Goal: Task Accomplishment & Management: Complete application form

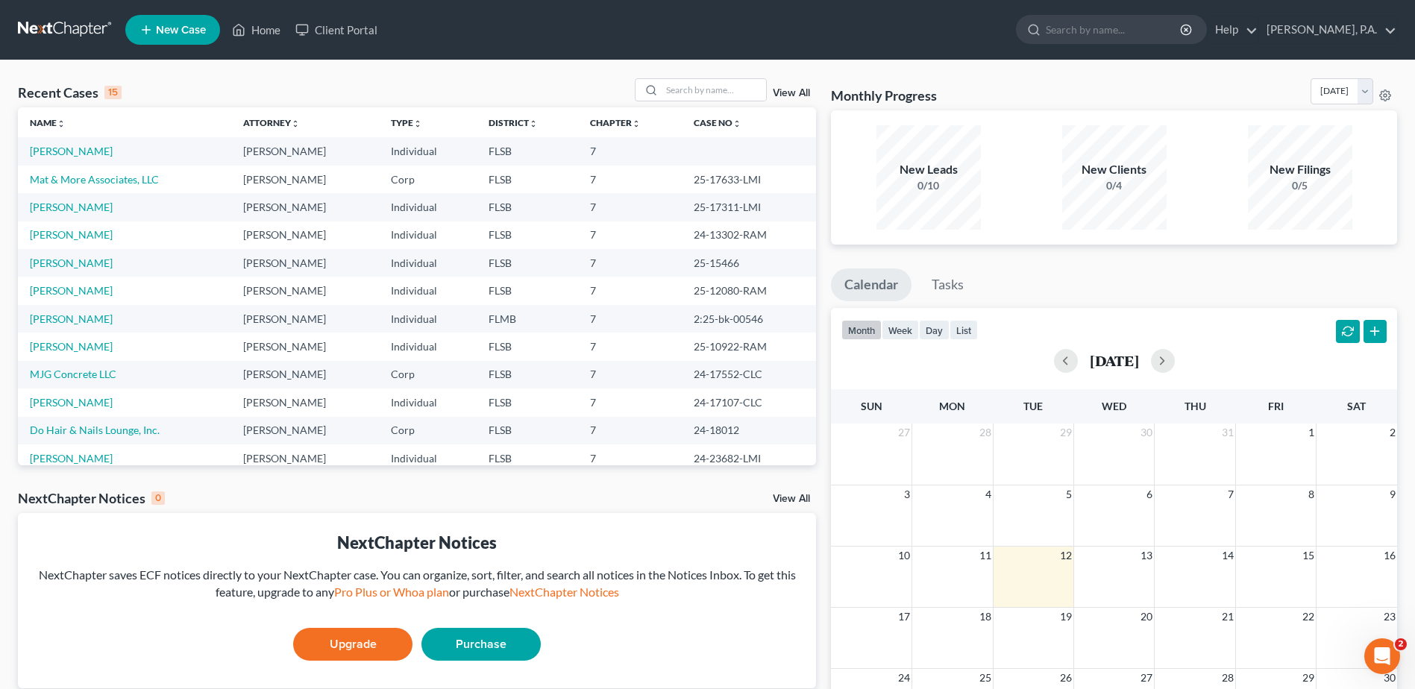
click at [168, 30] on span "New Case" at bounding box center [181, 30] width 50 height 11
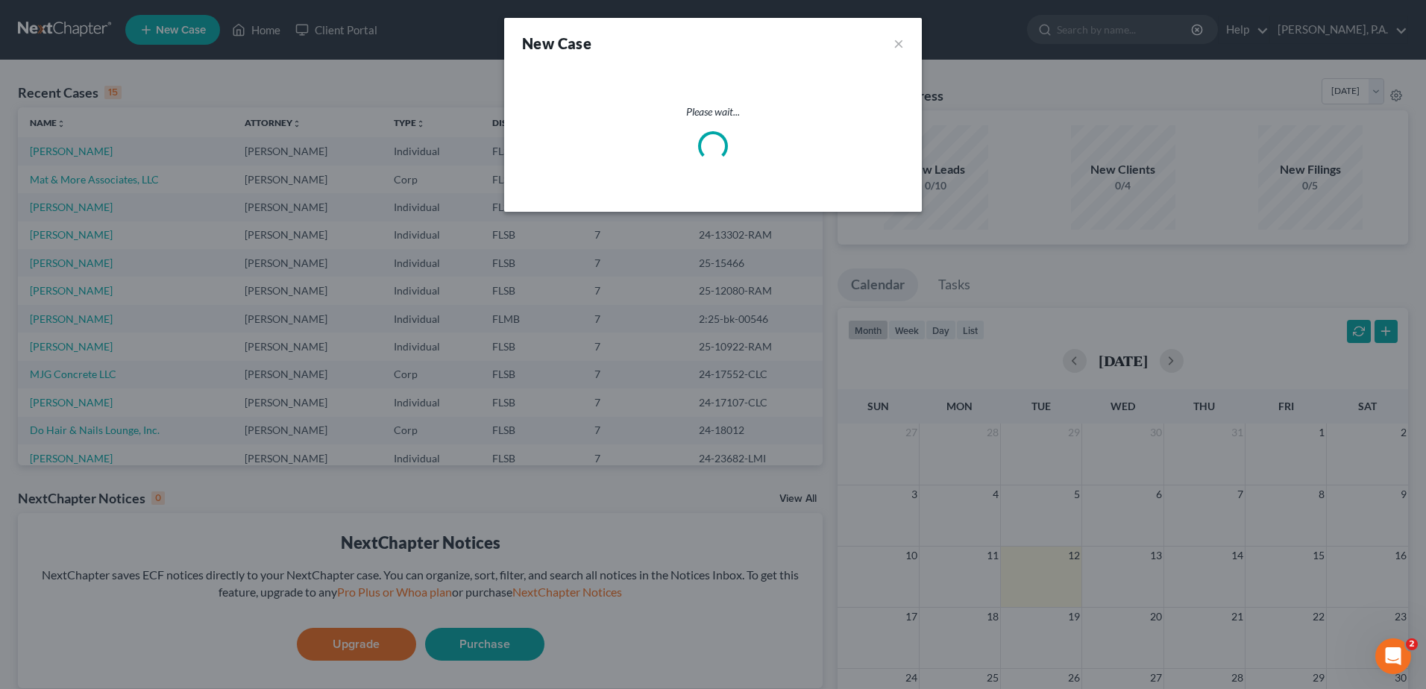
select select "17"
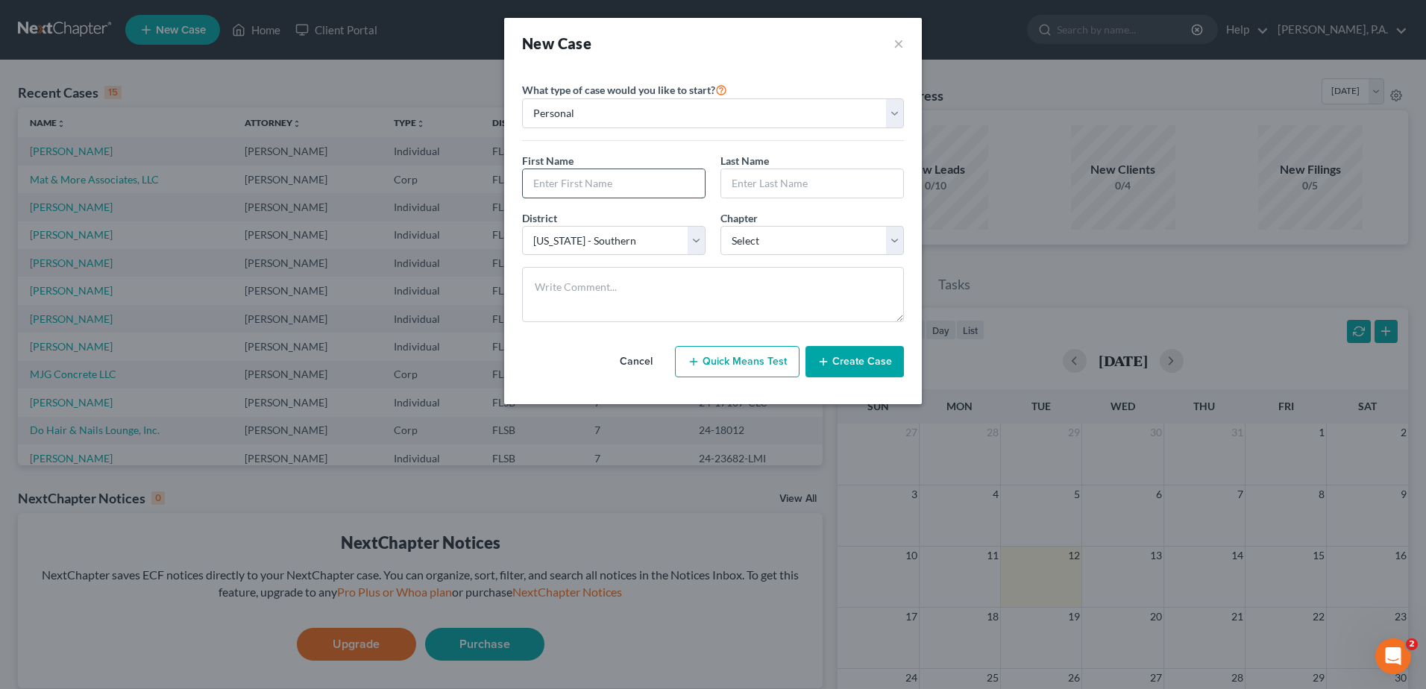
drag, startPoint x: 559, startPoint y: 186, endPoint x: 569, endPoint y: 176, distance: 14.3
click at [559, 186] on input "text" at bounding box center [614, 183] width 182 height 28
type input "[PERSON_NAME]"
type input "Keen"
click at [589, 240] on select "Select [US_STATE] - [GEOGRAPHIC_DATA] [US_STATE] - [GEOGRAPHIC_DATA][US_STATE] …" at bounding box center [614, 241] width 184 height 30
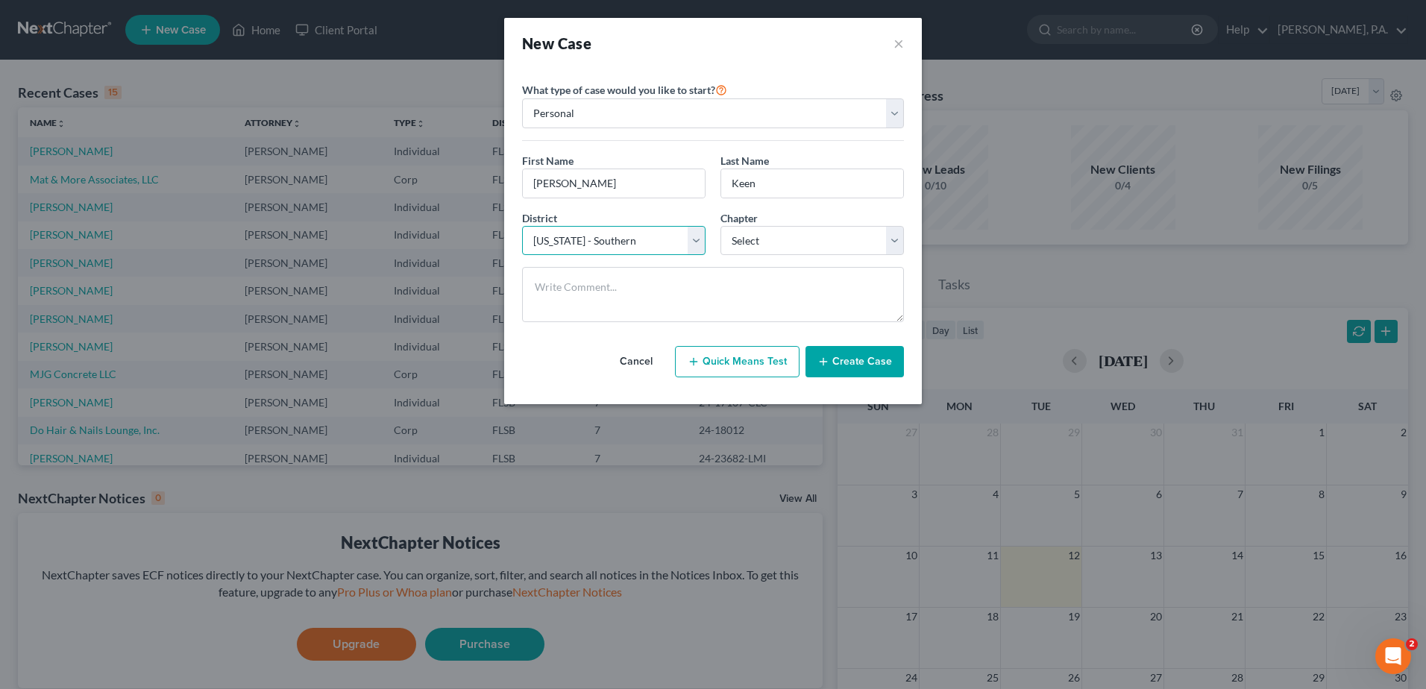
select select "15"
click at [522, 226] on select "Select [US_STATE] - [GEOGRAPHIC_DATA] [US_STATE] - [GEOGRAPHIC_DATA][US_STATE] …" at bounding box center [614, 241] width 184 height 30
click at [806, 245] on select "Select 7 11 12 13" at bounding box center [813, 241] width 184 height 30
select select "0"
click at [721, 226] on select "Select 7 11 12 13" at bounding box center [813, 241] width 184 height 30
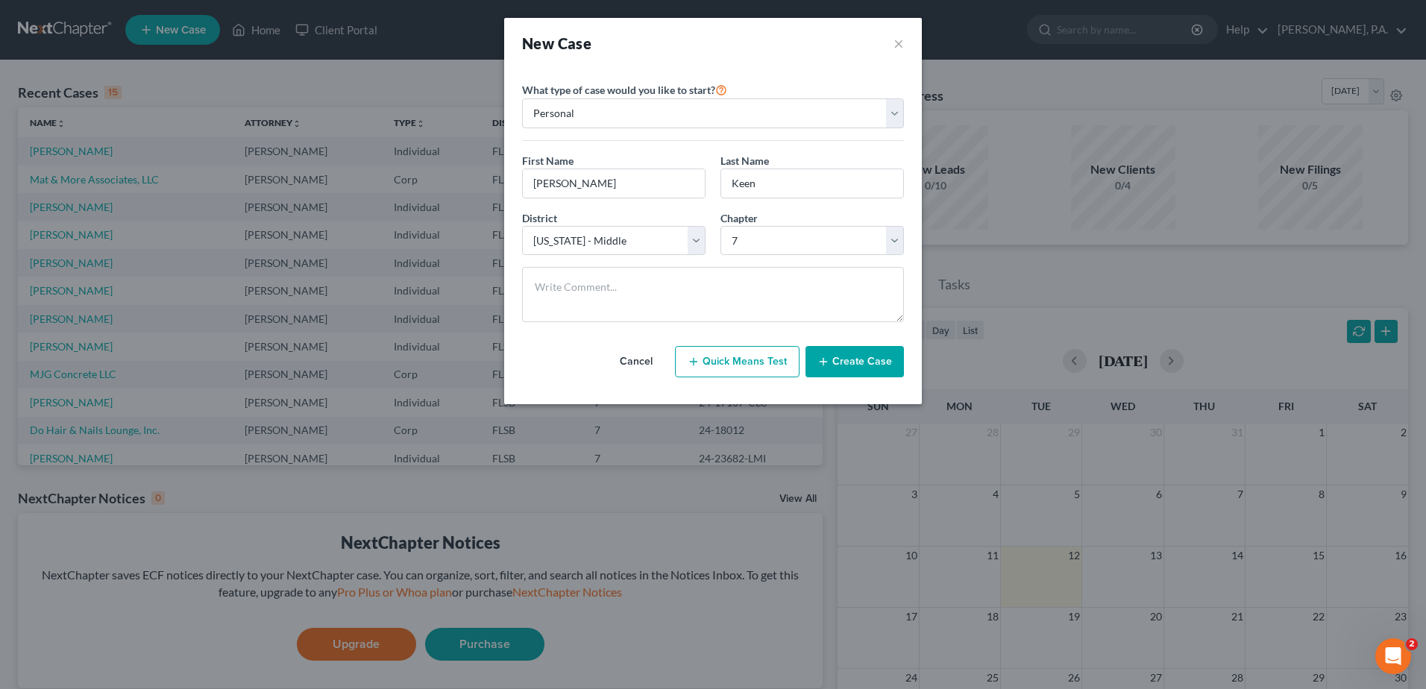
click at [841, 362] on button "Create Case" at bounding box center [855, 361] width 98 height 31
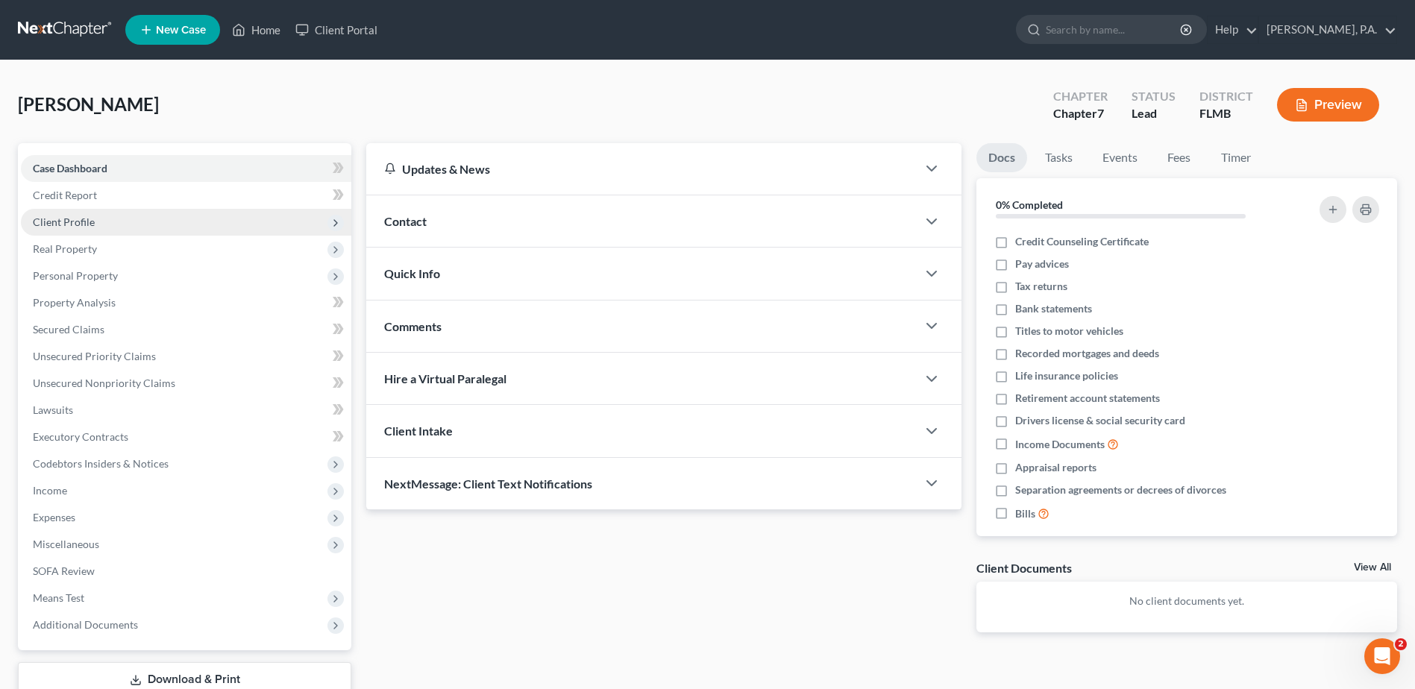
click at [110, 226] on span "Client Profile" at bounding box center [186, 222] width 330 height 27
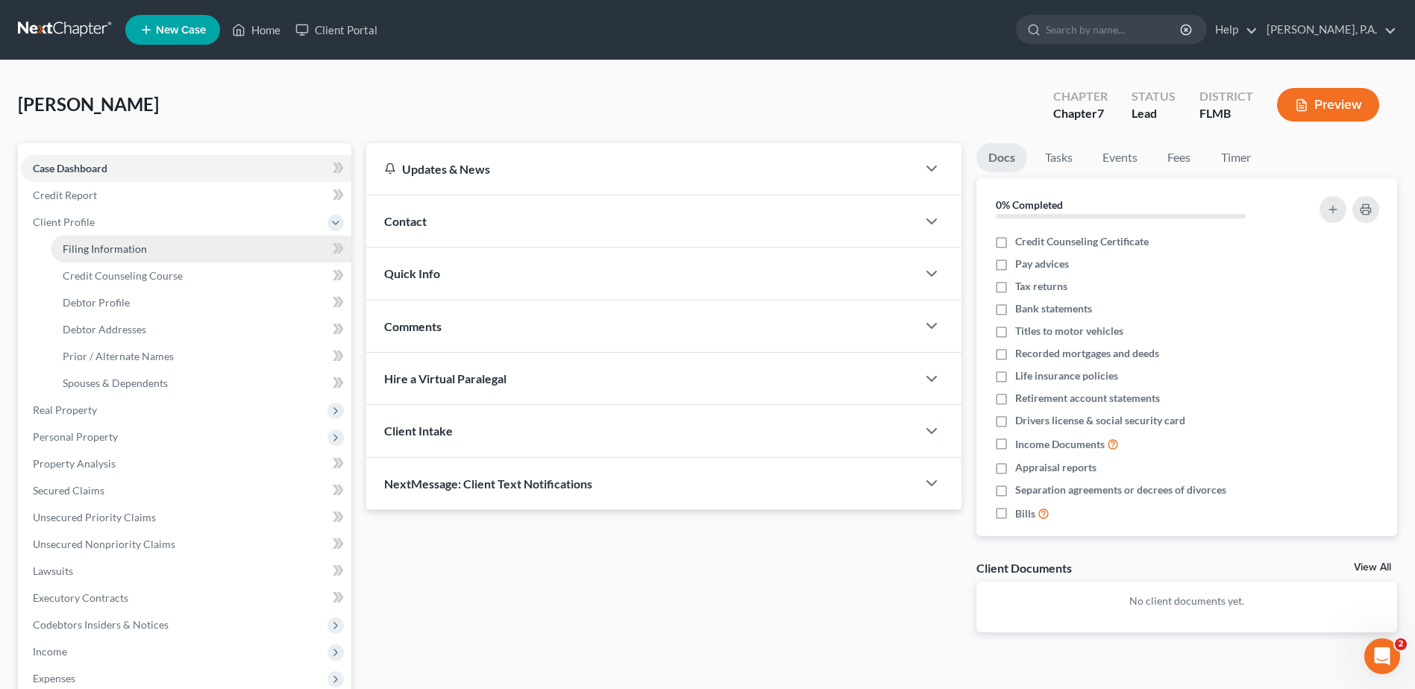
click at [95, 246] on span "Filing Information" at bounding box center [105, 248] width 84 height 13
select select "1"
select select "0"
select select "15"
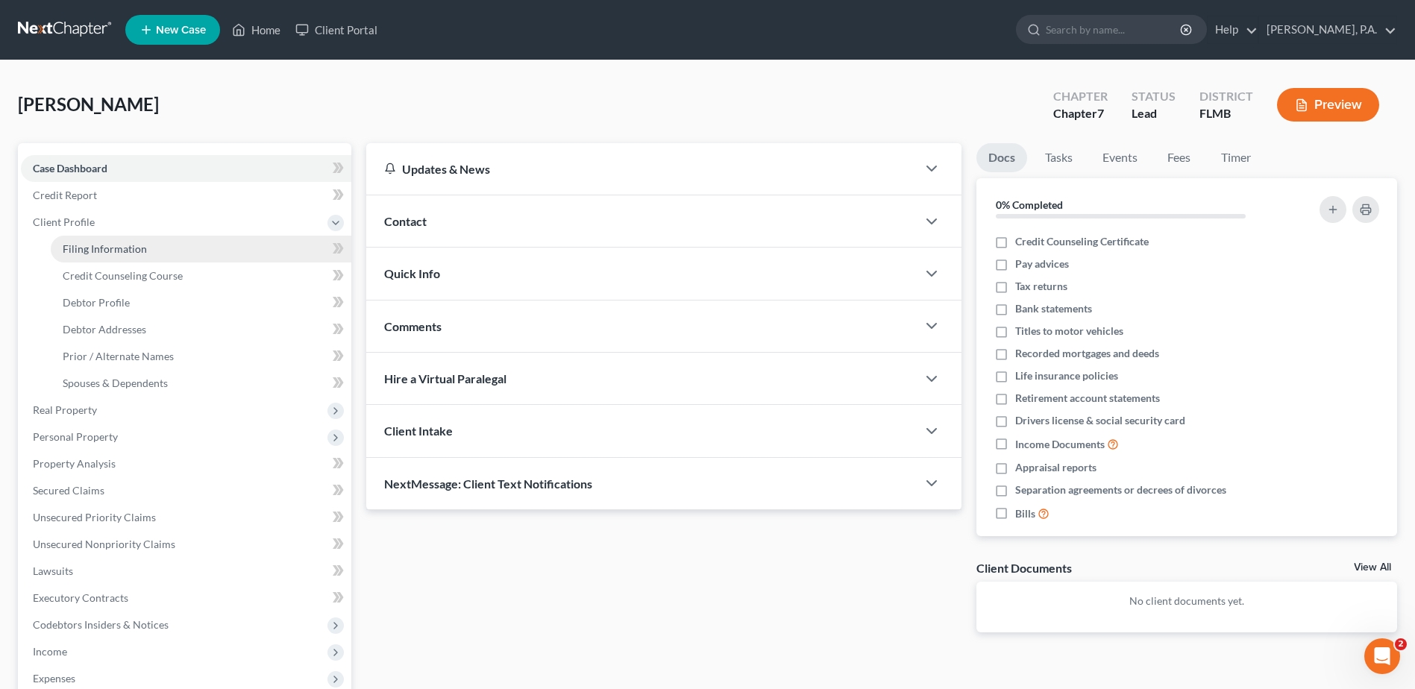
select select "9"
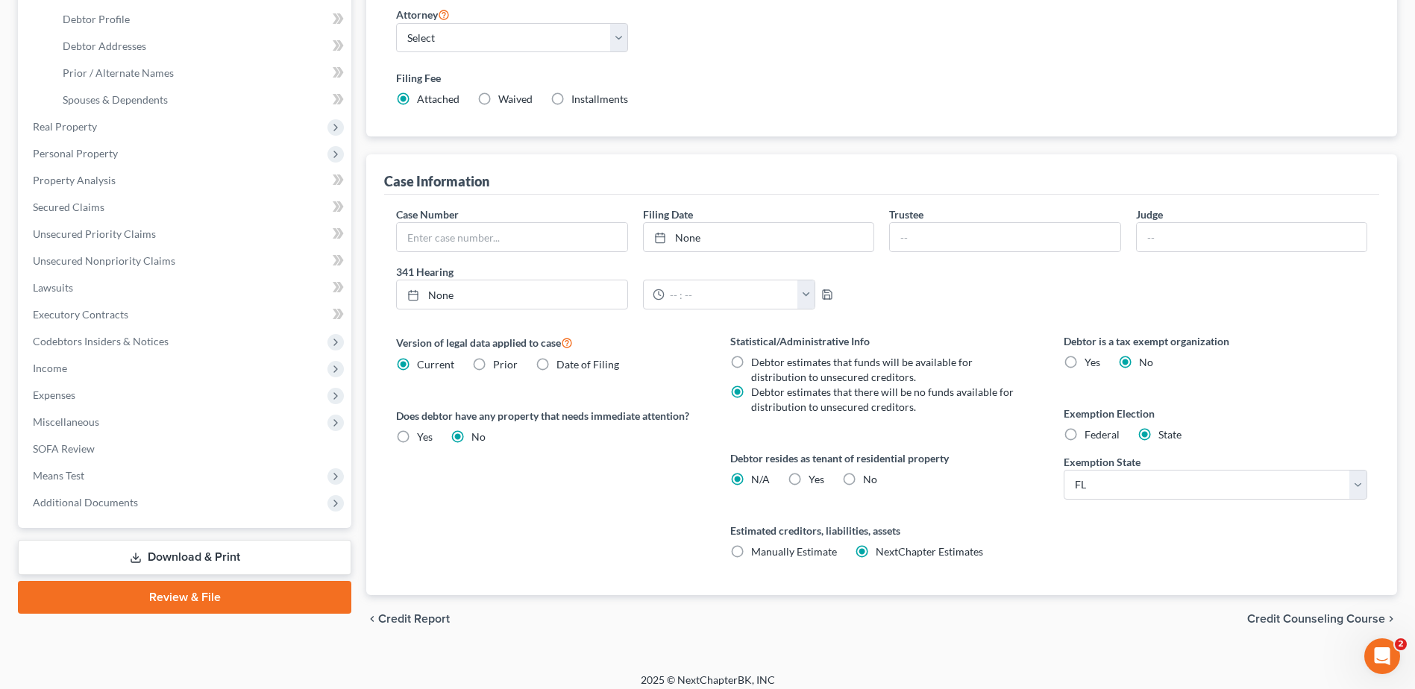
scroll to position [294, 0]
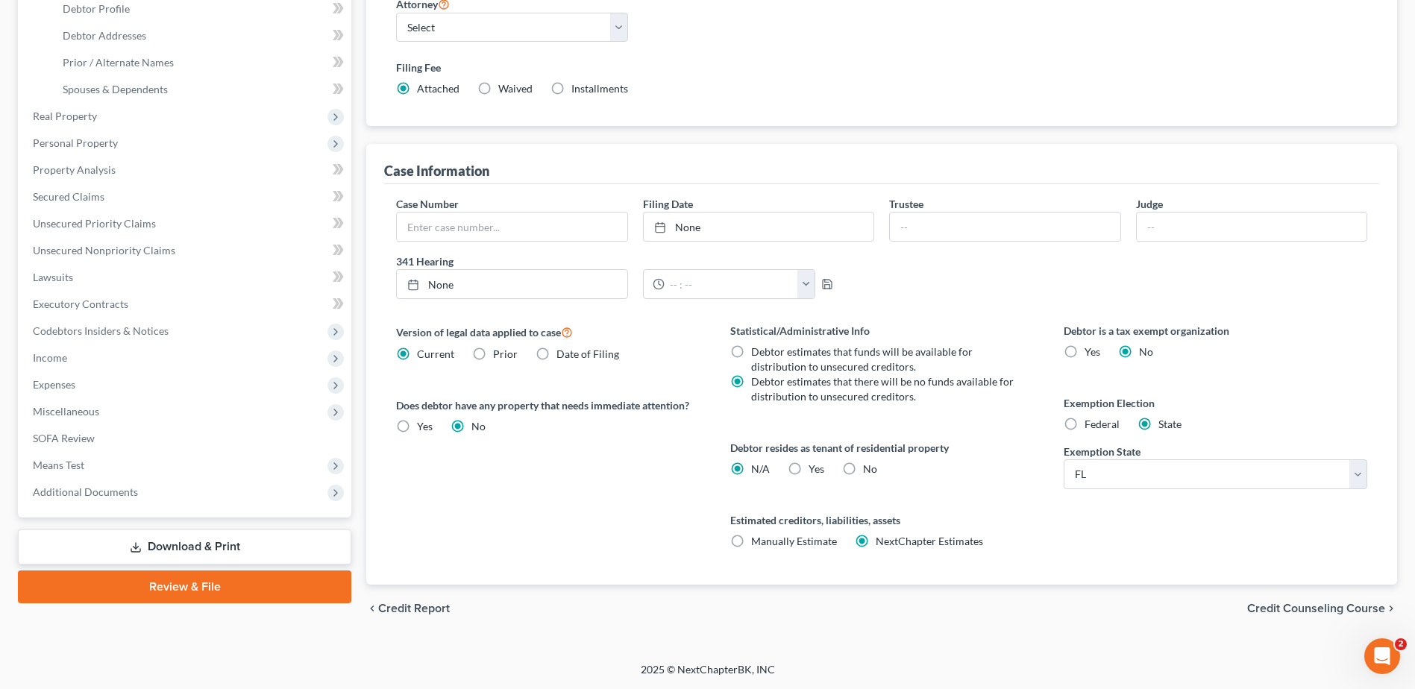
click at [809, 468] on label "Yes Yes" at bounding box center [817, 469] width 16 height 15
click at [815, 468] on input "Yes Yes" at bounding box center [820, 467] width 10 height 10
radio input "true"
radio input "false"
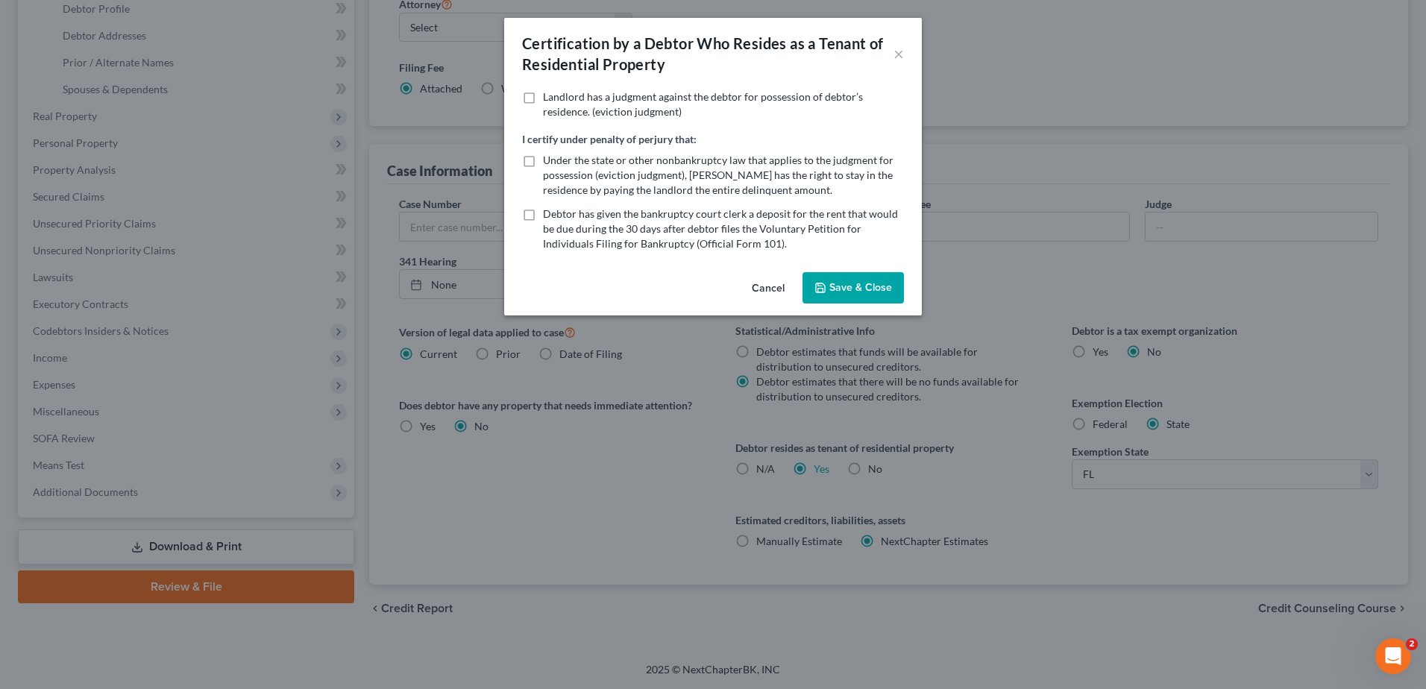
click at [856, 293] on button "Save & Close" at bounding box center [853, 287] width 101 height 31
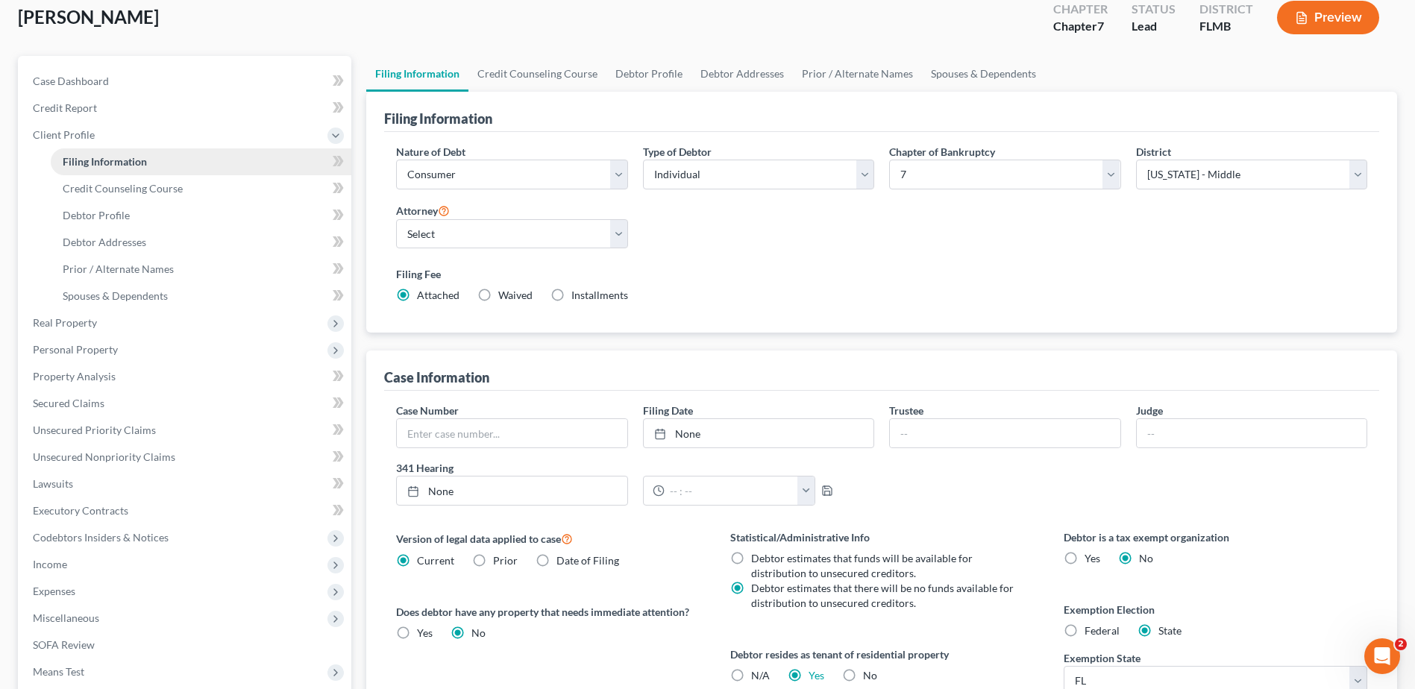
scroll to position [70, 0]
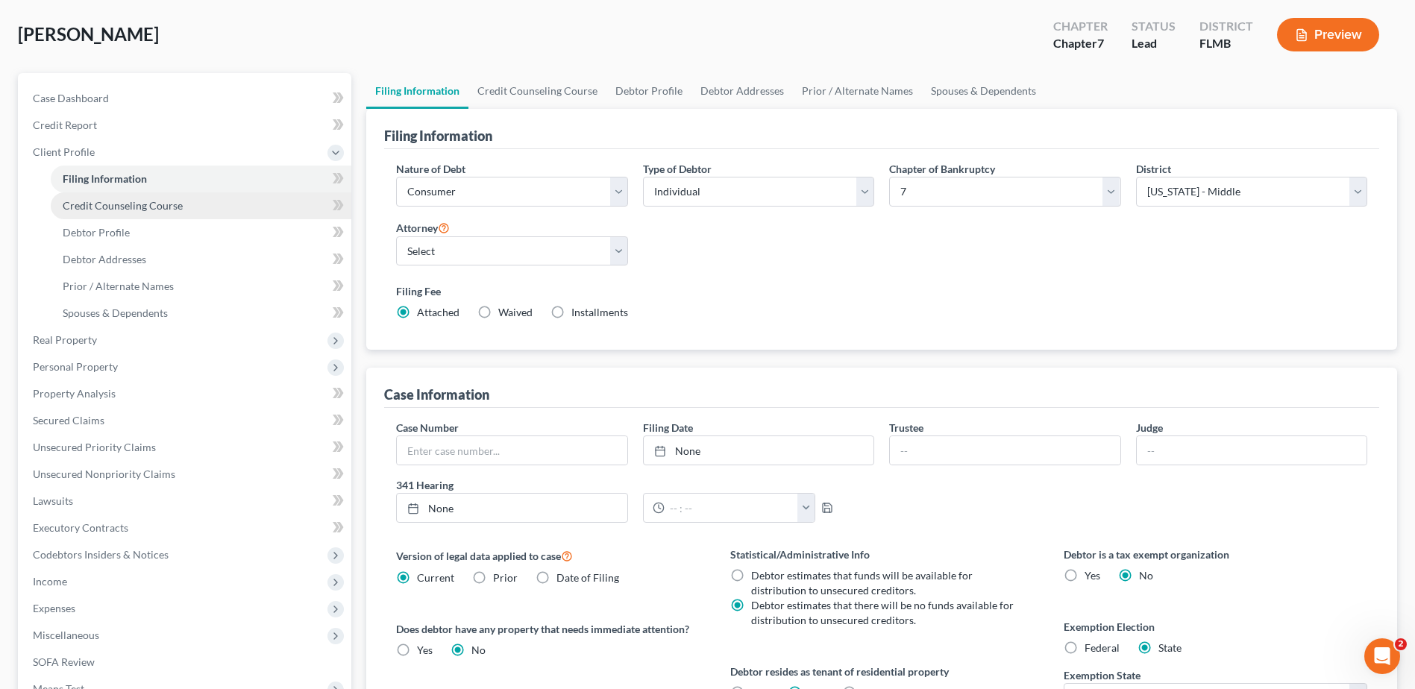
click at [128, 204] on span "Credit Counseling Course" at bounding box center [123, 205] width 120 height 13
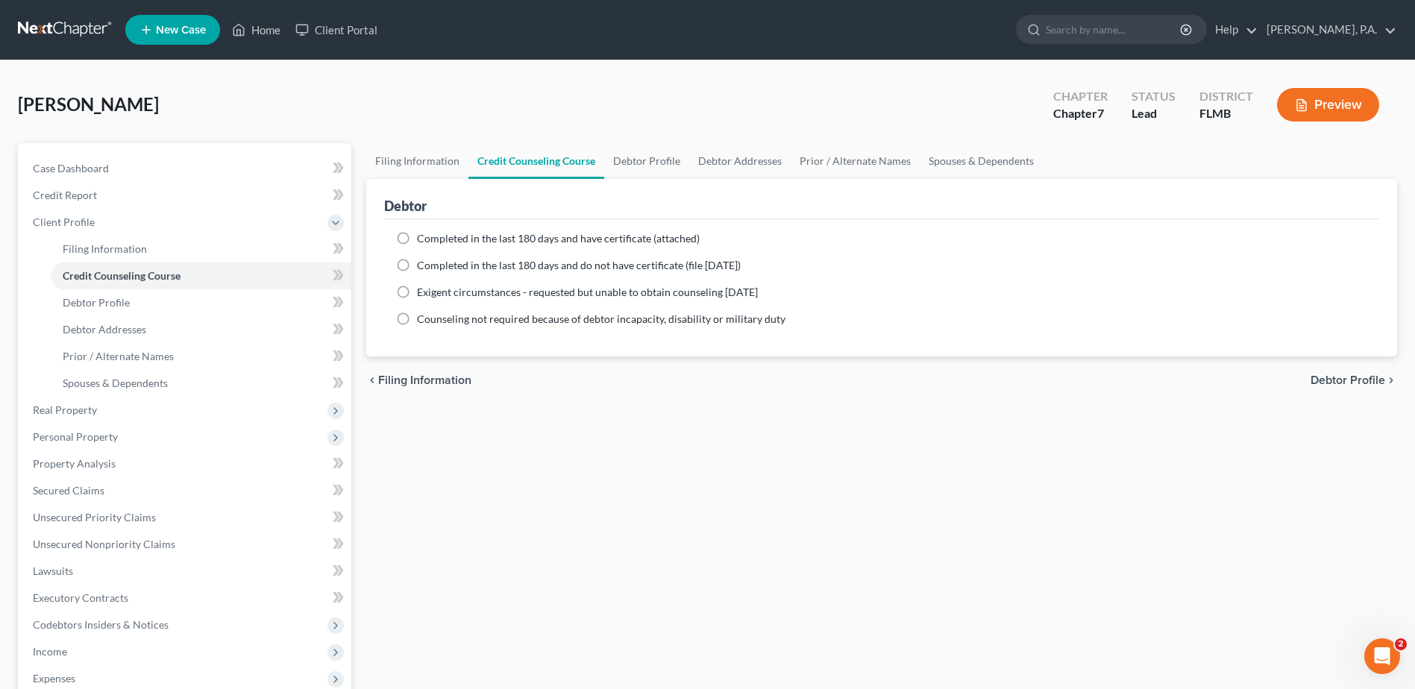
click at [446, 482] on div "Filing Information Credit Counseling Course Debtor Profile Debtor Addresses Pri…" at bounding box center [882, 520] width 1046 height 754
click at [417, 240] on label "Completed in the last 180 days and have certificate (attached)" at bounding box center [558, 238] width 283 height 15
click at [423, 240] on input "Completed in the last 180 days and have certificate (attached)" at bounding box center [428, 236] width 10 height 10
radio input "true"
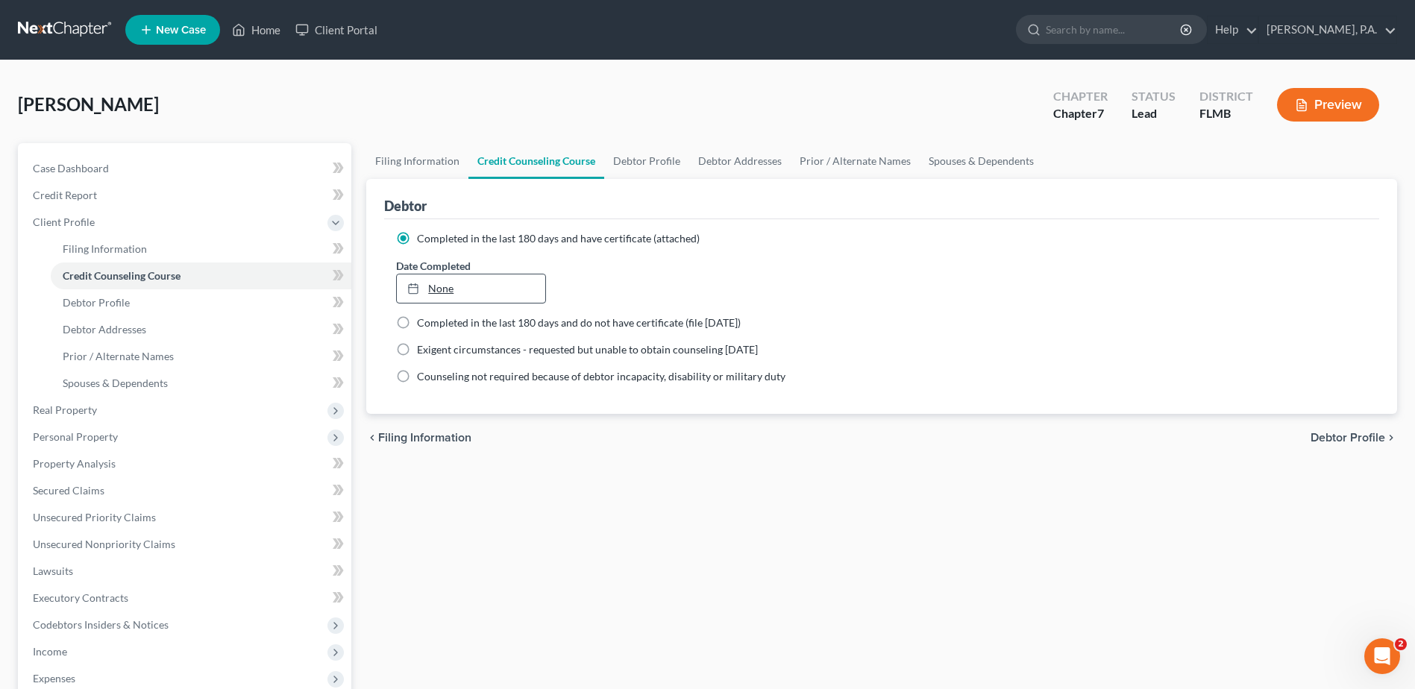
click at [433, 283] on link "None" at bounding box center [471, 289] width 148 height 28
type input "[DATE]"
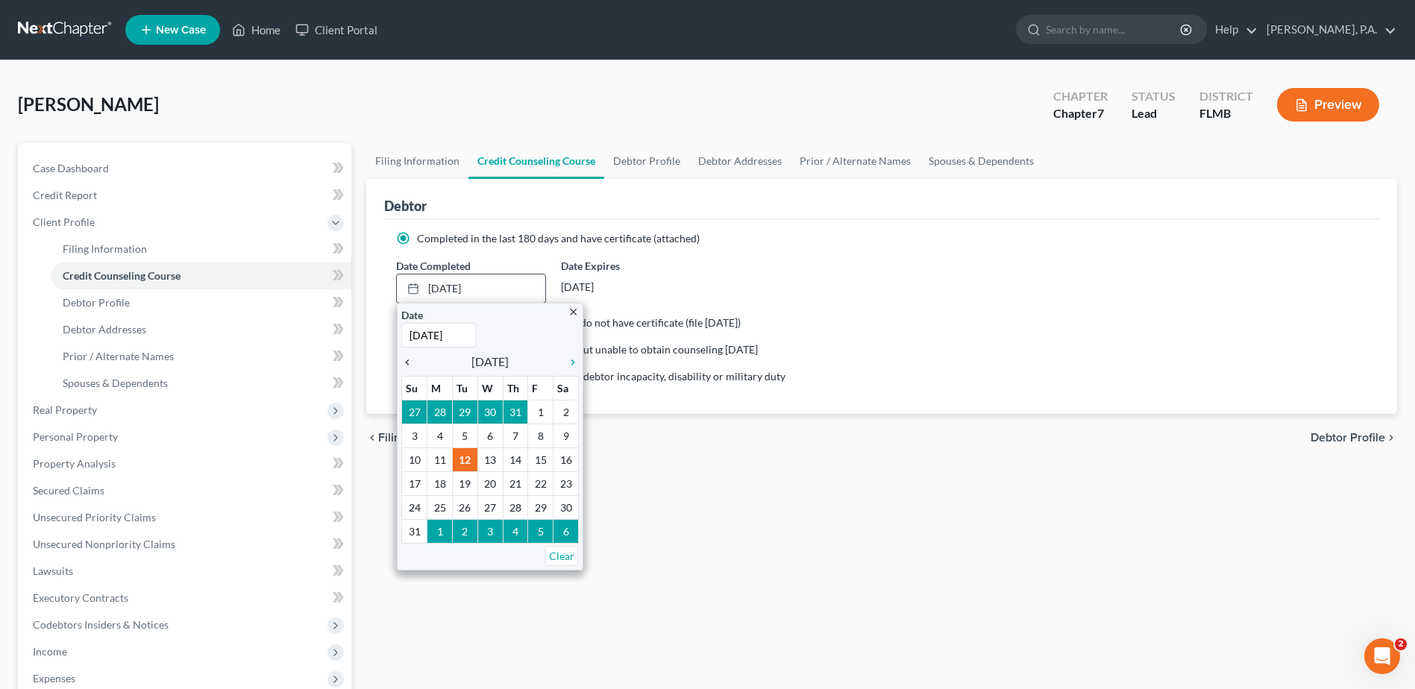
click at [407, 362] on icon "chevron_left" at bounding box center [410, 363] width 19 height 12
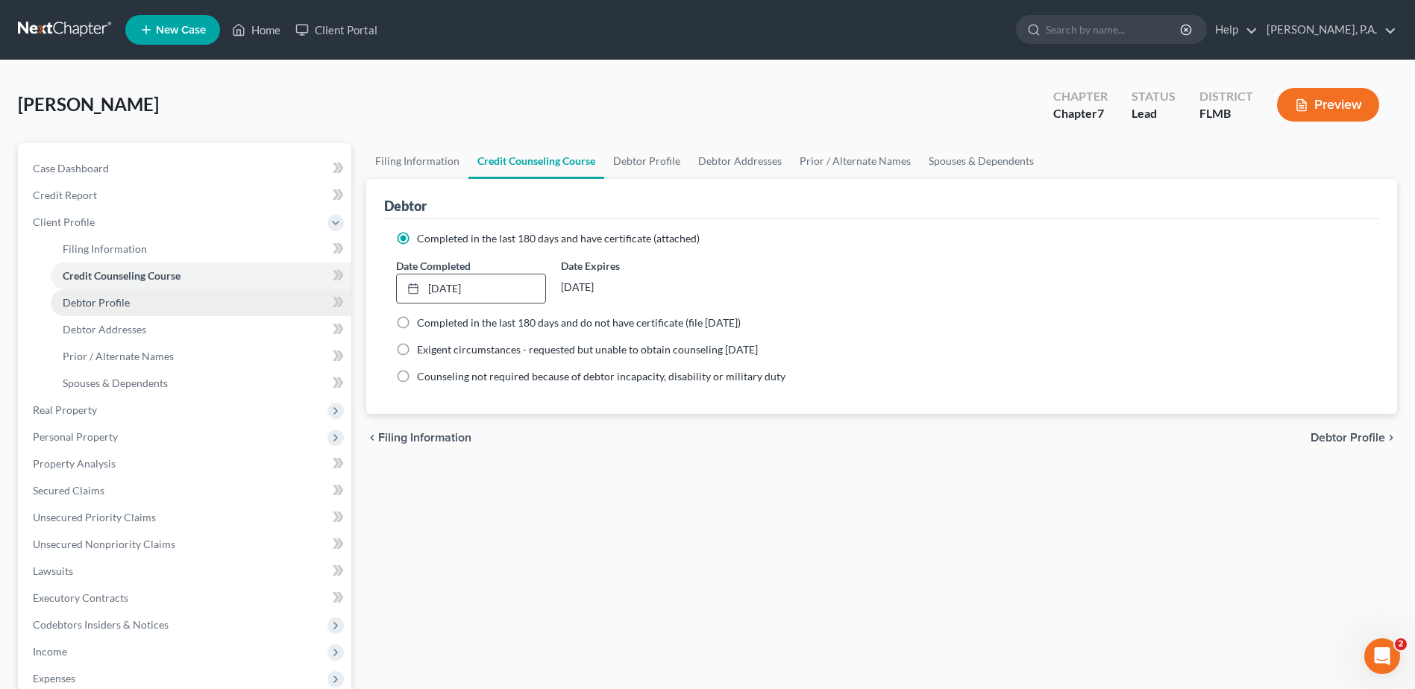
click at [107, 307] on span "Debtor Profile" at bounding box center [96, 302] width 67 height 13
select select "0"
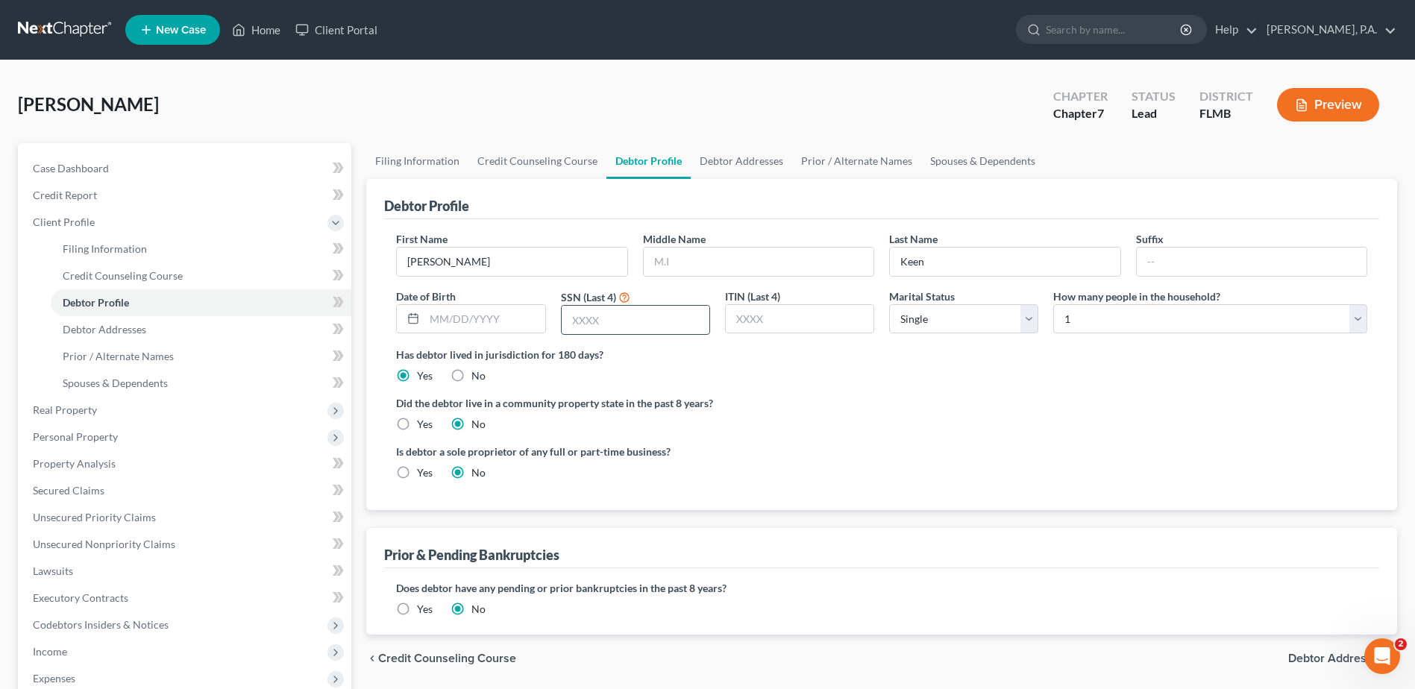
click at [580, 325] on input "text" at bounding box center [636, 320] width 148 height 28
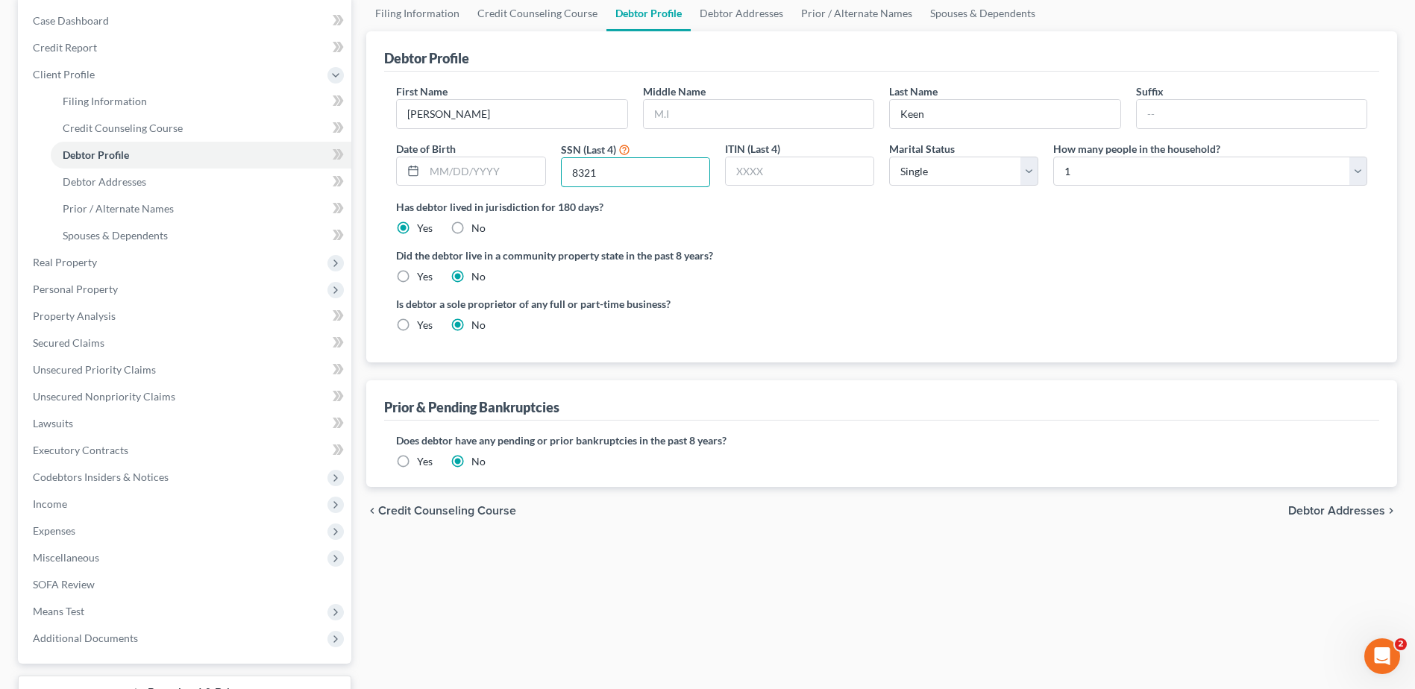
scroll to position [149, 0]
type input "8321"
click at [131, 181] on span "Debtor Addresses" at bounding box center [105, 180] width 84 height 13
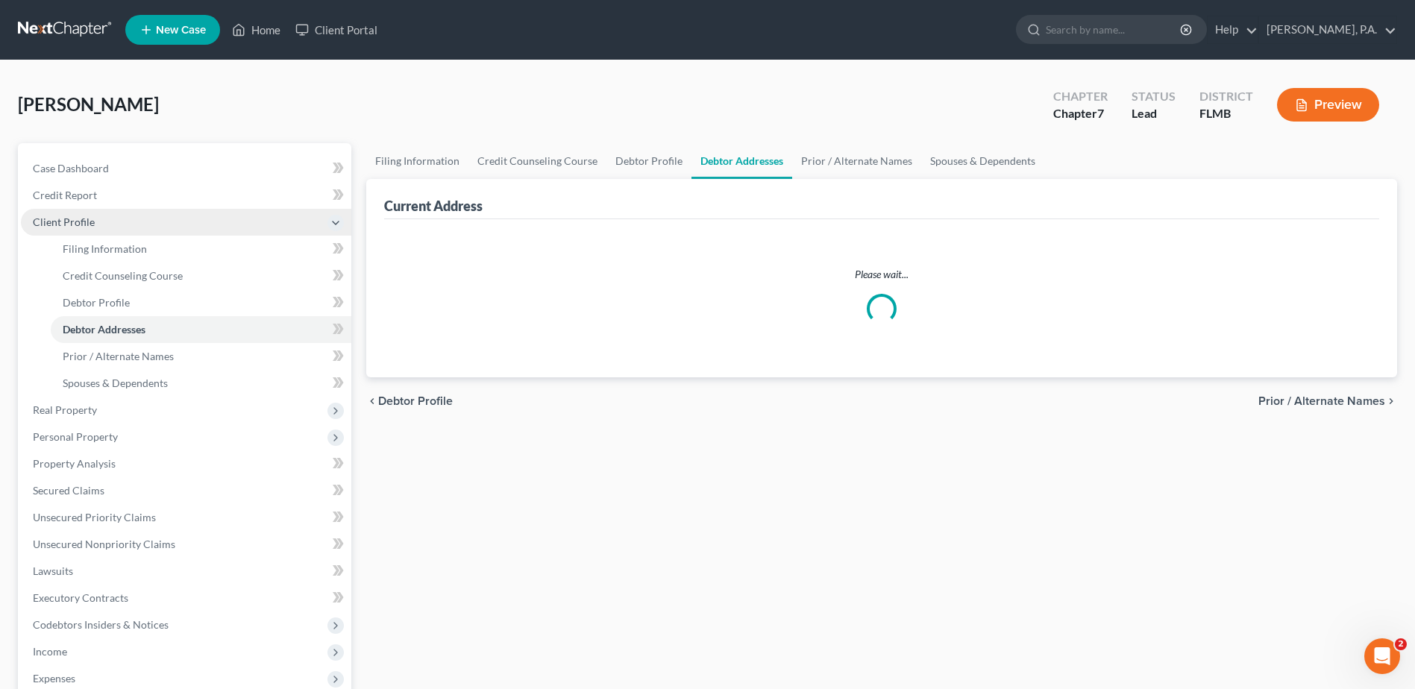
select select "0"
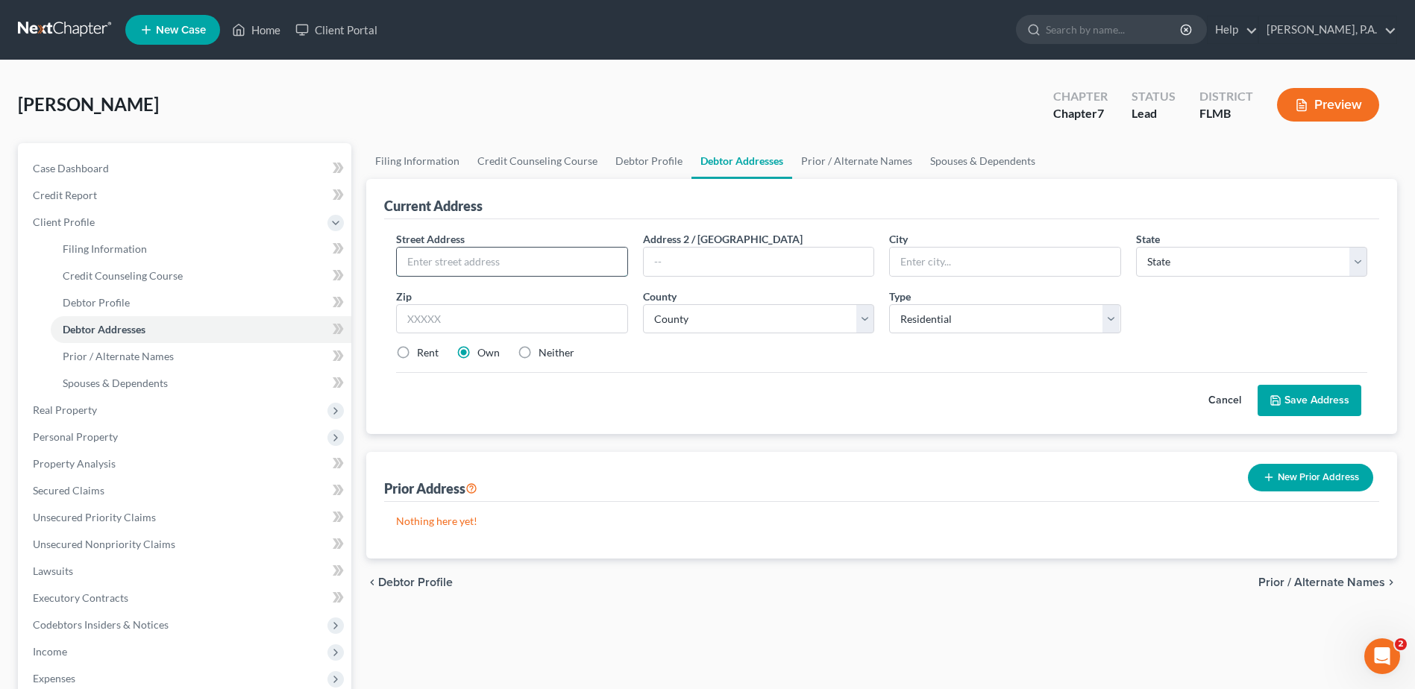
click at [444, 267] on input "text" at bounding box center [512, 262] width 230 height 28
type input "[STREET_ADDRESS]"
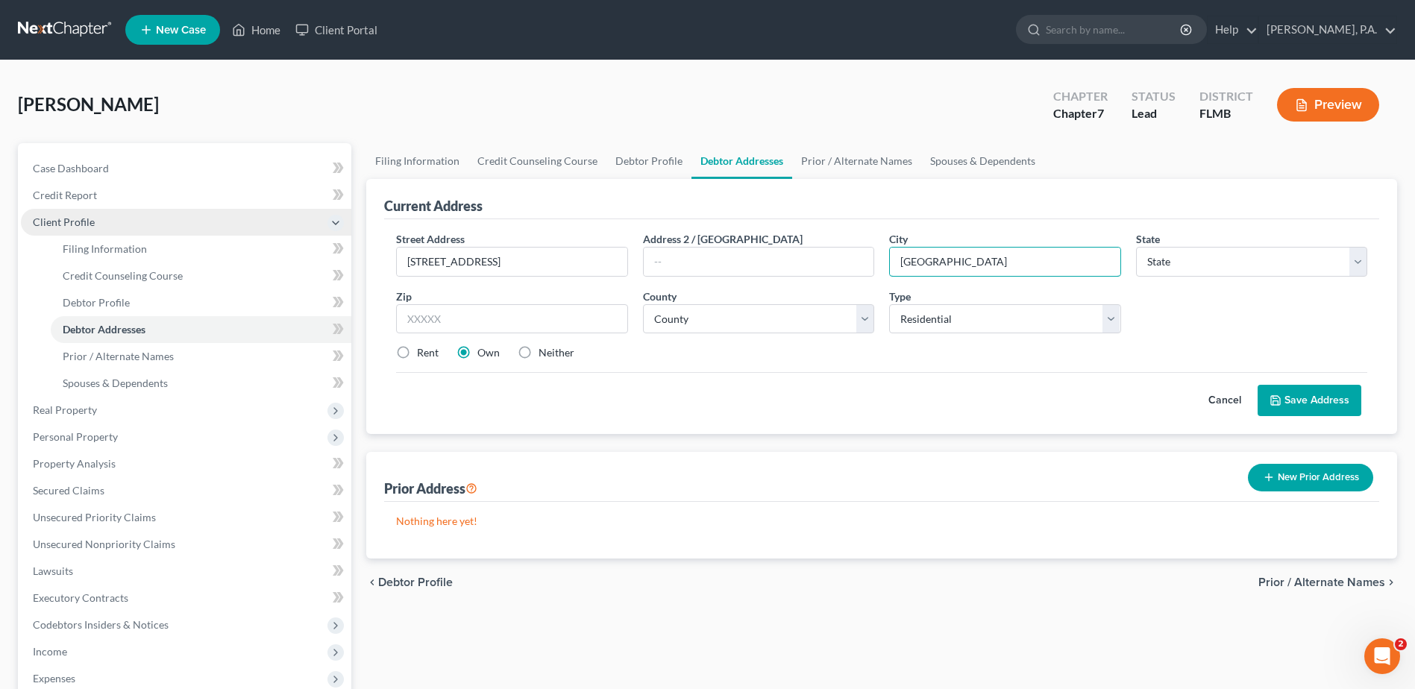
type input "[GEOGRAPHIC_DATA]"
select select "9"
type input "34233"
type input "[GEOGRAPHIC_DATA]"
select select "55"
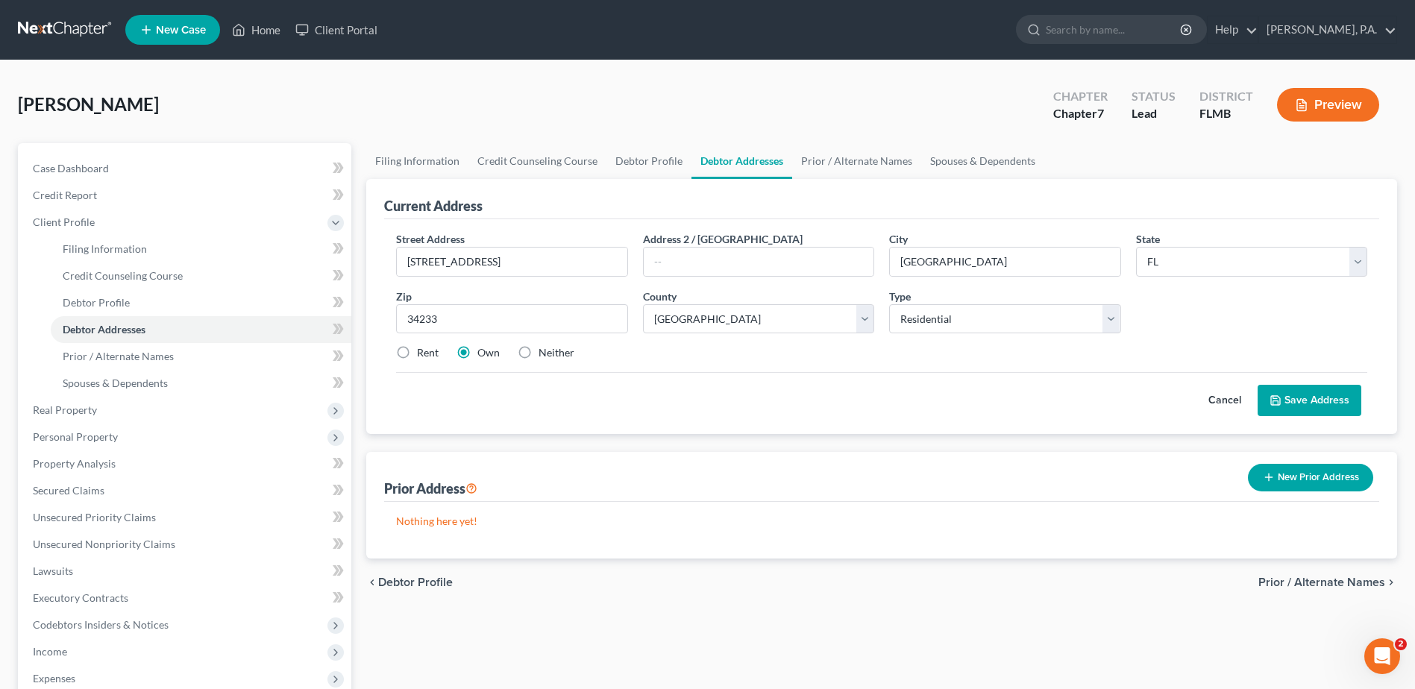
click at [417, 352] on label "Rent" at bounding box center [428, 352] width 22 height 15
click at [423, 352] on input "Rent" at bounding box center [428, 350] width 10 height 10
radio input "true"
click at [1295, 387] on button "Save Address" at bounding box center [1310, 400] width 104 height 31
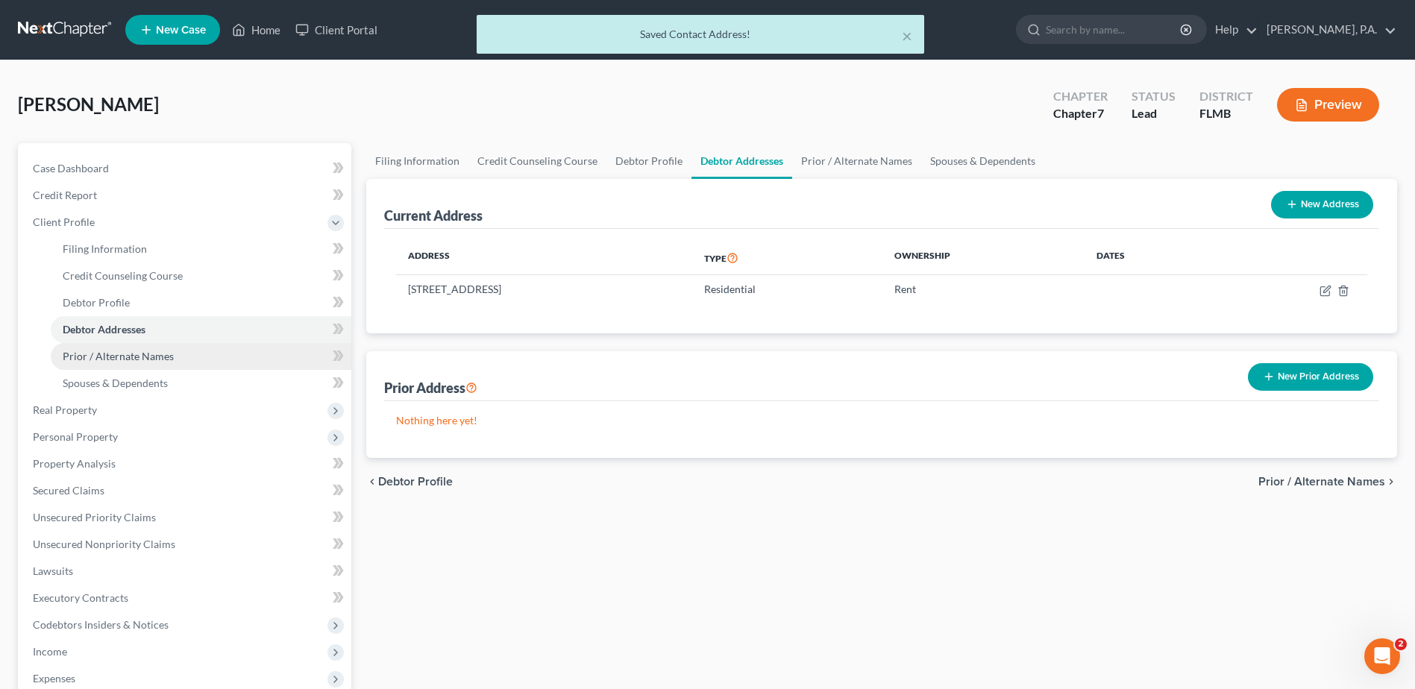
click at [144, 358] on span "Prior / Alternate Names" at bounding box center [118, 356] width 111 height 13
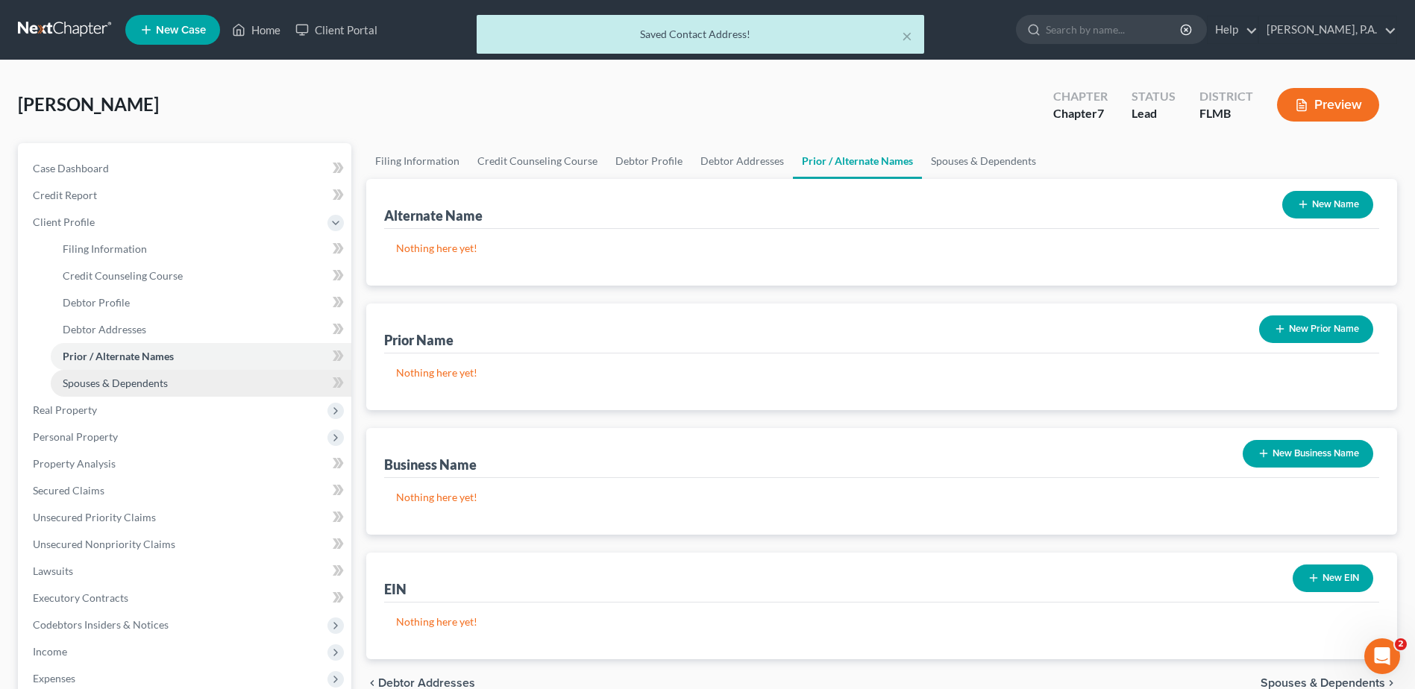
click at [135, 387] on span "Spouses & Dependents" at bounding box center [115, 383] width 105 height 13
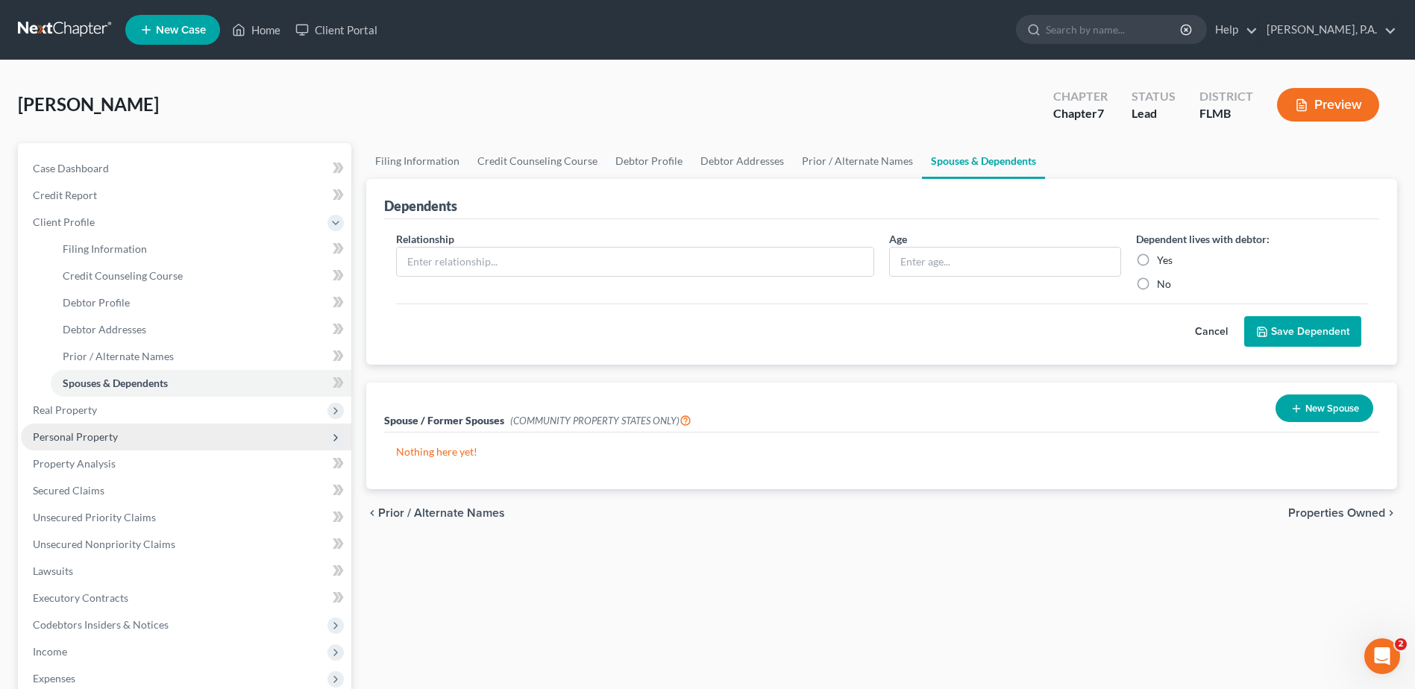
scroll to position [75, 0]
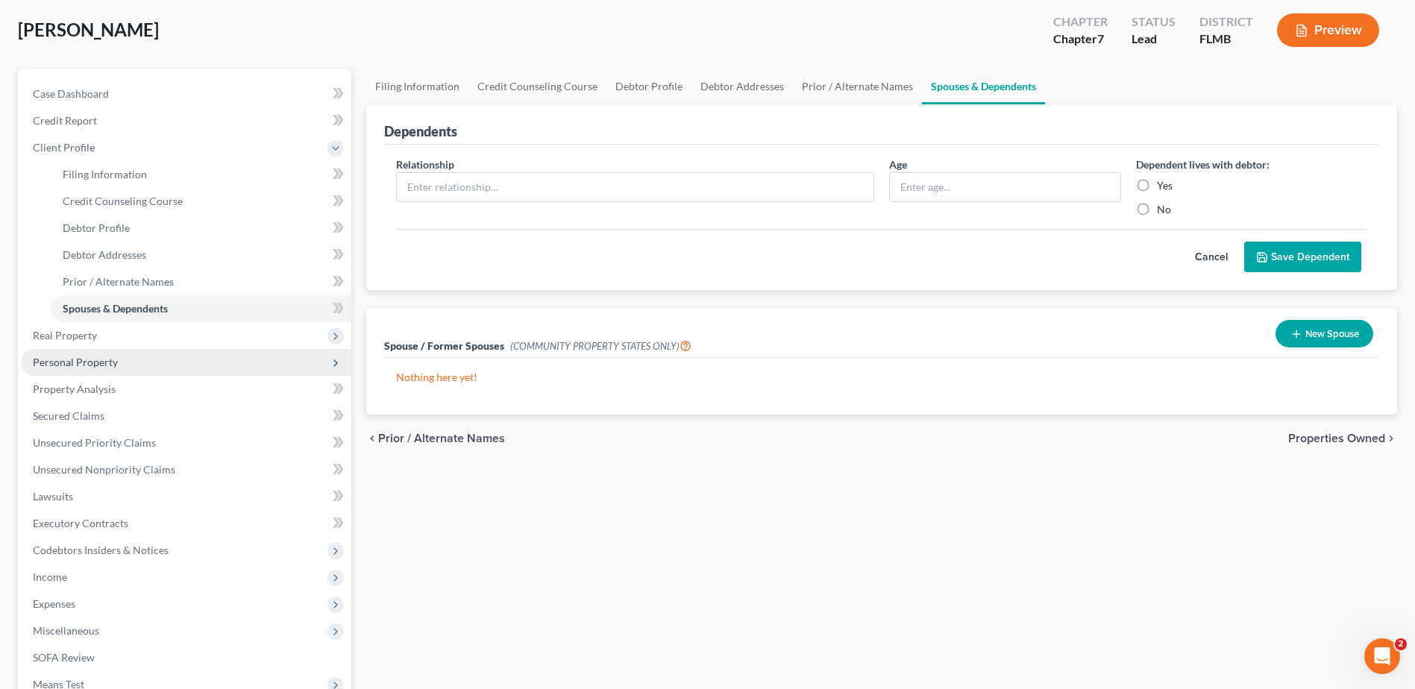
click at [110, 364] on span "Personal Property" at bounding box center [75, 362] width 85 height 13
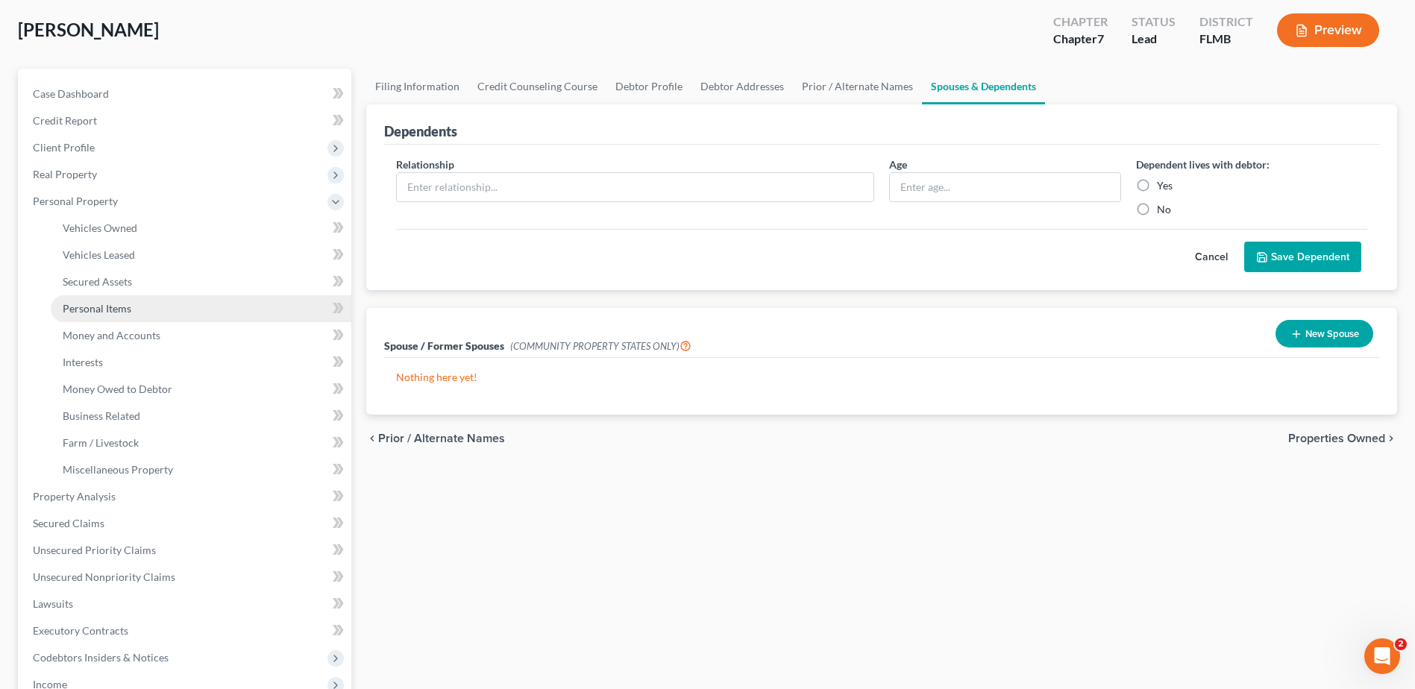
click at [104, 313] on span "Personal Items" at bounding box center [97, 308] width 69 height 13
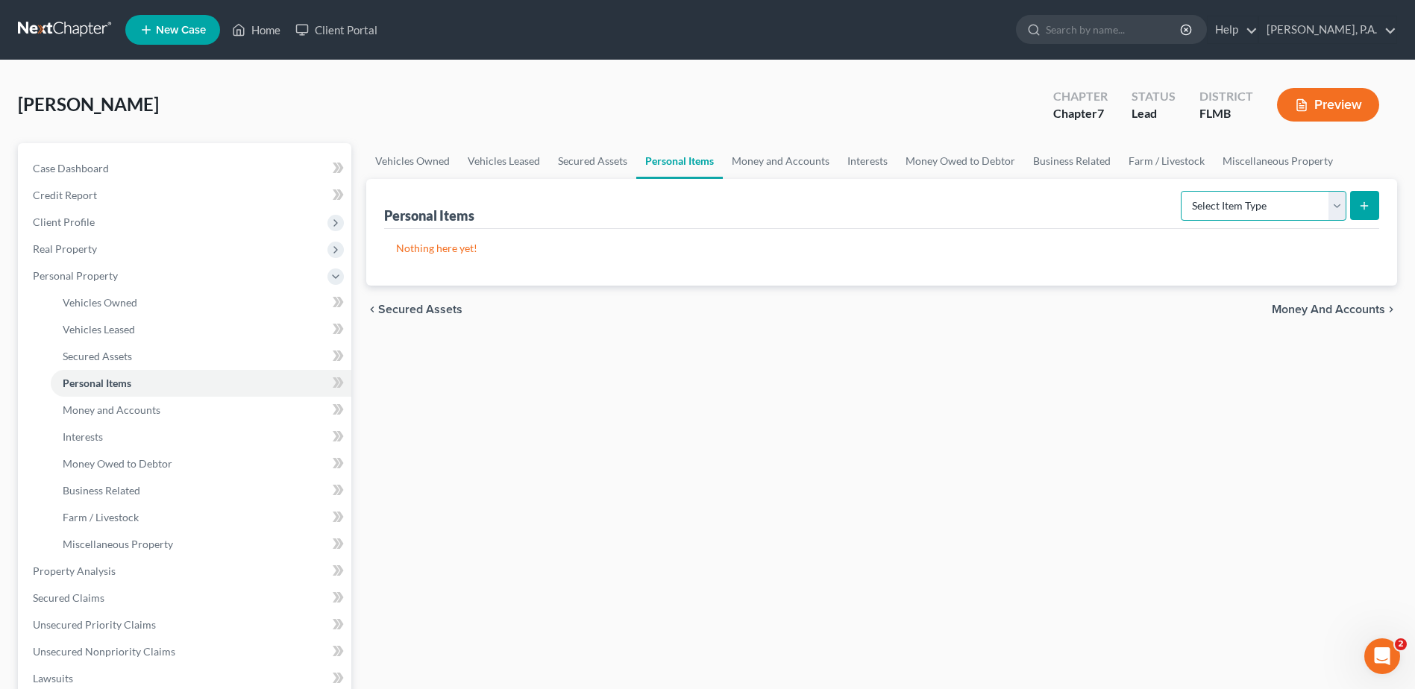
click at [1340, 208] on select "Select Item Type Clothing Collectibles Of Value Electronics Firearms Household …" at bounding box center [1264, 206] width 166 height 30
select select "clothing"
click at [1182, 191] on select "Select Item Type Clothing Collectibles Of Value Electronics Firearms Household …" at bounding box center [1264, 206] width 166 height 30
click at [1367, 204] on icon "submit" at bounding box center [1364, 206] width 12 height 12
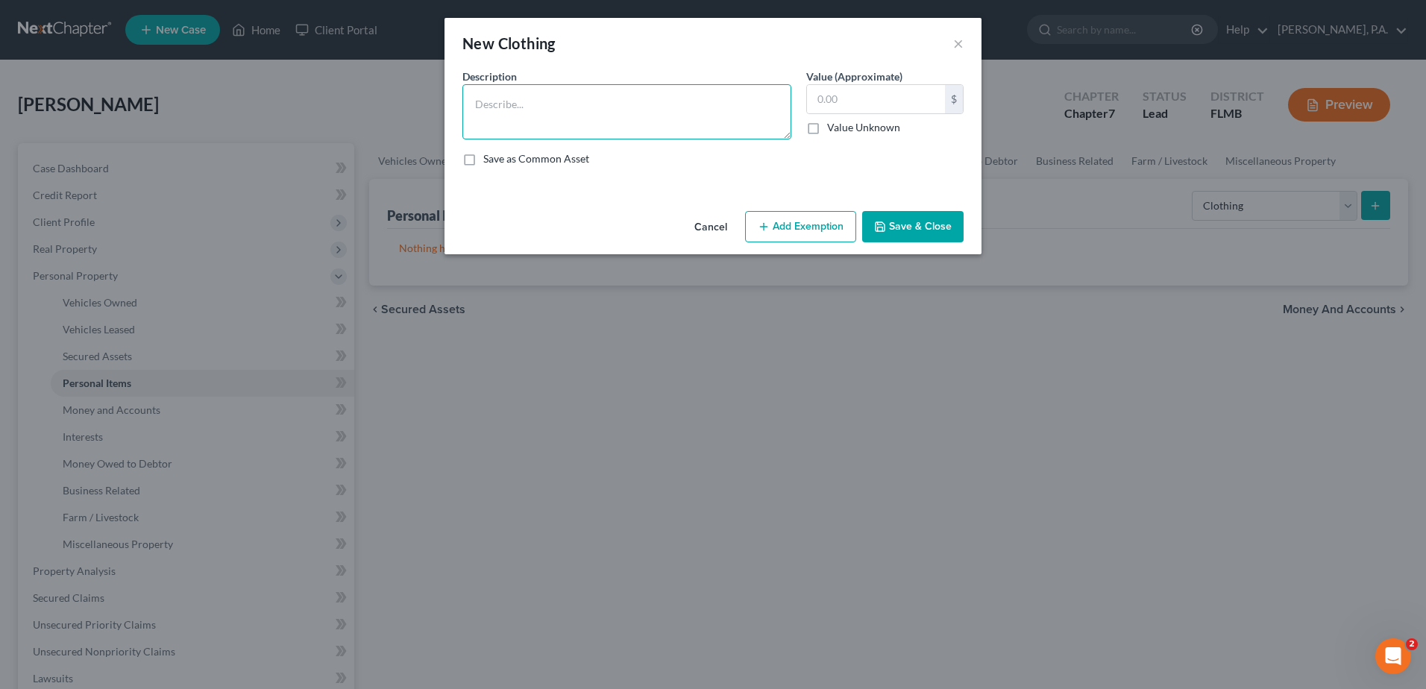
click at [494, 98] on textarea at bounding box center [627, 111] width 329 height 55
type textarea "women's clothing"
type input "200.00"
click at [786, 226] on button "Add Exemption" at bounding box center [800, 226] width 111 height 31
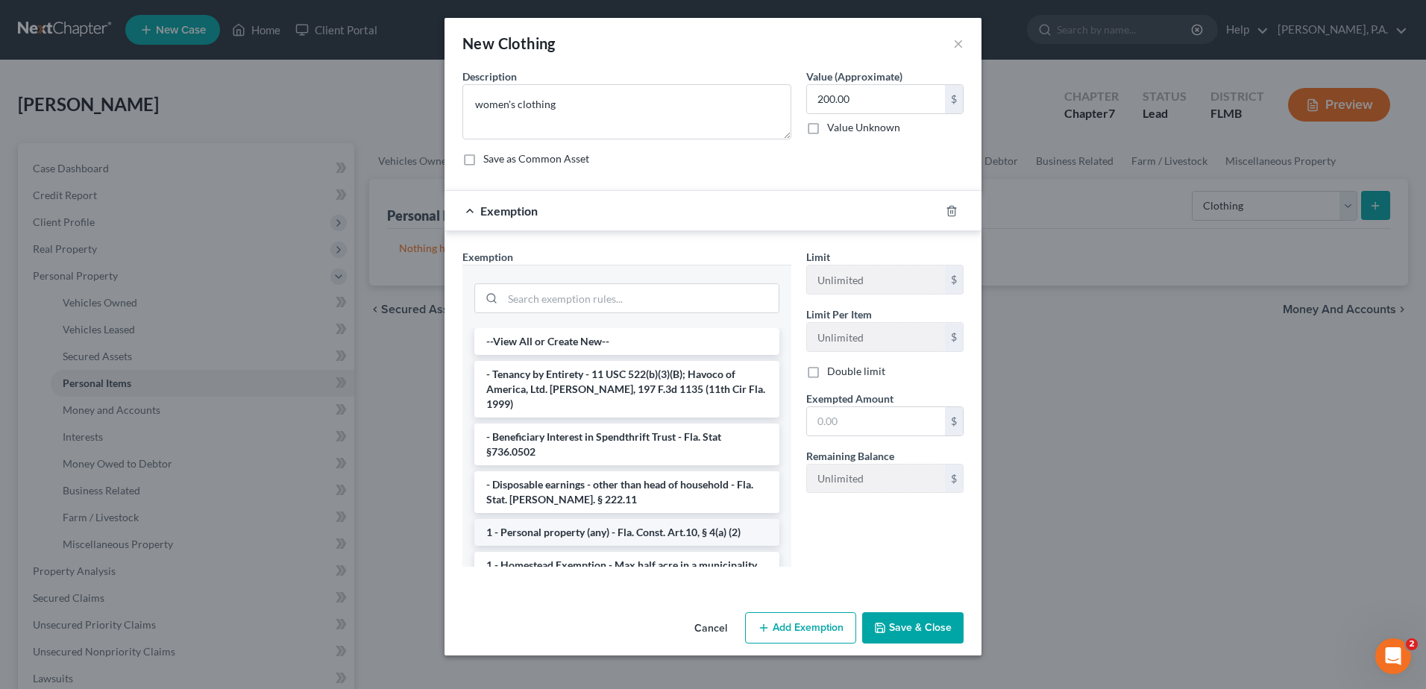
click at [597, 521] on li "1 - Personal property (any) - Fla. Const. Art.10, § 4(a) (2)" at bounding box center [626, 532] width 305 height 27
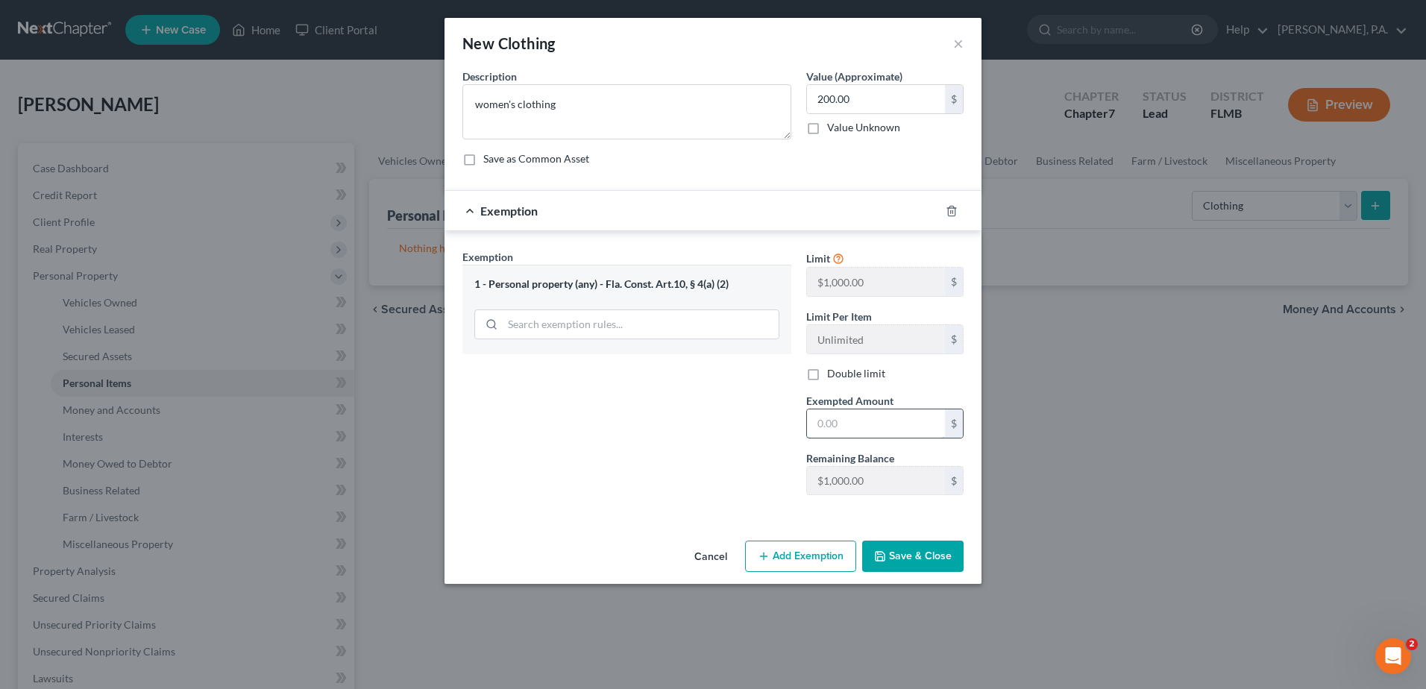
click at [837, 427] on input "text" at bounding box center [876, 424] width 138 height 28
type input "200.00"
drag, startPoint x: 933, startPoint y: 554, endPoint x: 914, endPoint y: 540, distance: 24.0
click at [932, 554] on button "Save & Close" at bounding box center [912, 556] width 101 height 31
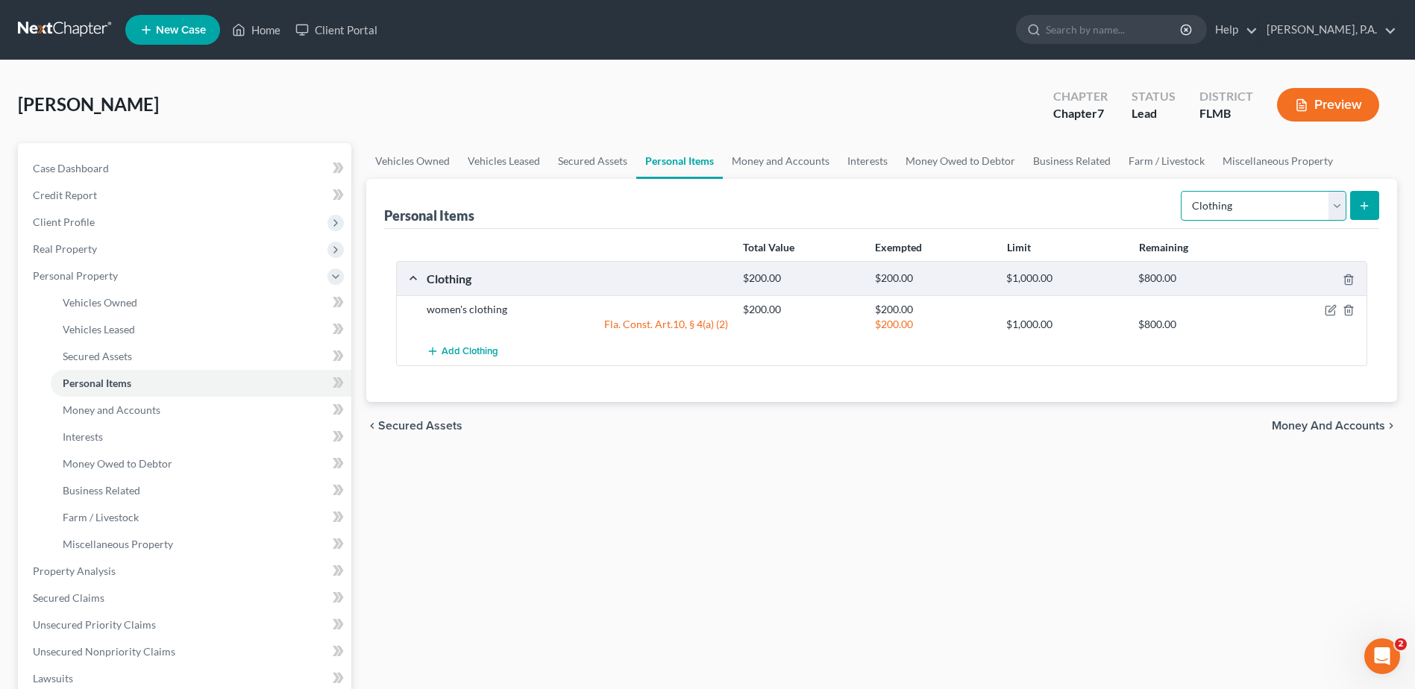
click at [1344, 204] on select "Select Item Type Clothing Collectibles Of Value Electronics Firearms Household …" at bounding box center [1264, 206] width 166 height 30
select select "jewelry"
click at [1182, 191] on select "Select Item Type Clothing Collectibles Of Value Electronics Firearms Household …" at bounding box center [1264, 206] width 166 height 30
click at [1361, 207] on icon "submit" at bounding box center [1364, 206] width 12 height 12
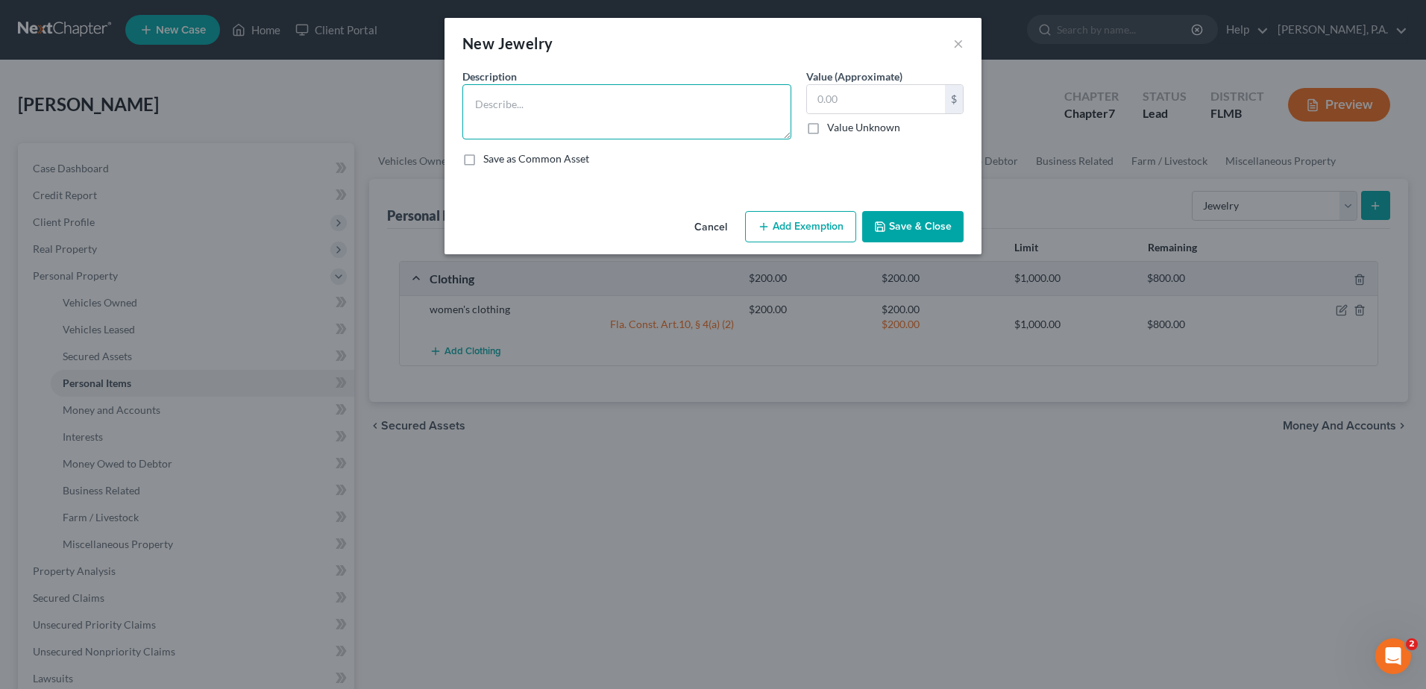
click at [564, 104] on textarea at bounding box center [627, 111] width 329 height 55
type textarea "costume jewelry"
click at [818, 99] on input "text" at bounding box center [876, 99] width 138 height 28
type input "250.00"
click at [812, 223] on button "Add Exemption" at bounding box center [800, 226] width 111 height 31
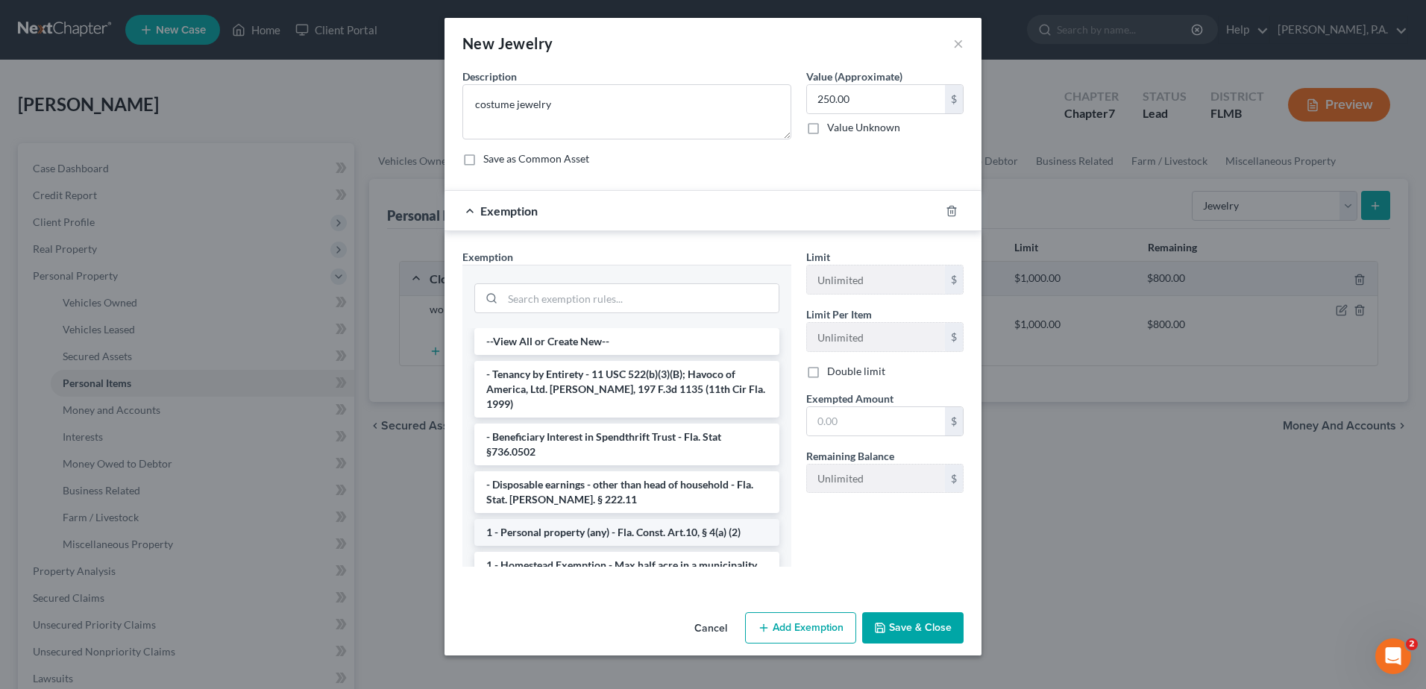
click at [627, 519] on li "1 - Personal property (any) - Fla. Const. Art.10, § 4(a) (2)" at bounding box center [626, 532] width 305 height 27
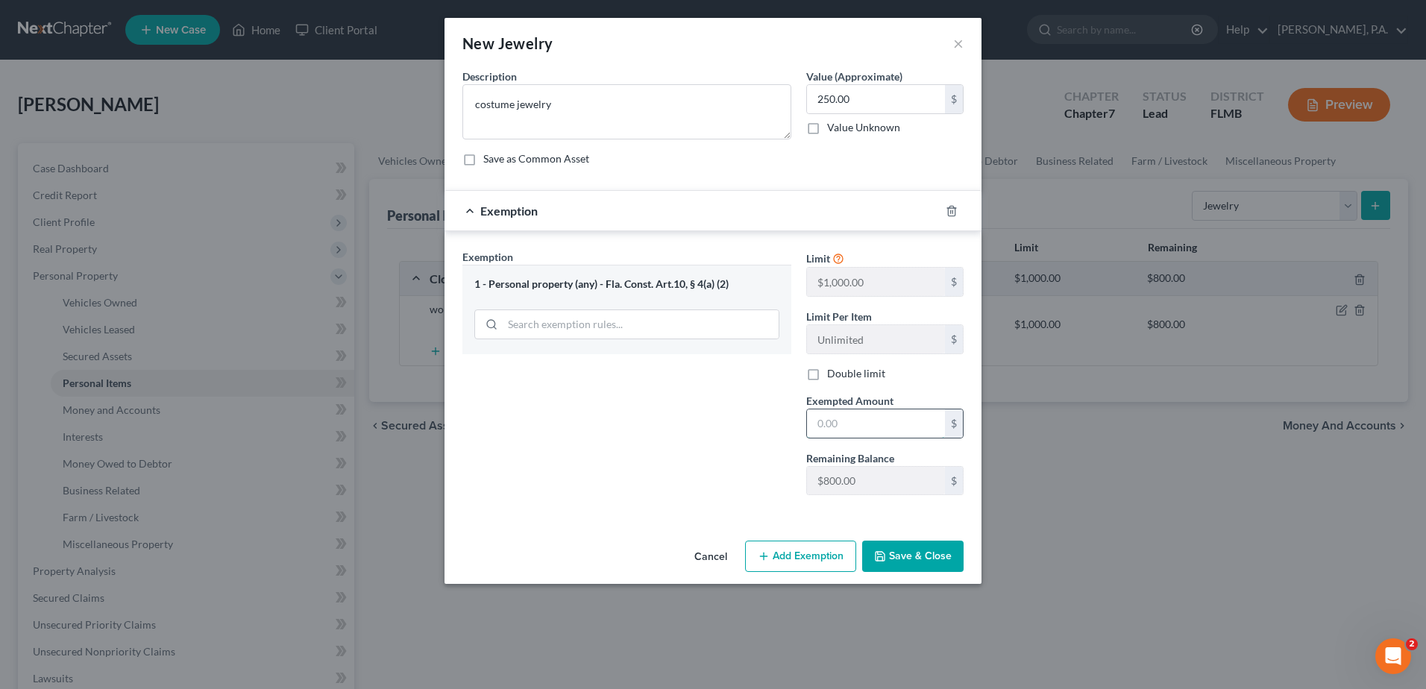
click at [847, 430] on input "text" at bounding box center [876, 424] width 138 height 28
type input "250.00"
click at [586, 112] on textarea "costume jewelry" at bounding box center [627, 111] width 329 height 55
type textarea "costume jewelry, [PERSON_NAME] watch"
click at [906, 555] on button "Save & Close" at bounding box center [912, 556] width 101 height 31
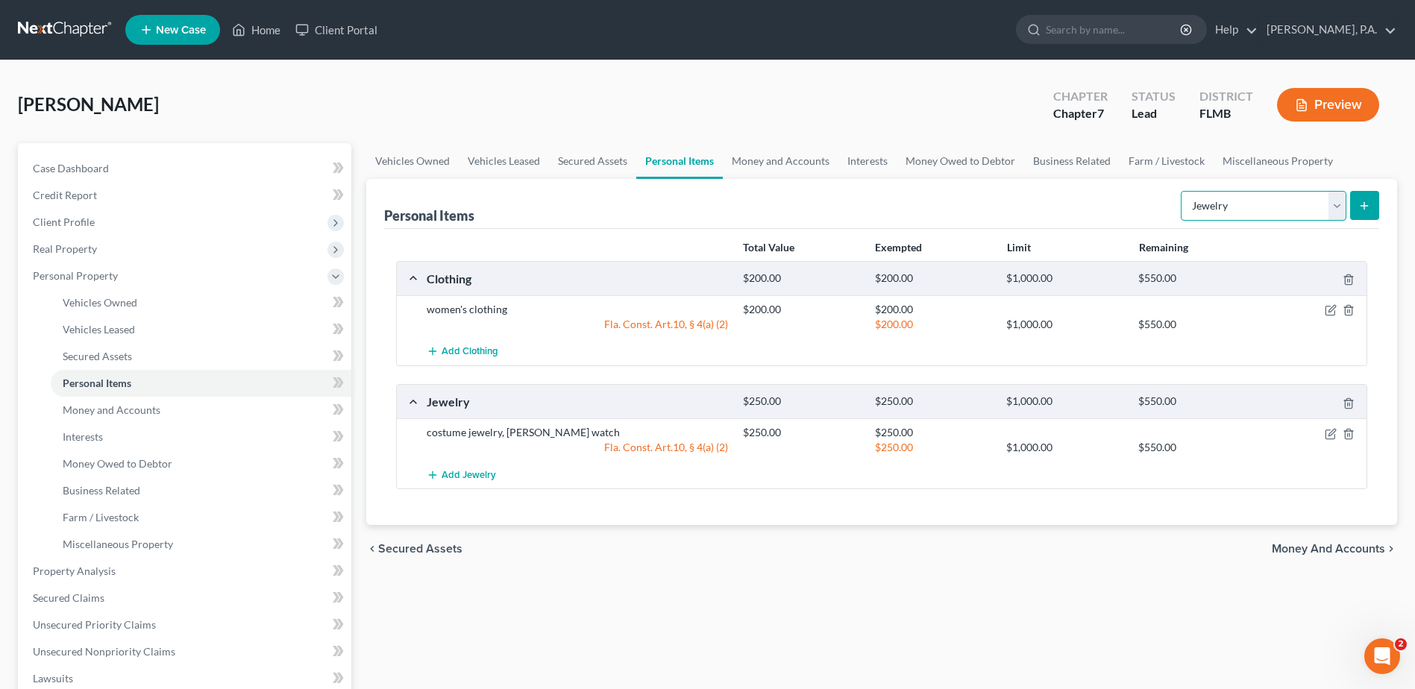
click at [1340, 210] on select "Select Item Type Clothing Collectibles Of Value Electronics Firearms Household …" at bounding box center [1264, 206] width 166 height 30
select select "pets"
click at [1182, 191] on select "Select Item Type Clothing Collectibles Of Value Electronics Firearms Household …" at bounding box center [1264, 206] width 166 height 30
click at [1362, 201] on icon "submit" at bounding box center [1364, 206] width 12 height 12
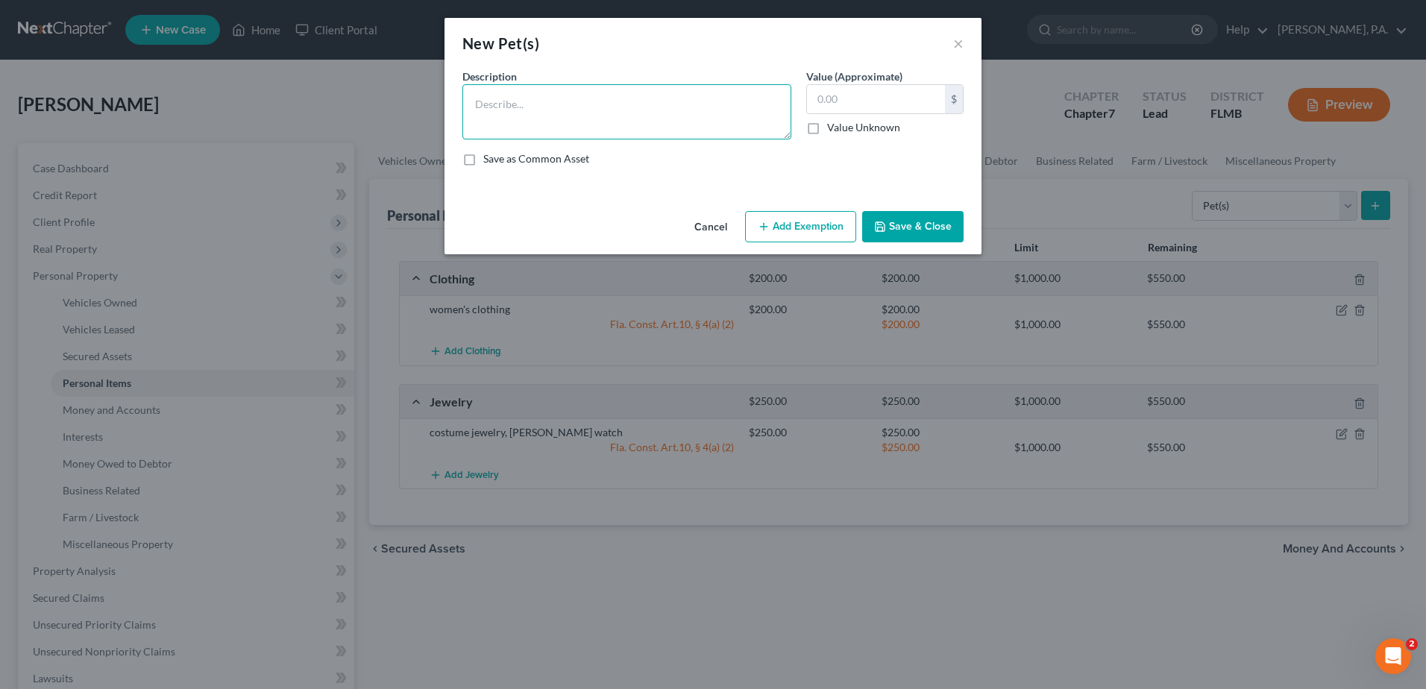
click at [538, 101] on textarea at bounding box center [627, 111] width 329 height 55
type textarea "3 cats"
type input "1.00"
click at [807, 226] on button "Add Exemption" at bounding box center [800, 226] width 111 height 31
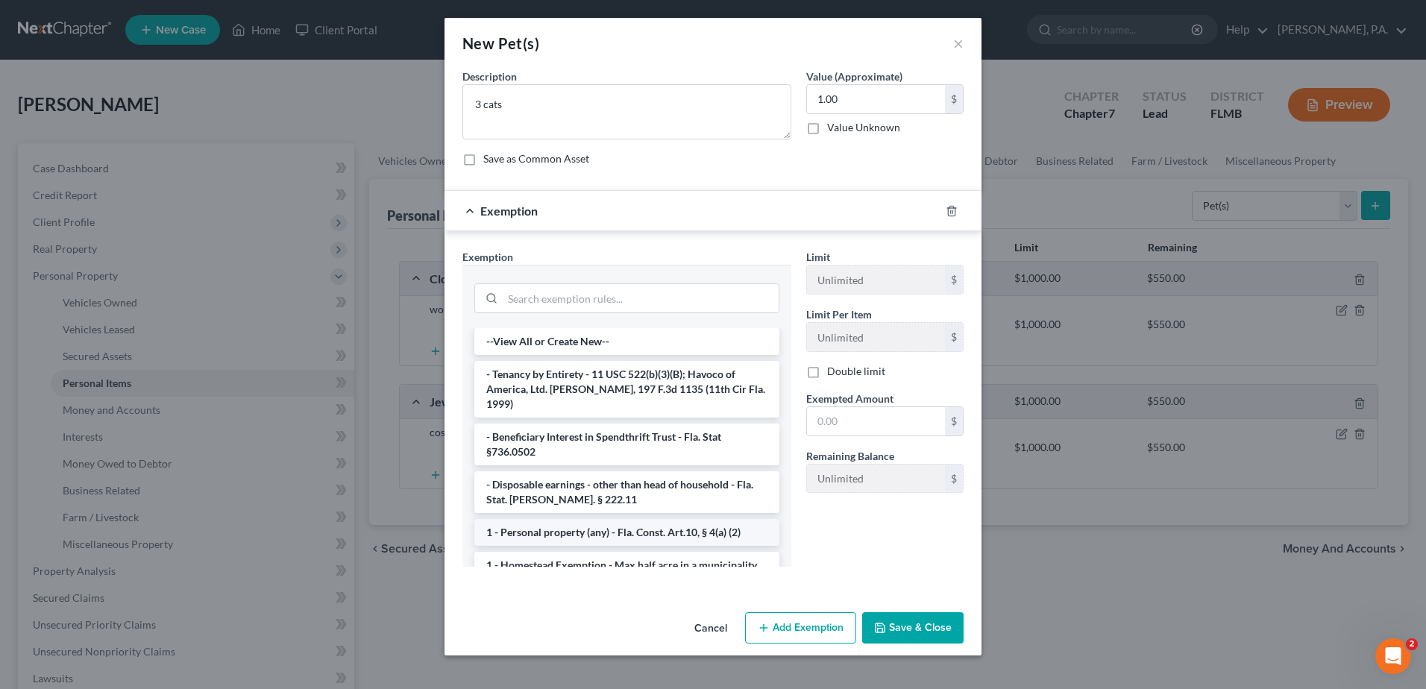
click at [575, 521] on li "1 - Personal property (any) - Fla. Const. Art.10, § 4(a) (2)" at bounding box center [626, 532] width 305 height 27
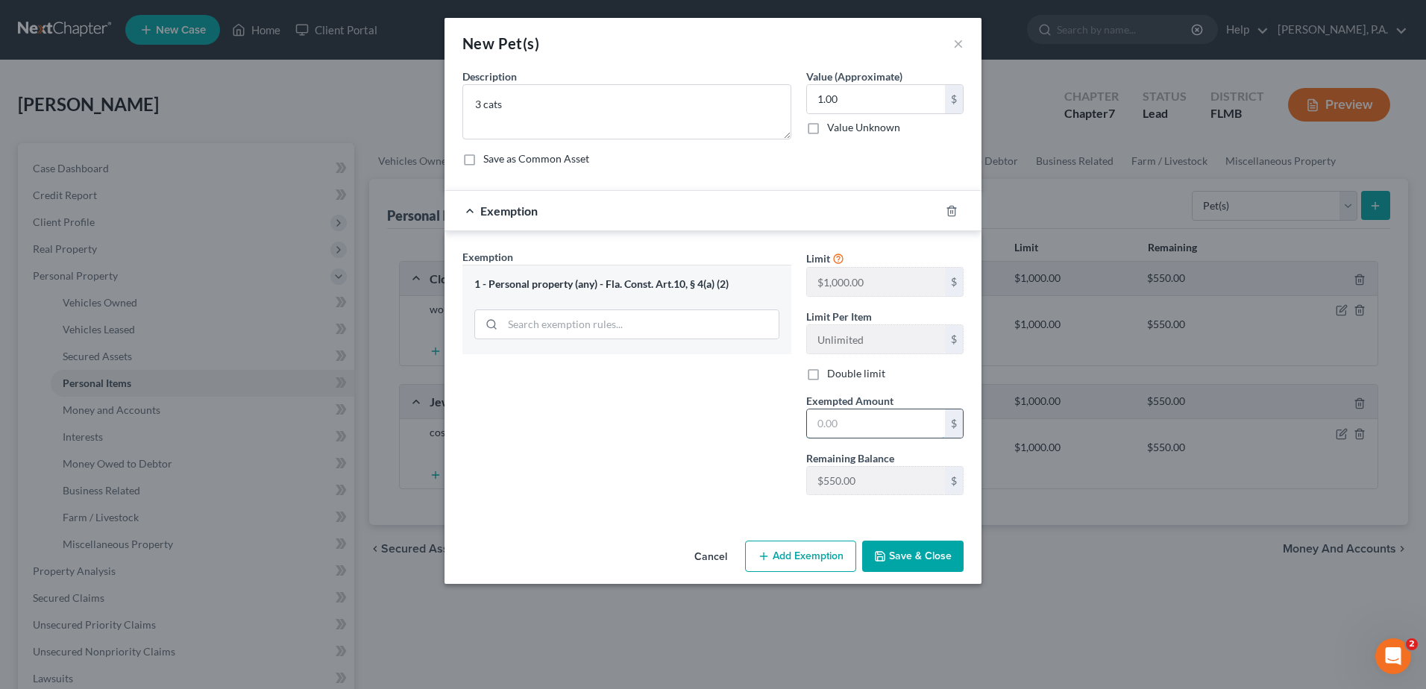
click at [854, 422] on input "text" at bounding box center [876, 424] width 138 height 28
type input "1.00"
click at [913, 557] on button "Save & Close" at bounding box center [912, 556] width 101 height 31
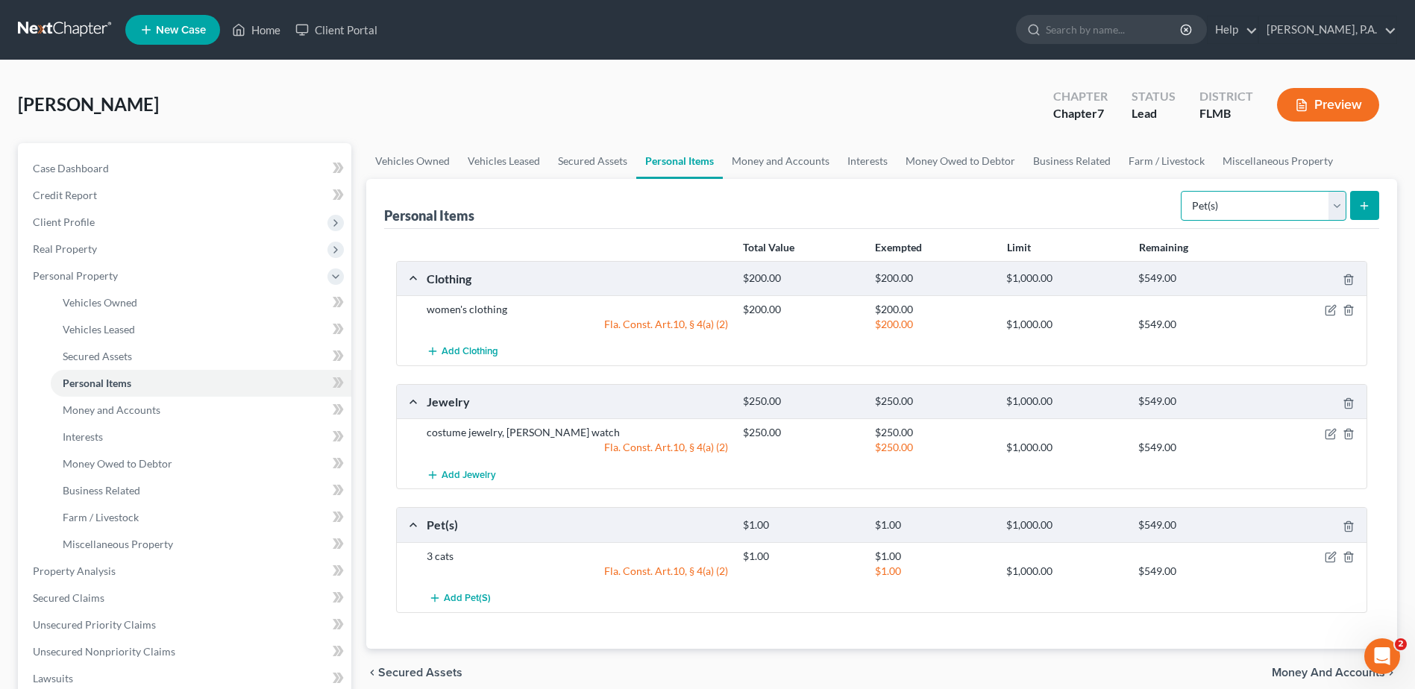
click at [1338, 207] on select "Select Item Type Clothing Collectibles Of Value Electronics Firearms Household …" at bounding box center [1264, 206] width 166 height 30
click at [1142, 157] on link "Farm / Livestock" at bounding box center [1167, 161] width 94 height 36
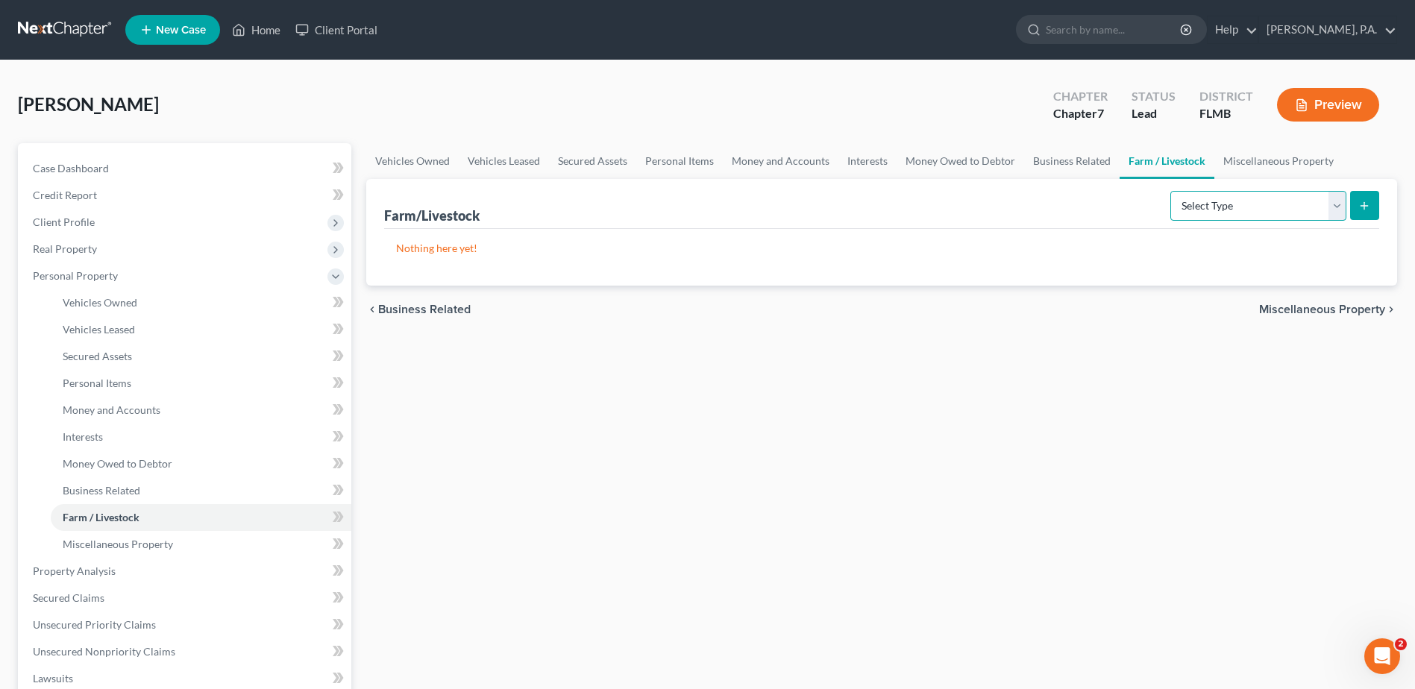
click at [1341, 209] on select "Select Type Animals & Livestock Crops: Growing or Harvested Farming Equipment F…" at bounding box center [1258, 206] width 176 height 30
click at [1240, 155] on link "Miscellaneous Property" at bounding box center [1279, 161] width 128 height 36
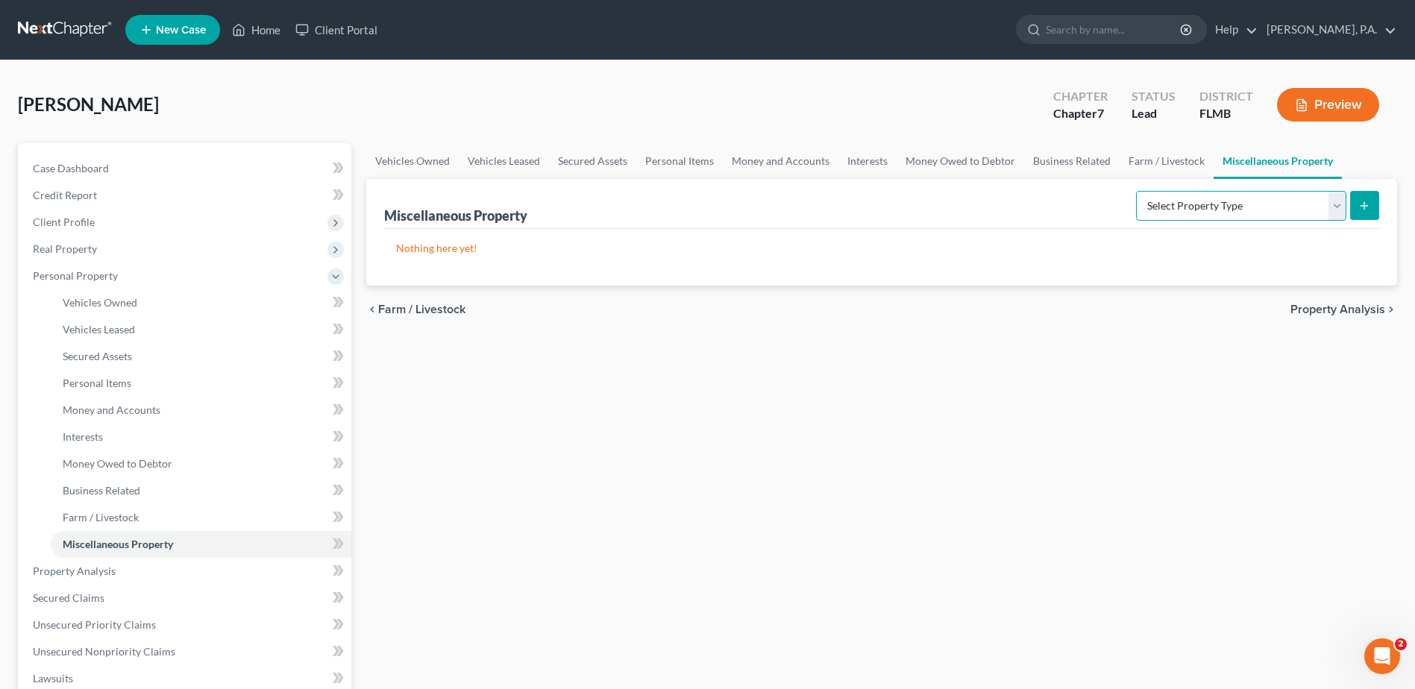
click at [1338, 209] on select "Select Property Type Assigned for Creditor Benefit [DATE] Holding for Another N…" at bounding box center [1241, 206] width 210 height 30
click at [676, 165] on link "Personal Items" at bounding box center [679, 161] width 87 height 36
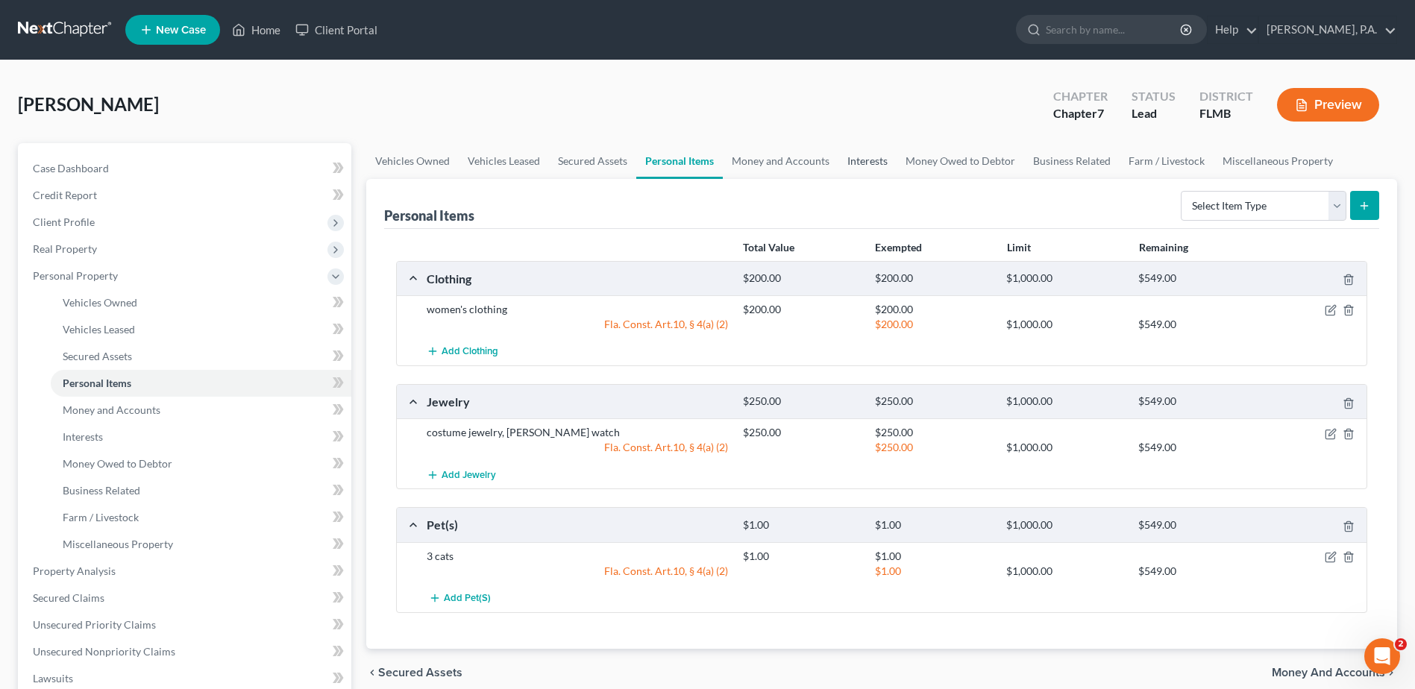
click at [862, 160] on link "Interests" at bounding box center [868, 161] width 58 height 36
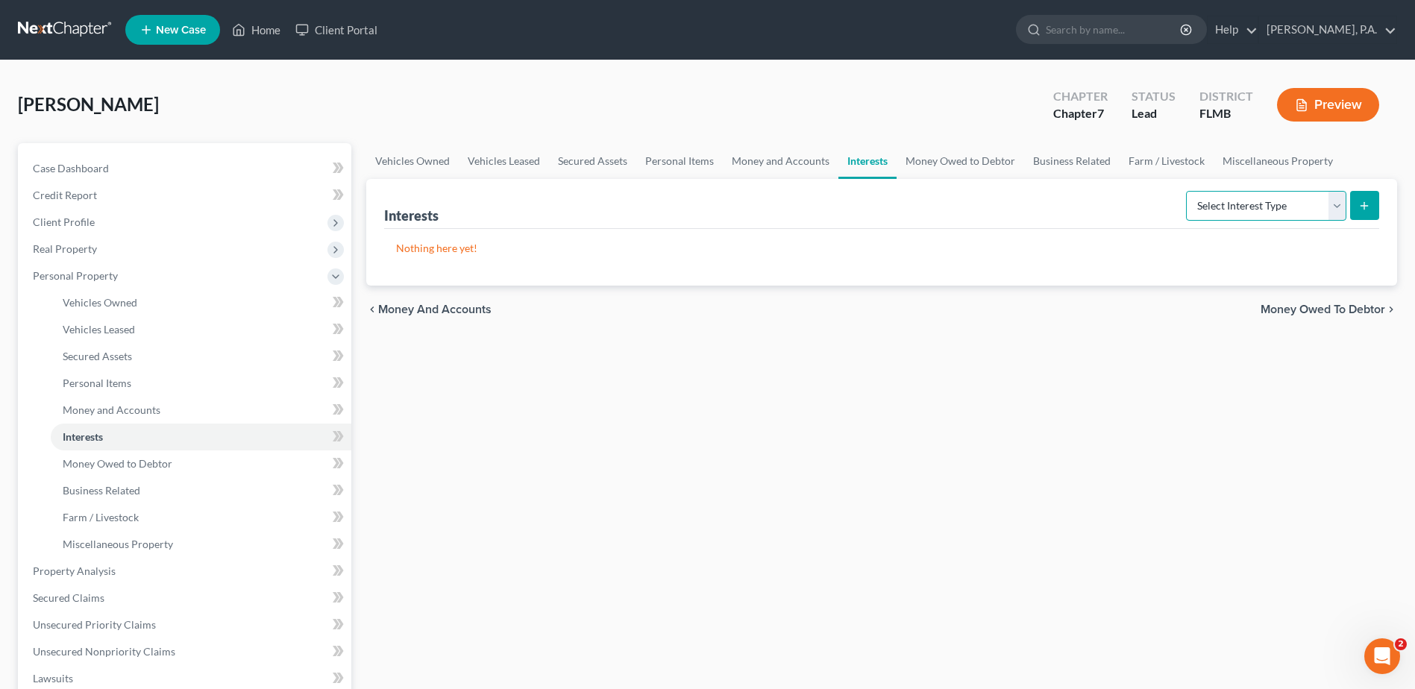
click at [1335, 199] on select "Select Interest Type 401K Annuity Bond Education IRA Government Bond Government…" at bounding box center [1266, 206] width 160 height 30
click at [593, 155] on link "Secured Assets" at bounding box center [592, 161] width 87 height 36
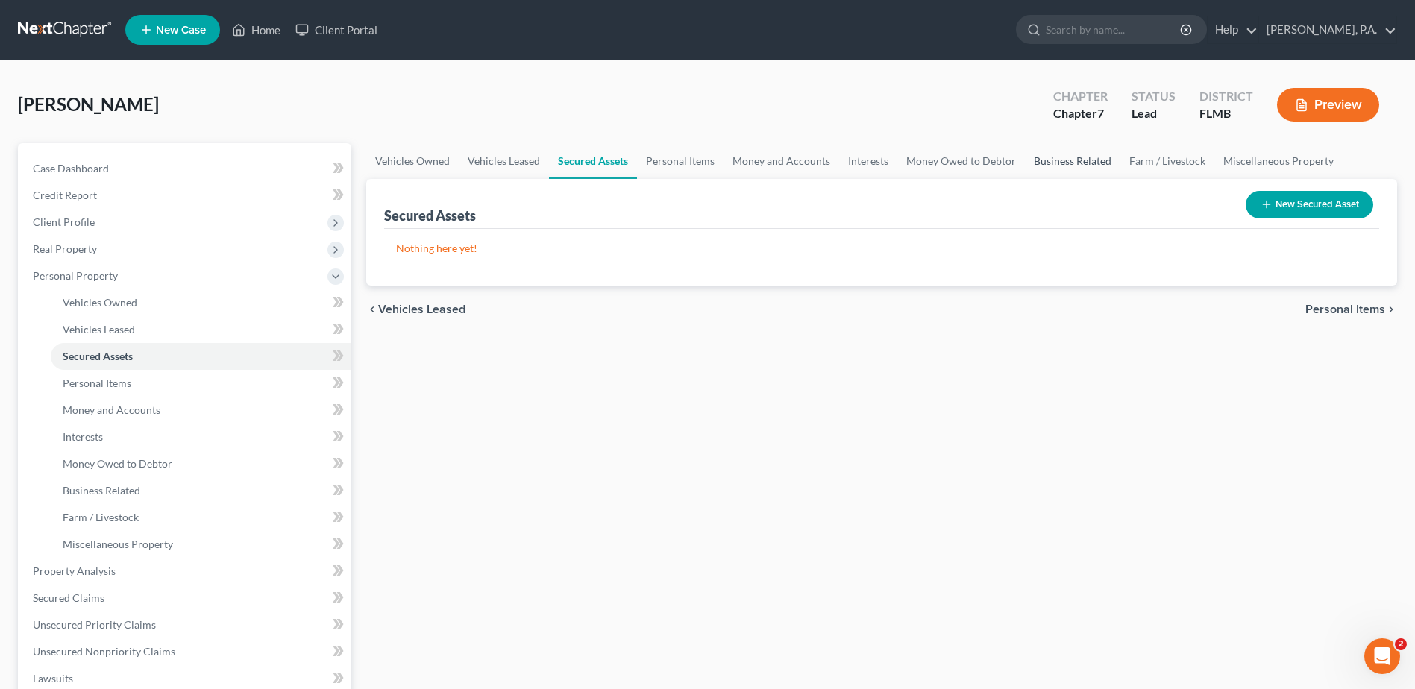
click at [1055, 163] on link "Business Related" at bounding box center [1072, 161] width 95 height 36
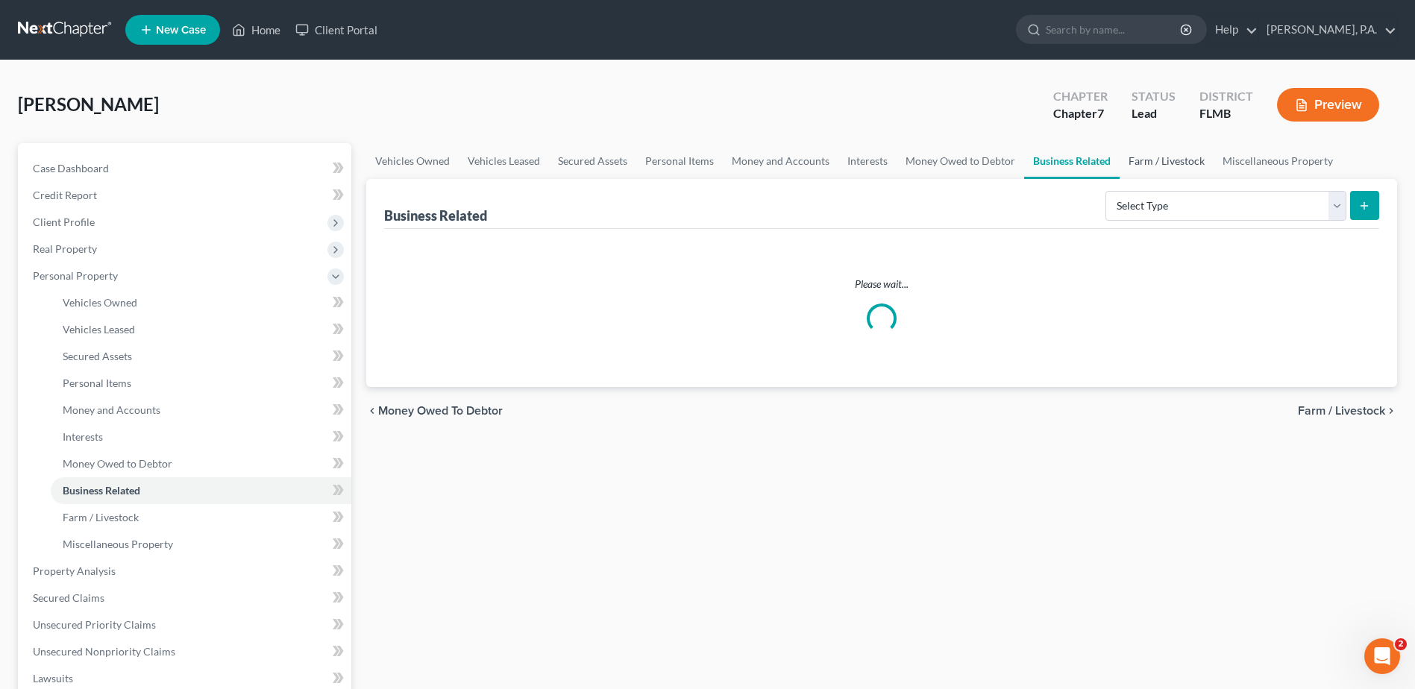
click at [1142, 161] on link "Farm / Livestock" at bounding box center [1167, 161] width 94 height 36
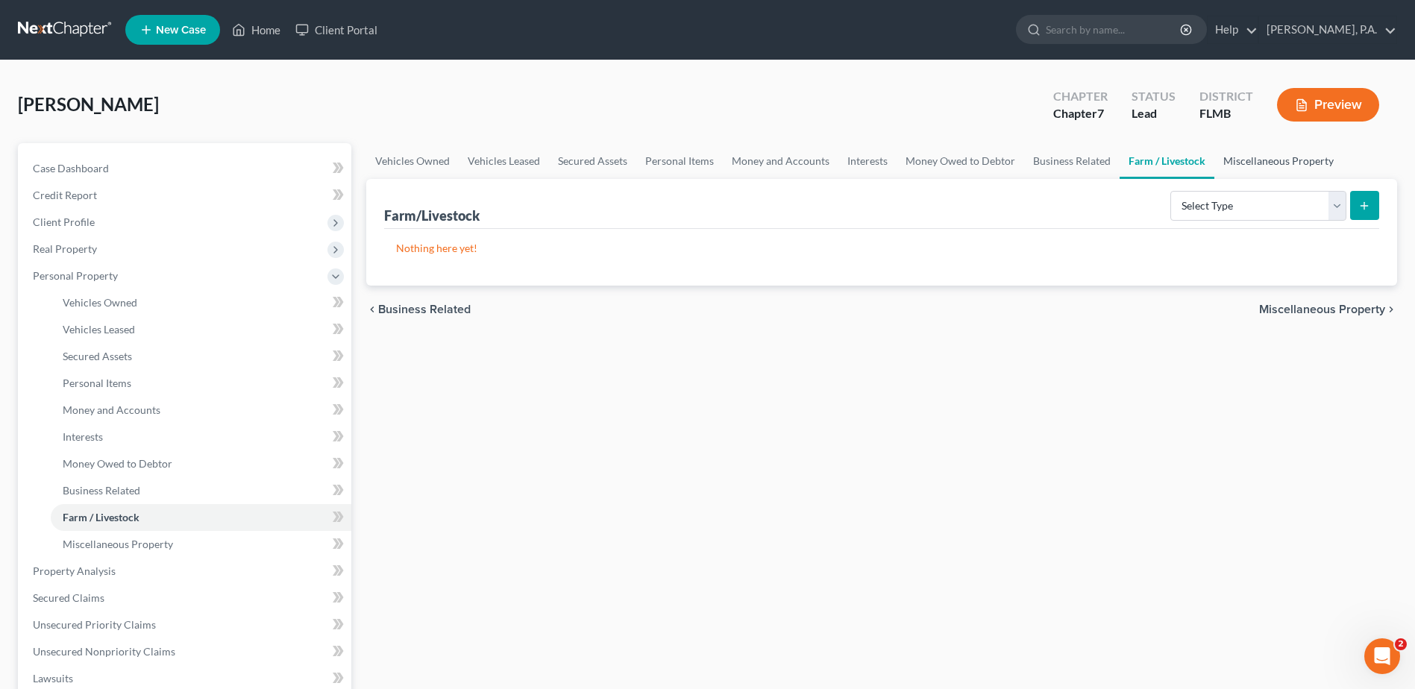
click at [1286, 163] on link "Miscellaneous Property" at bounding box center [1279, 161] width 128 height 36
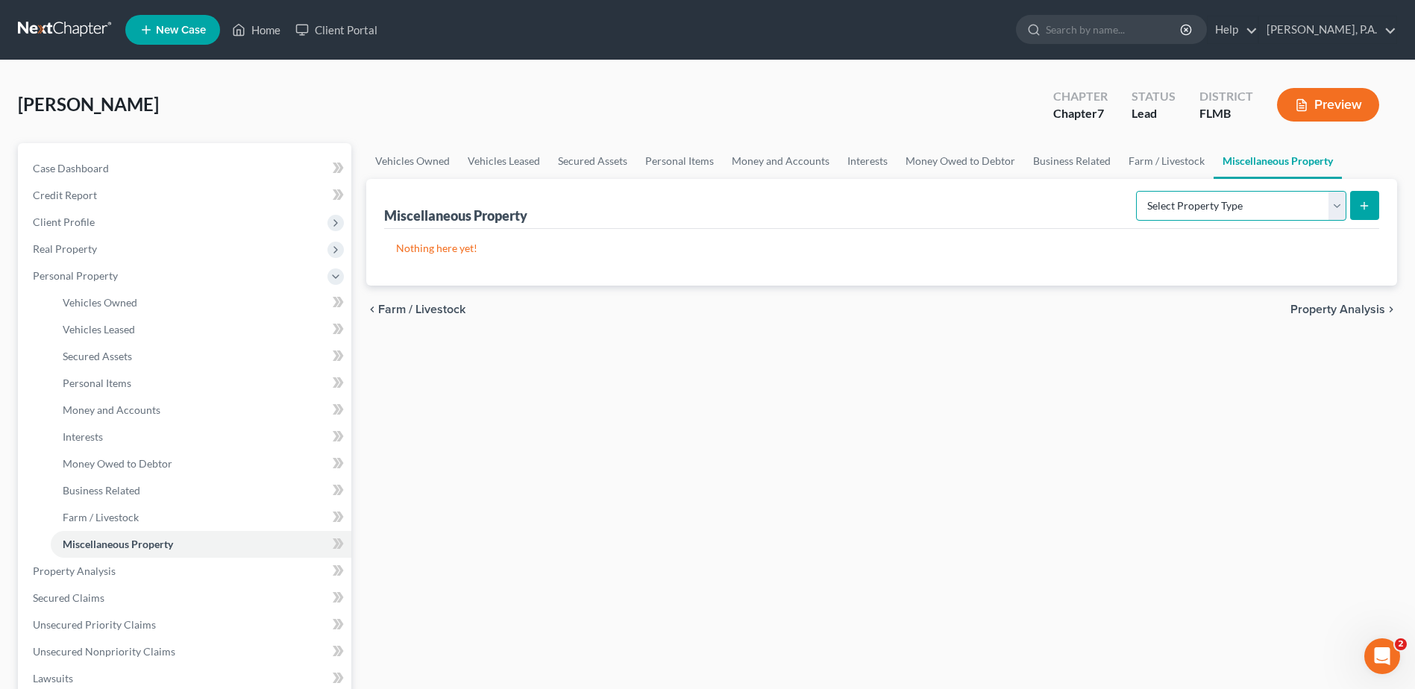
click at [1338, 210] on select "Select Property Type Assigned for Creditor Benefit [DATE] Holding for Another N…" at bounding box center [1241, 206] width 210 height 30
select select "not_yet_listed"
click at [1136, 191] on select "Select Property Type Assigned for Creditor Benefit [DATE] Holding for Another N…" at bounding box center [1241, 206] width 210 height 30
click at [1363, 208] on icon "submit" at bounding box center [1364, 206] width 12 height 12
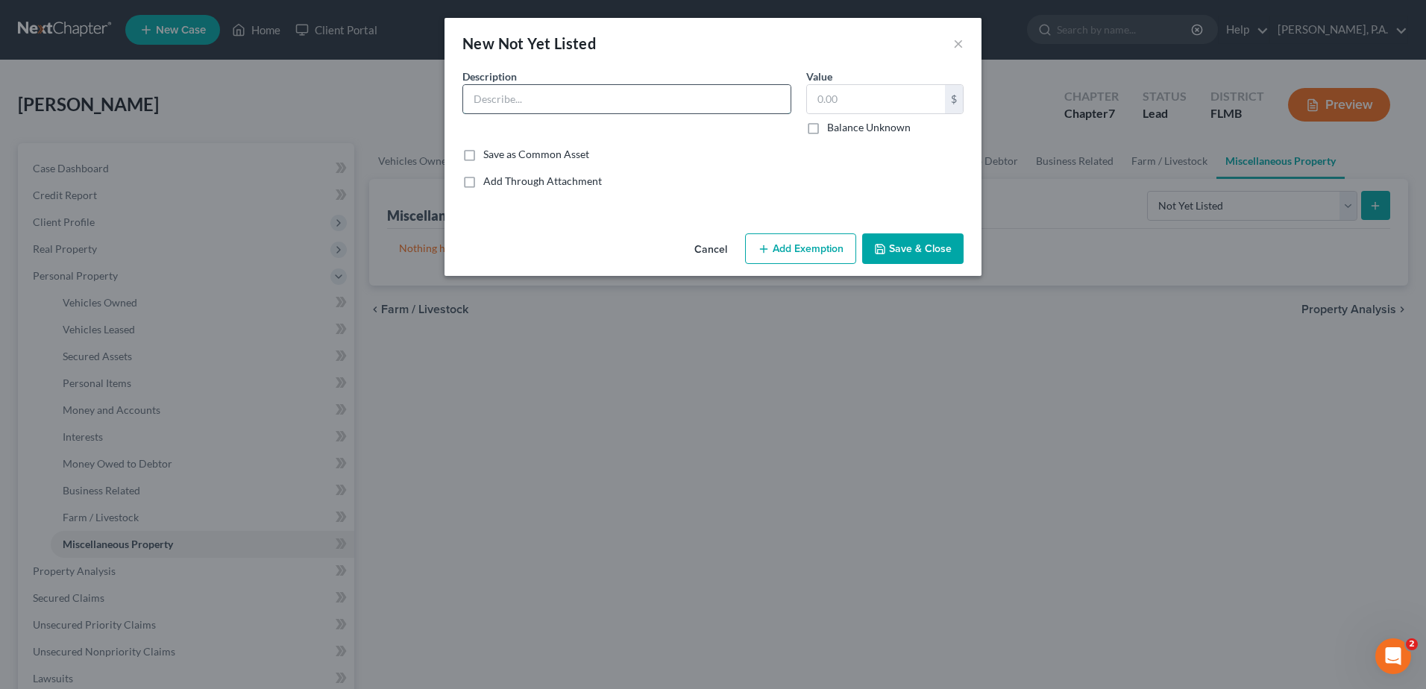
click at [570, 99] on input "text" at bounding box center [626, 99] width 327 height 28
type input "[PERSON_NAME] Bilt lawnmower (old)"
type input "50.00"
click at [781, 250] on button "Add Exemption" at bounding box center [800, 249] width 111 height 31
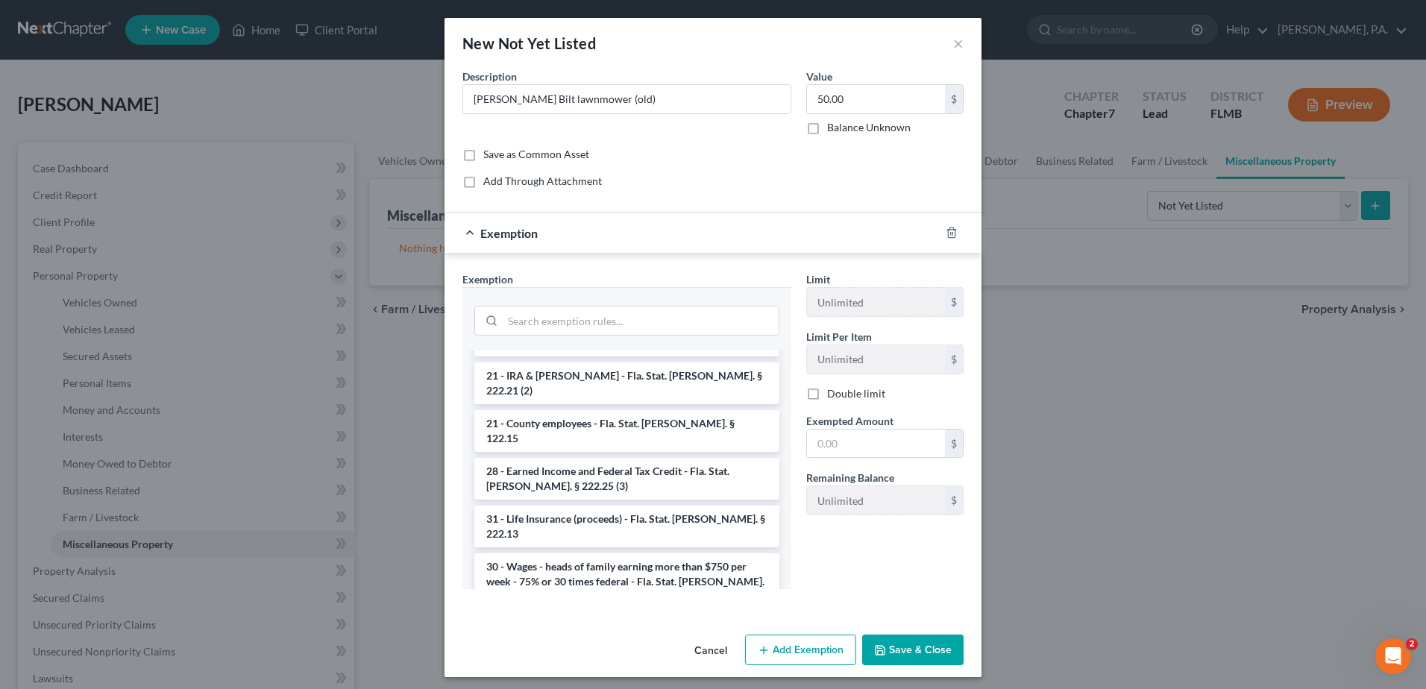
scroll to position [1119, 0]
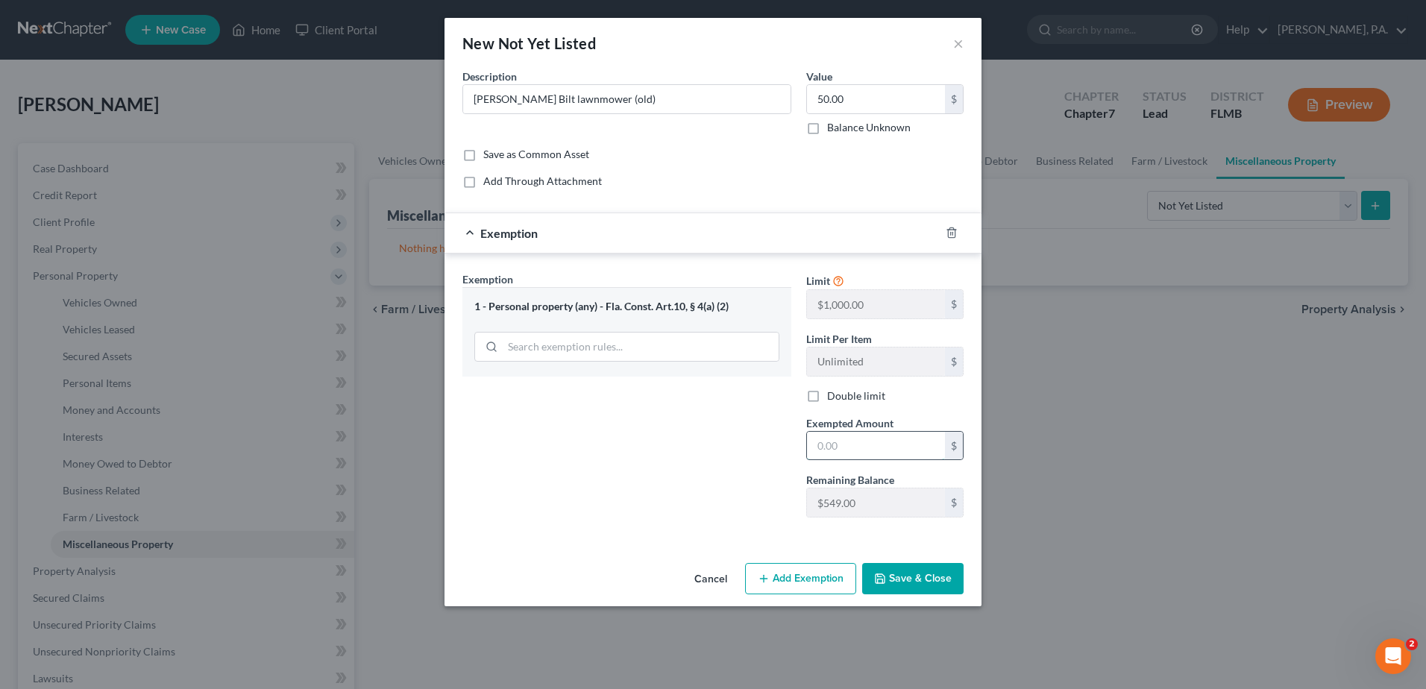
click at [818, 447] on input "text" at bounding box center [876, 446] width 138 height 28
type input "50.00"
click at [924, 586] on button "Save & Close" at bounding box center [912, 578] width 101 height 31
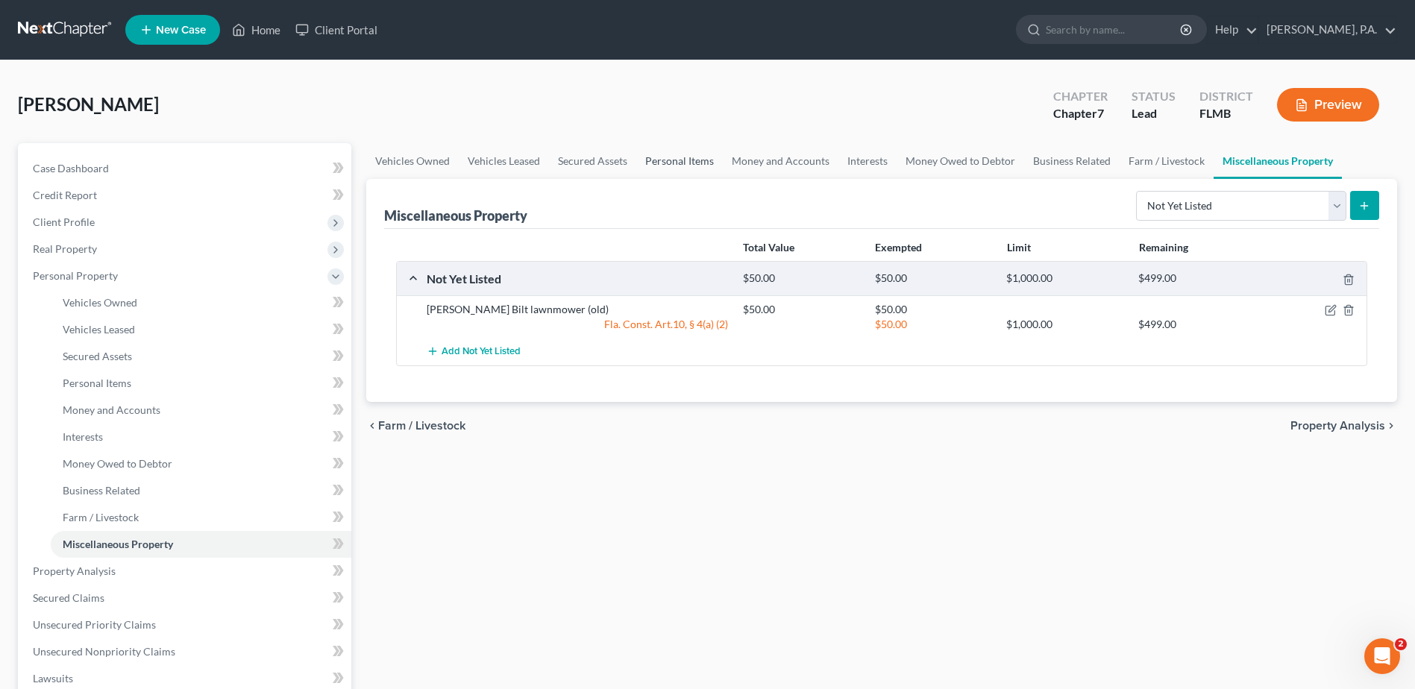
click at [671, 168] on link "Personal Items" at bounding box center [679, 161] width 87 height 36
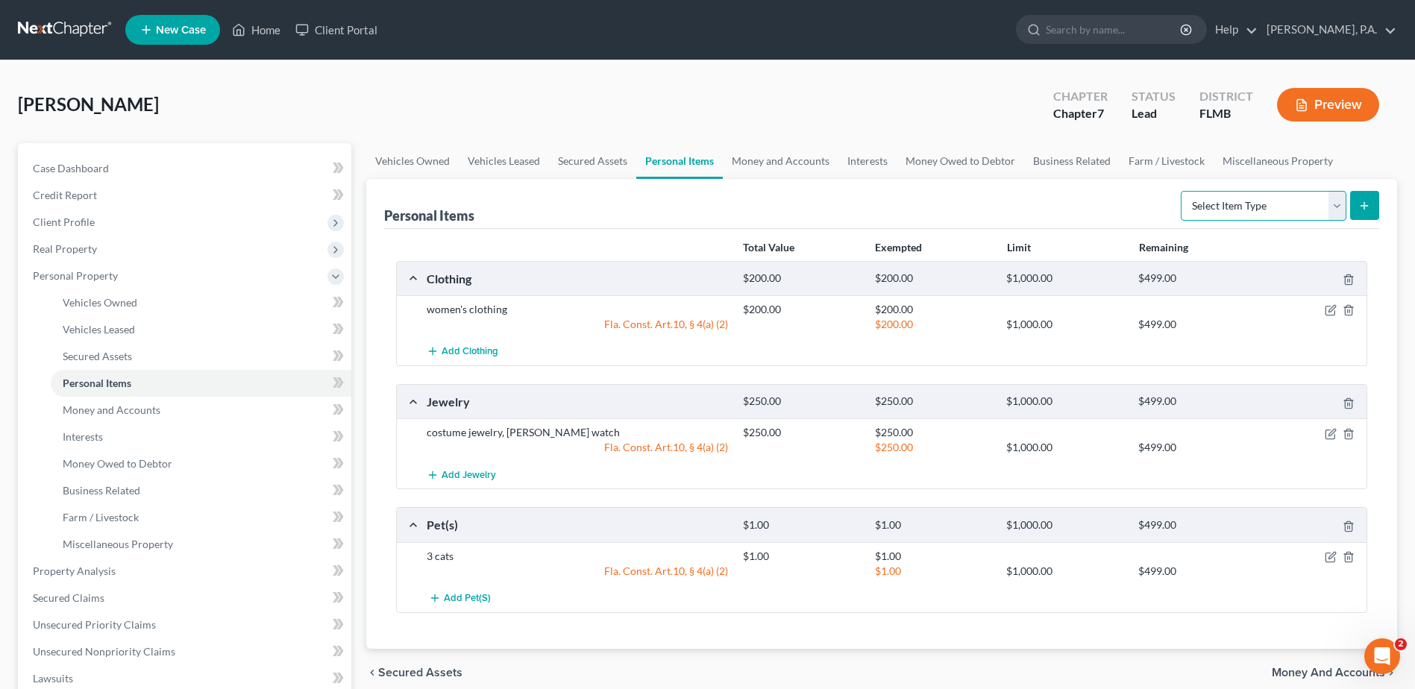
click at [1335, 204] on select "Select Item Type Clothing Collectibles Of Value Electronics Firearms Household …" at bounding box center [1264, 206] width 166 height 30
select select "household_goods"
click at [1182, 191] on select "Select Item Type Clothing Collectibles Of Value Electronics Firearms Household …" at bounding box center [1264, 206] width 166 height 30
click at [1362, 204] on icon "submit" at bounding box center [1364, 206] width 12 height 12
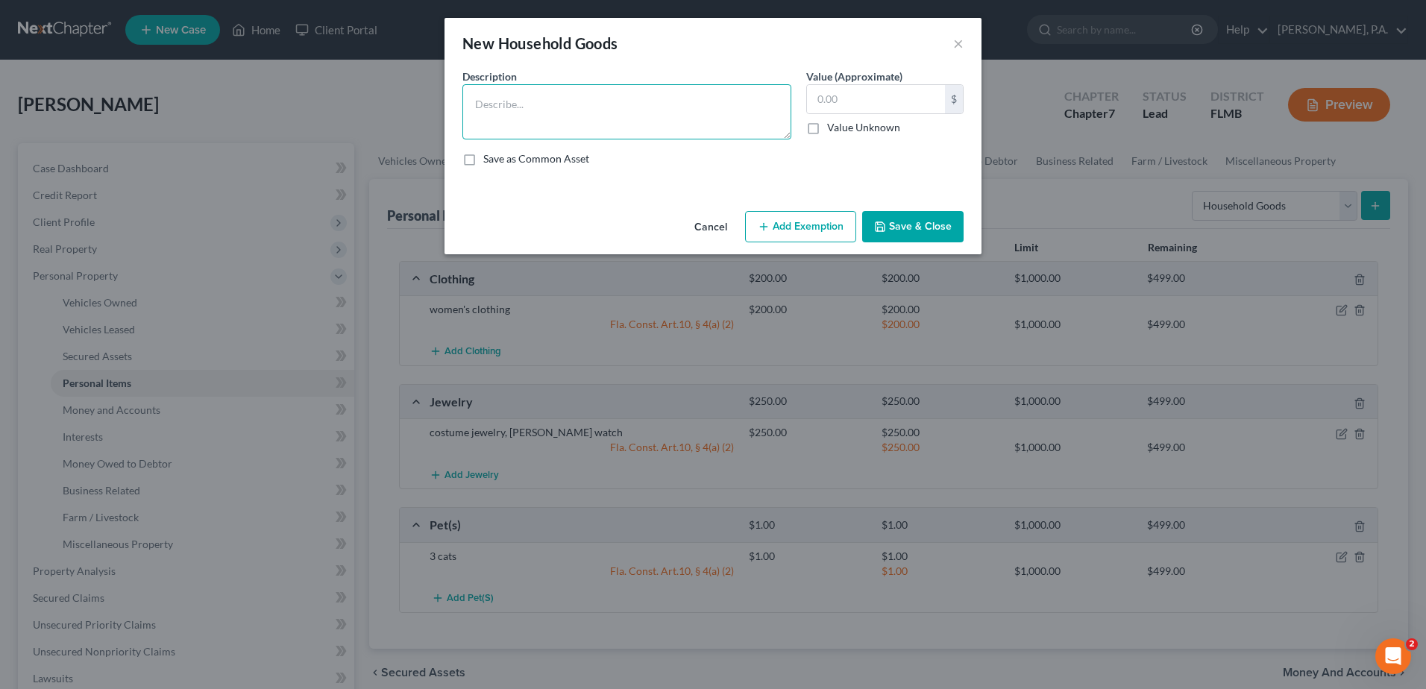
click at [528, 107] on textarea at bounding box center [627, 111] width 329 height 55
type textarea "d"
type textarea "living room couch and table (over [DEMOGRAPHIC_DATA])"
click at [820, 99] on input "text" at bounding box center [876, 99] width 138 height 28
type input "100.00"
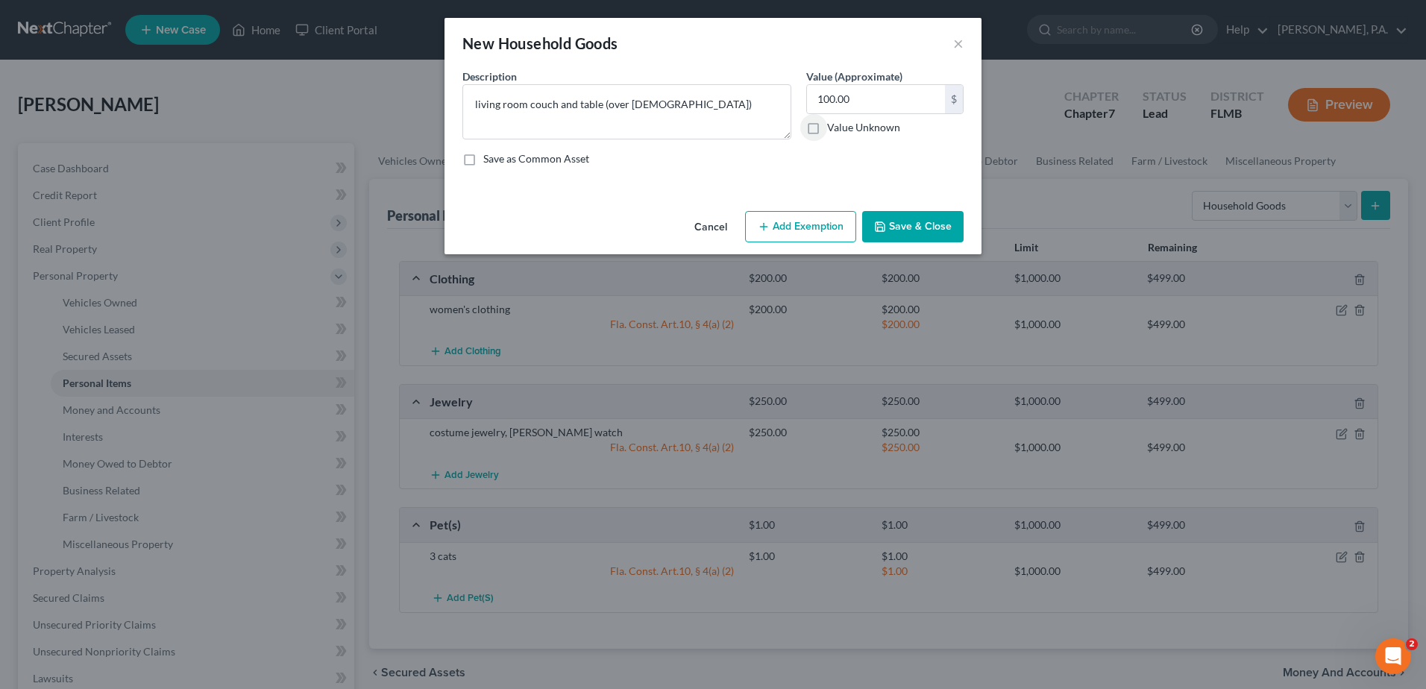
click at [822, 230] on button "Add Exemption" at bounding box center [800, 226] width 111 height 31
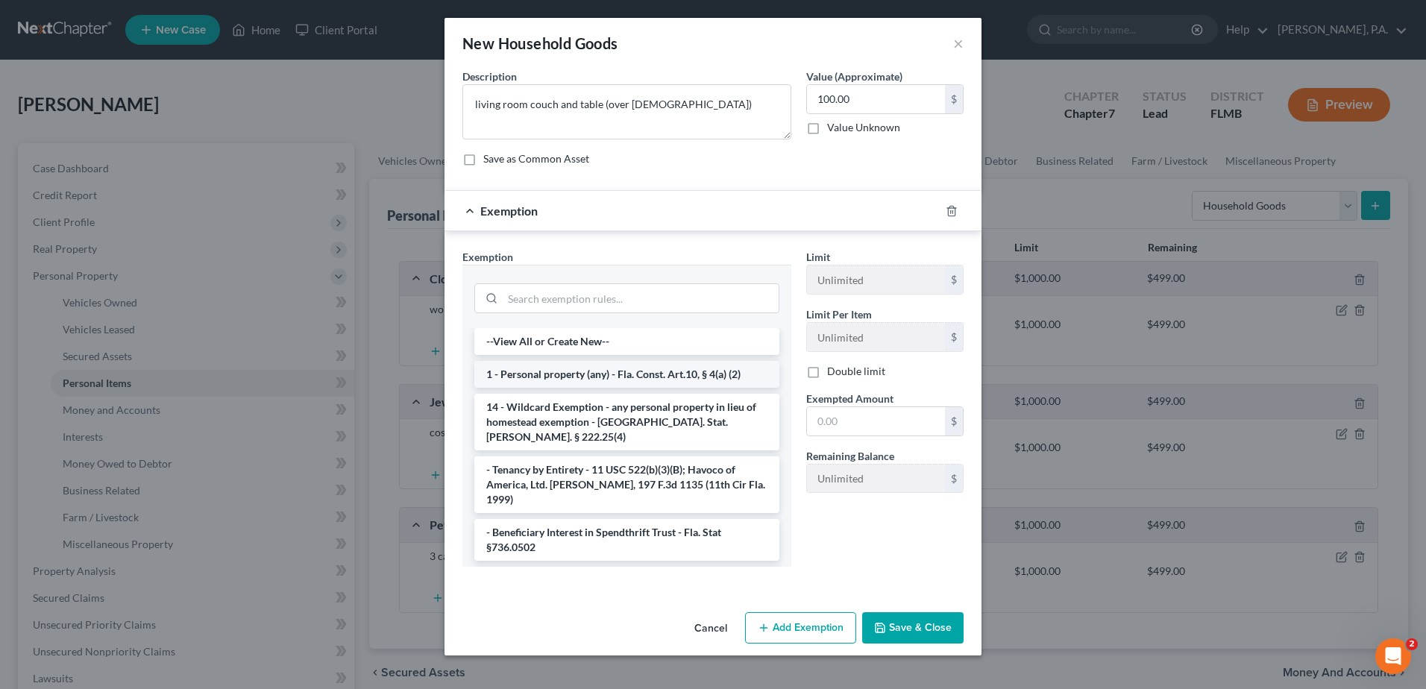
click at [588, 374] on li "1 - Personal property (any) - Fla. Const. Art.10, § 4(a) (2)" at bounding box center [626, 374] width 305 height 27
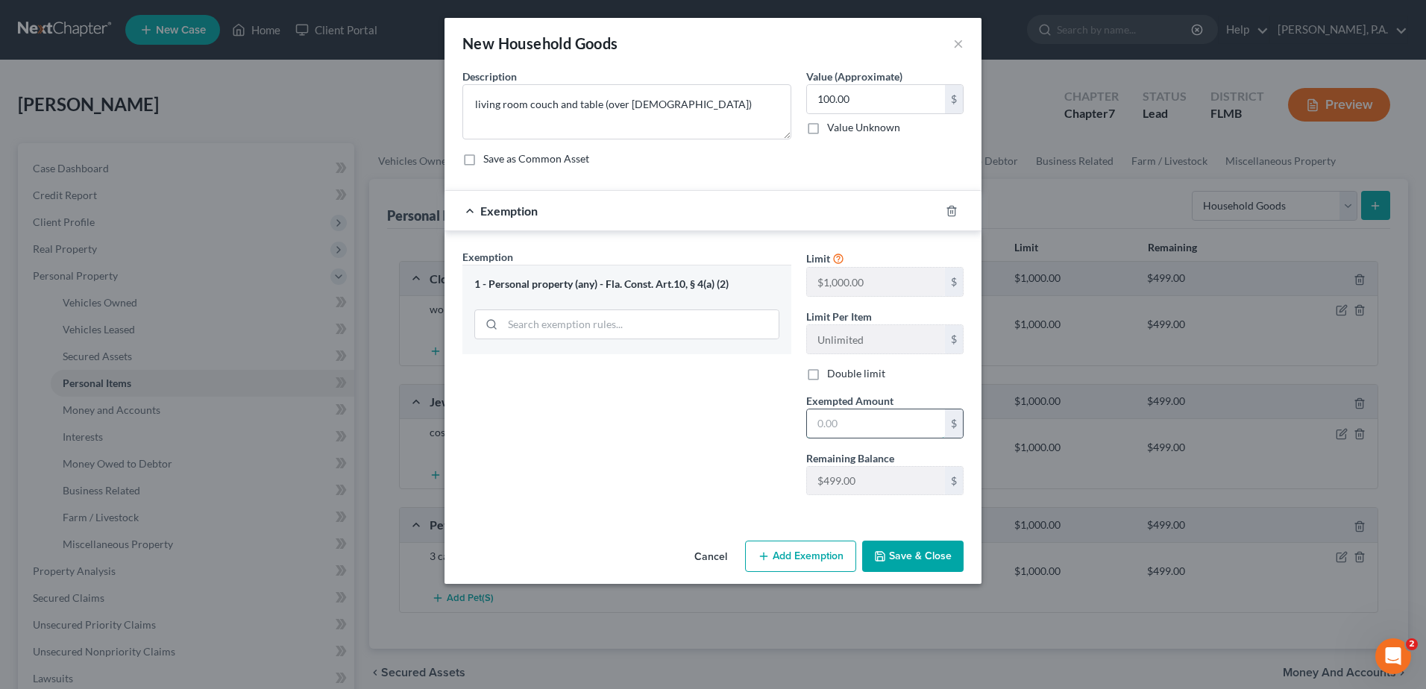
click at [845, 421] on input "text" at bounding box center [876, 424] width 138 height 28
type input "100.00"
click at [915, 551] on button "Save & Close" at bounding box center [912, 556] width 101 height 31
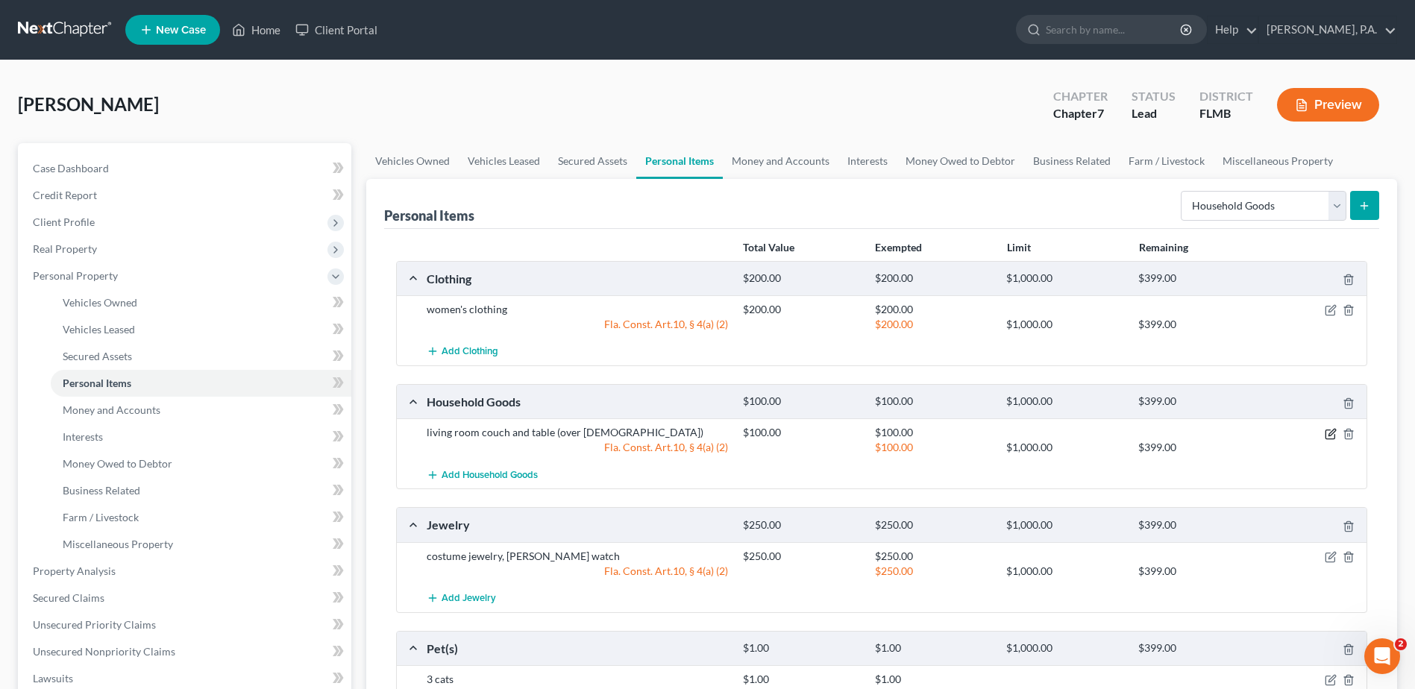
click at [1334, 432] on icon "button" at bounding box center [1332, 432] width 7 height 7
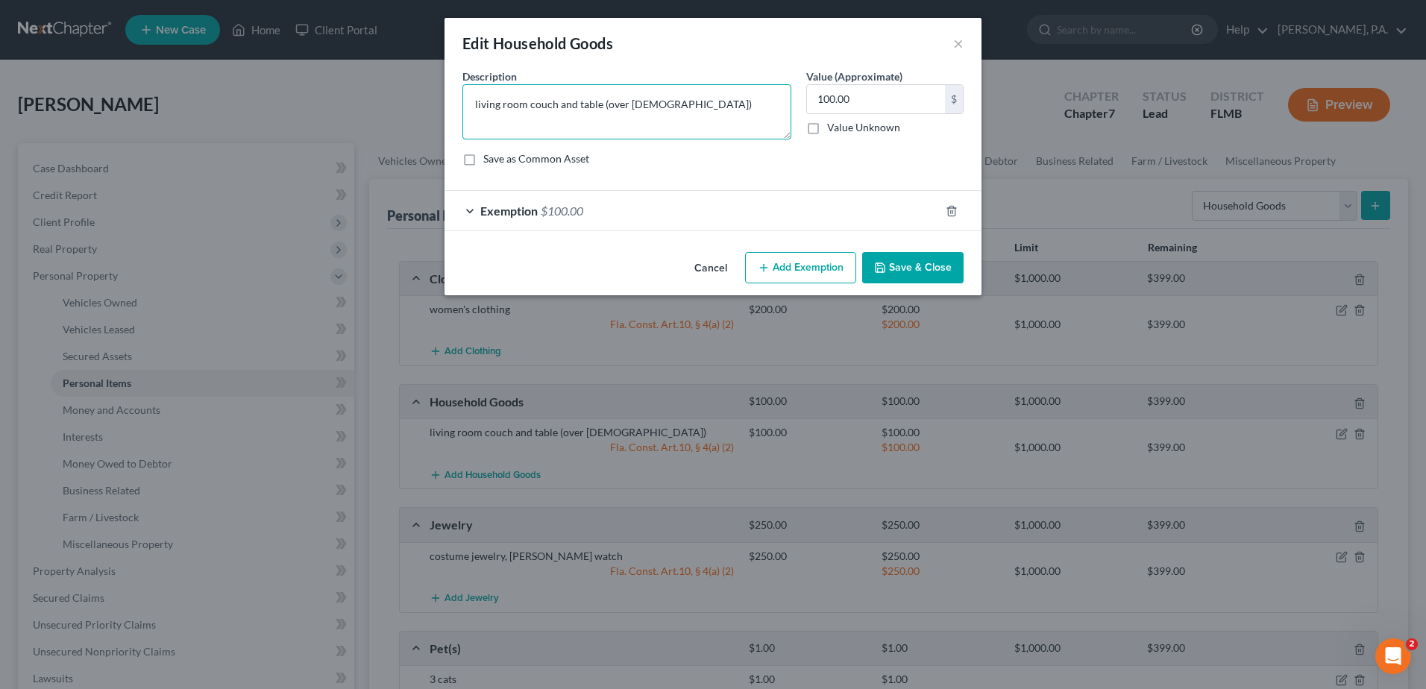
drag, startPoint x: 701, startPoint y: 96, endPoint x: 700, endPoint y: 106, distance: 9.8
click at [701, 100] on textarea "living room couch and table (over [DEMOGRAPHIC_DATA])" at bounding box center [627, 111] width 329 height 55
type textarea "living room couch and table (over [DEMOGRAPHIC_DATA]), dresser and nightstand (…"
type input "200.00"
click at [802, 272] on button "Add Exemption" at bounding box center [800, 267] width 111 height 31
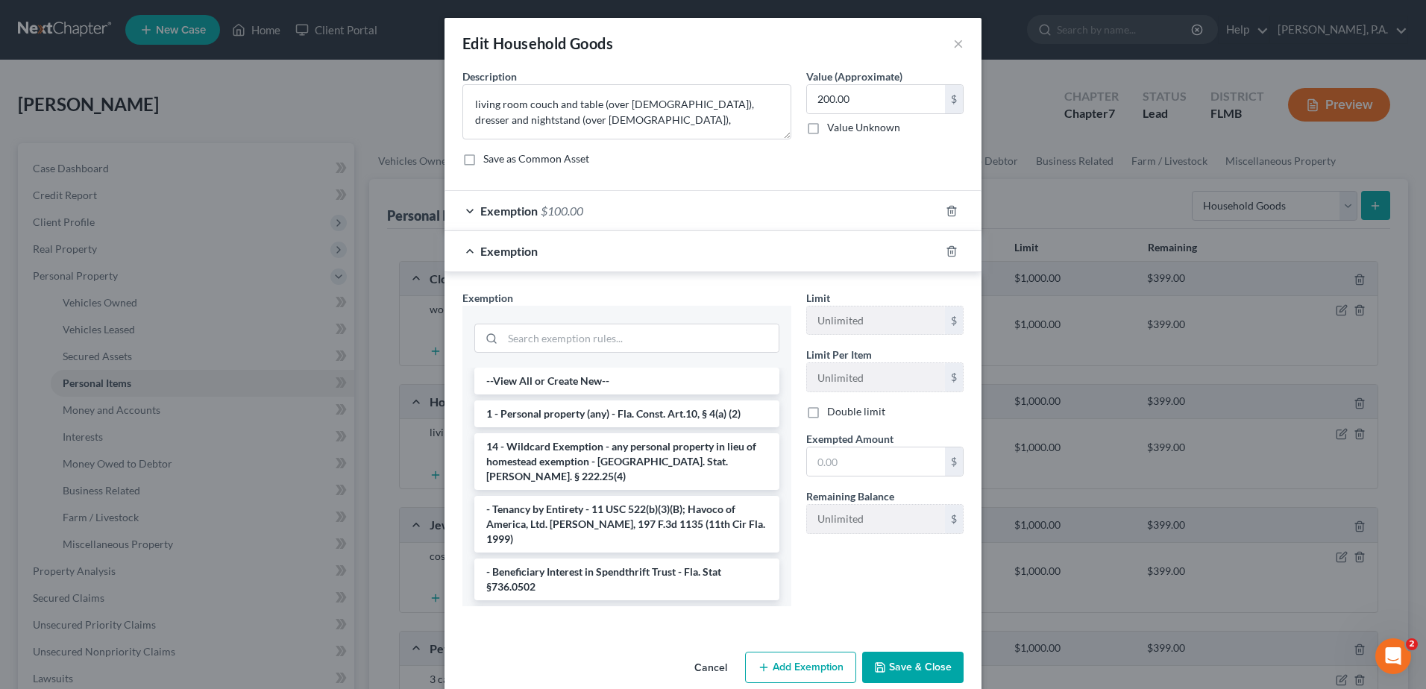
click at [676, 211] on div "Exemption $100.00" at bounding box center [692, 211] width 495 height 40
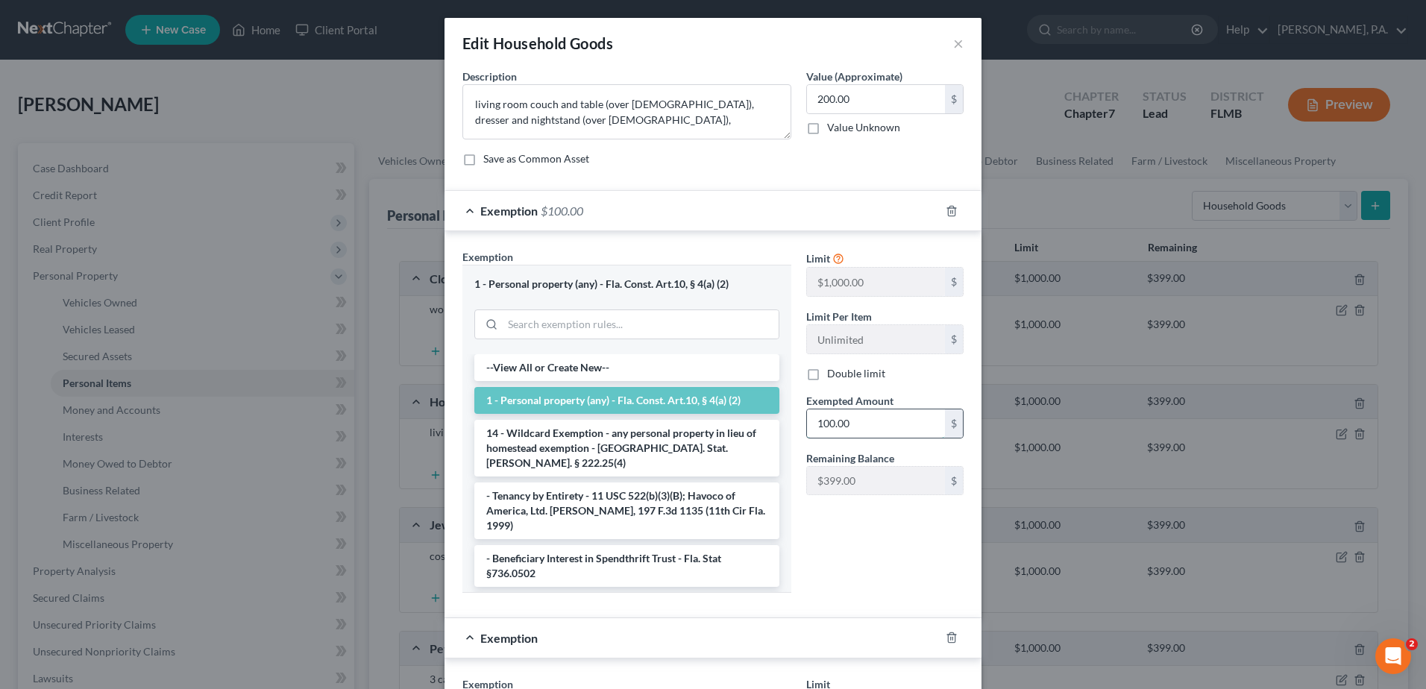
click at [817, 423] on input "100.00" at bounding box center [876, 424] width 138 height 28
type input "200.00"
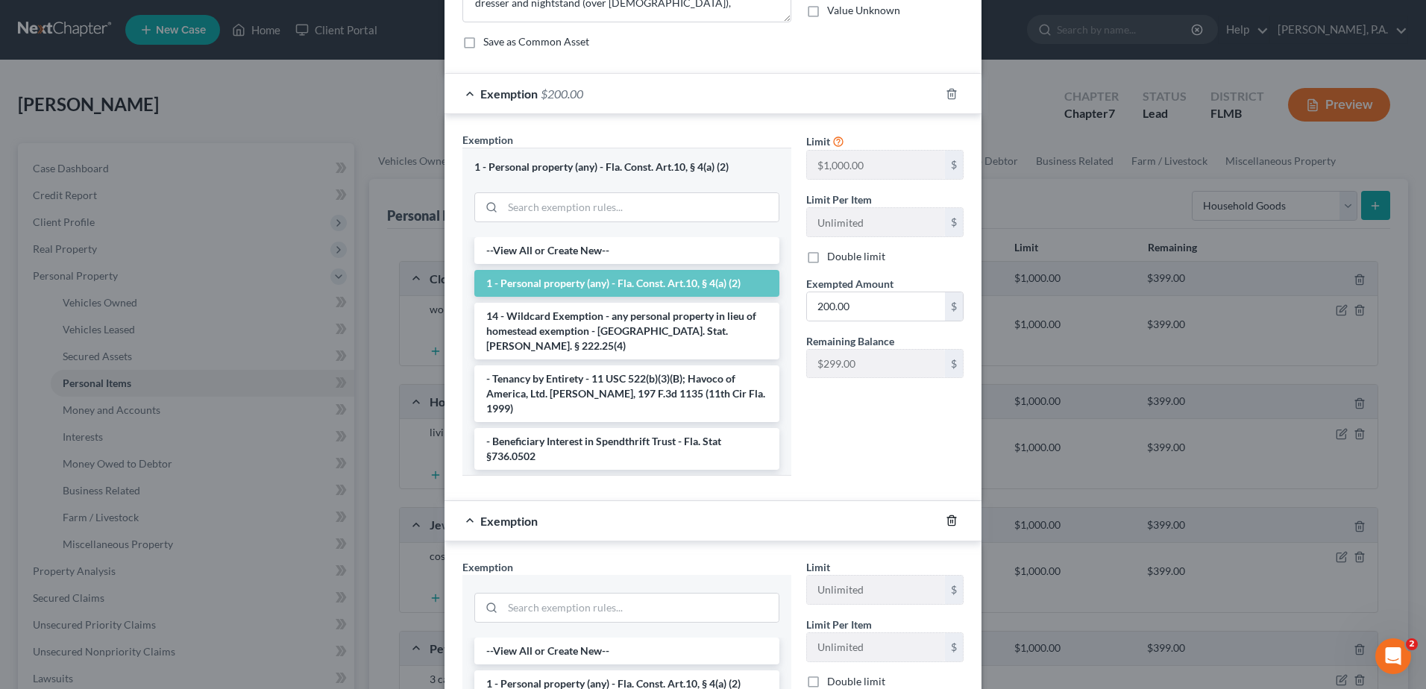
scroll to position [149, 0]
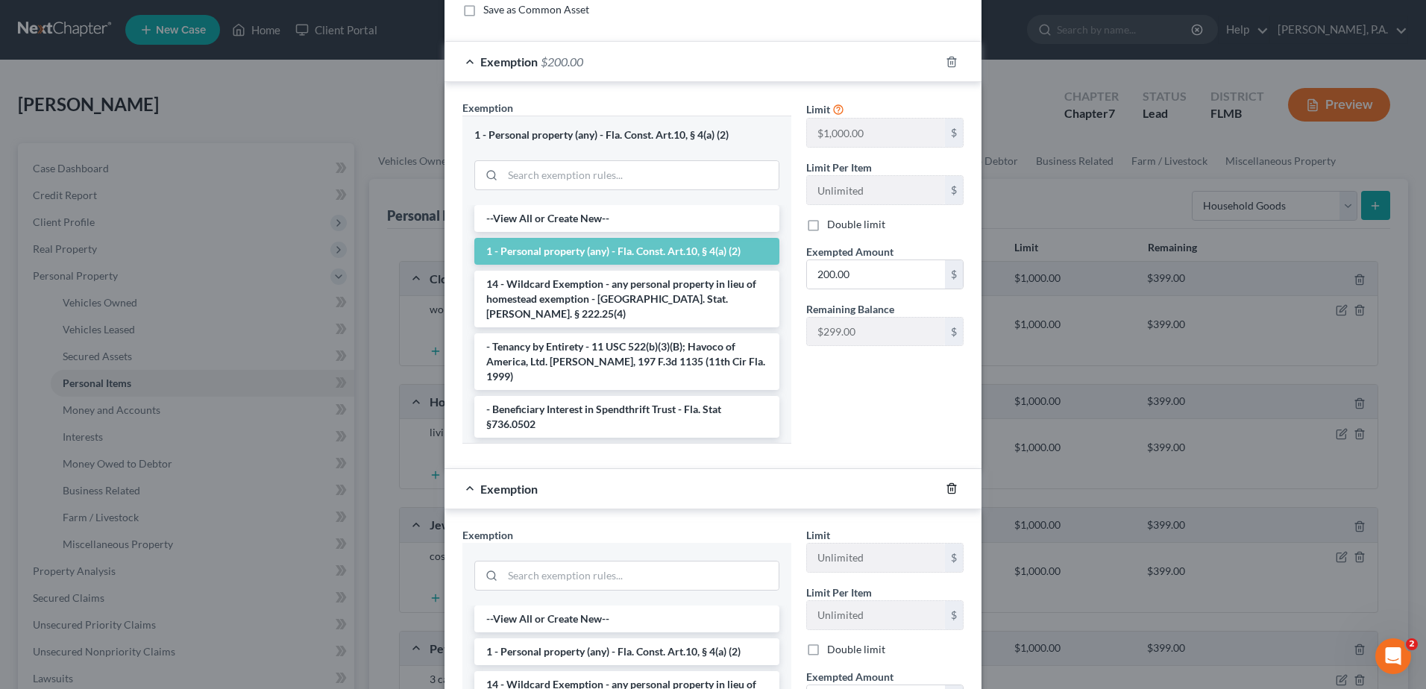
click at [947, 486] on polyline "button" at bounding box center [951, 486] width 9 height 0
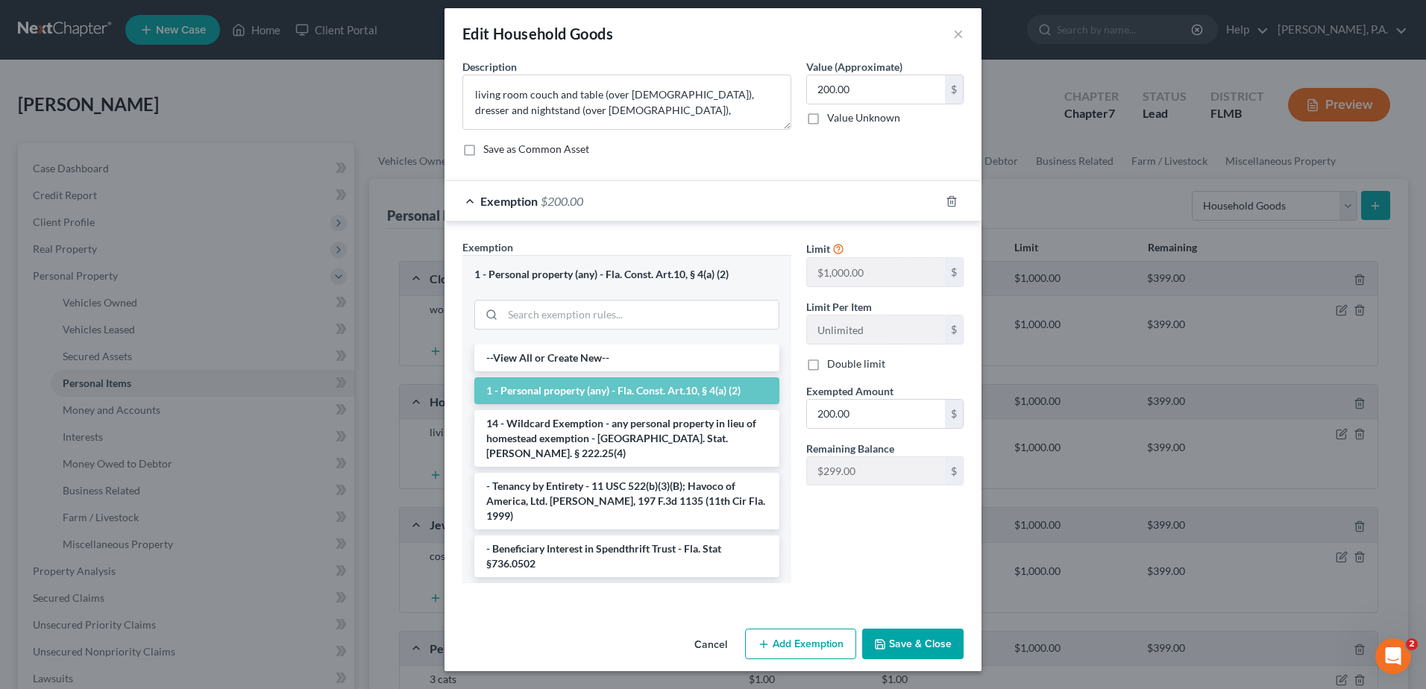
click at [908, 648] on button "Save & Close" at bounding box center [912, 644] width 101 height 31
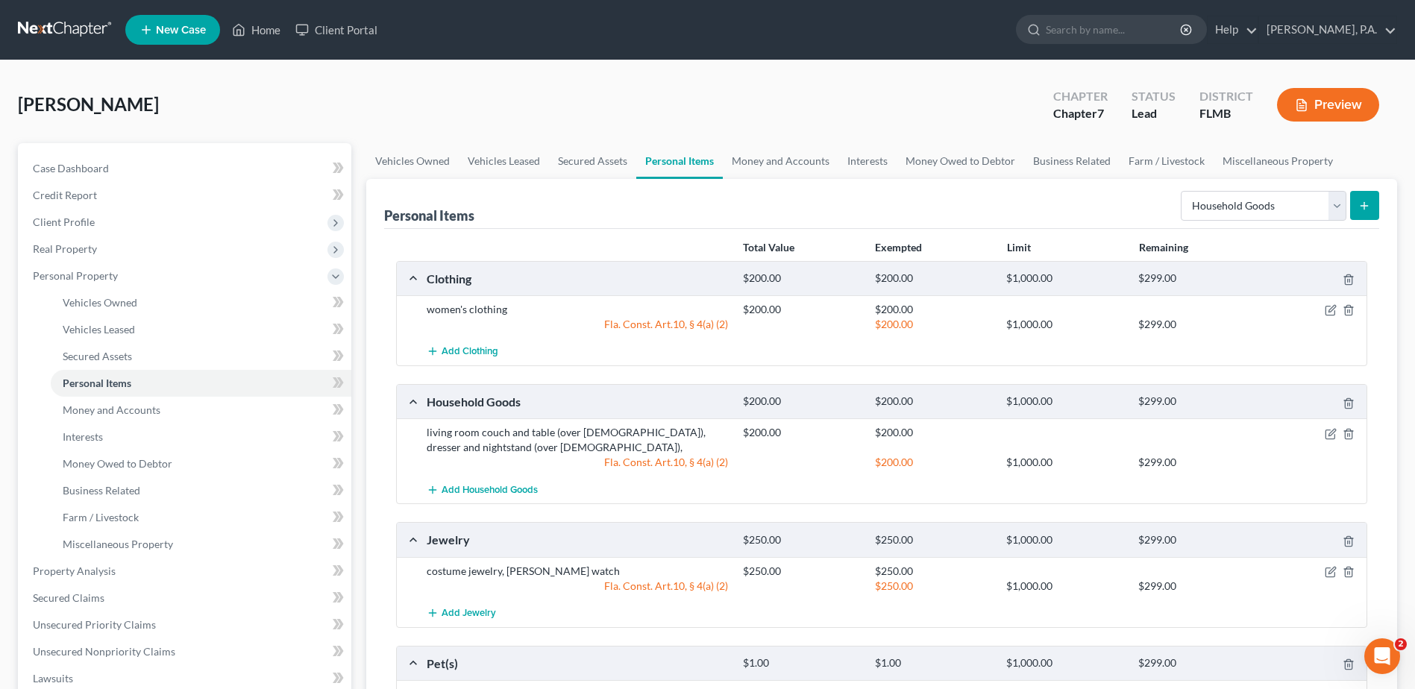
click at [693, 163] on link "Personal Items" at bounding box center [679, 161] width 87 height 36
click at [1336, 203] on select "Select Item Type Clothing Collectibles Of Value Electronics Firearms Household …" at bounding box center [1264, 206] width 166 height 30
select select "electronics"
click at [1182, 191] on select "Select Item Type Clothing Collectibles Of Value Electronics Firearms Household …" at bounding box center [1264, 206] width 166 height 30
click at [1368, 204] on icon "submit" at bounding box center [1364, 206] width 12 height 12
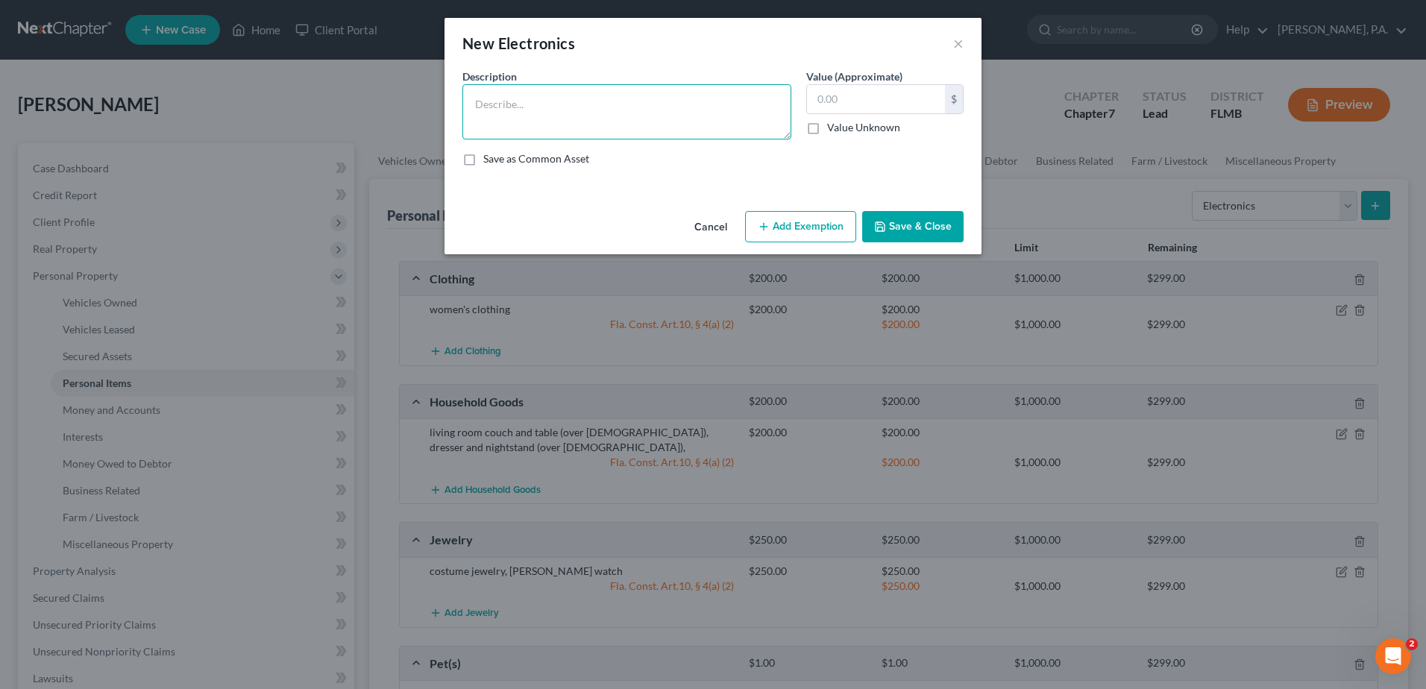
click at [578, 107] on textarea at bounding box center [627, 111] width 329 height 55
type textarea "C"
type textarea "J"
click at [468, 103] on textarea at bounding box center [627, 111] width 329 height 55
type textarea "Apple Mac Book Pro 2020, HP 5200 printer"
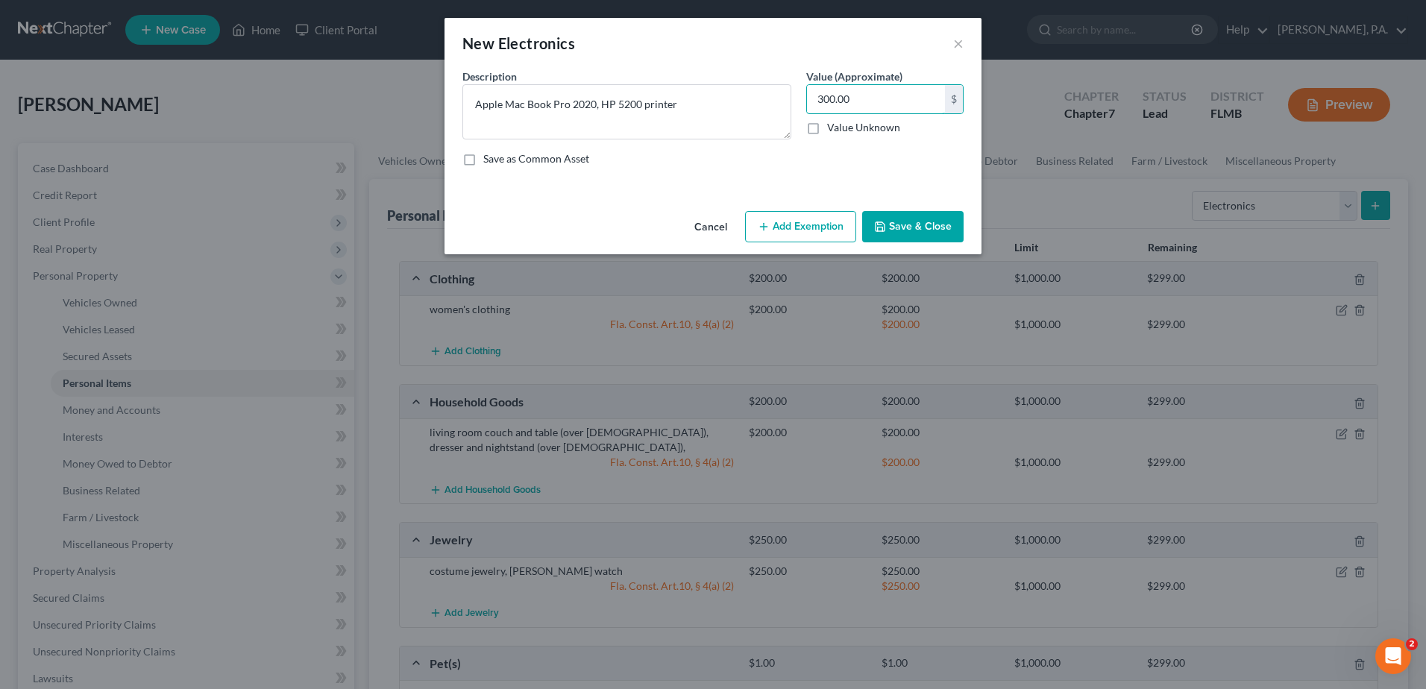
type input "300.00"
click at [798, 229] on button "Add Exemption" at bounding box center [800, 226] width 111 height 31
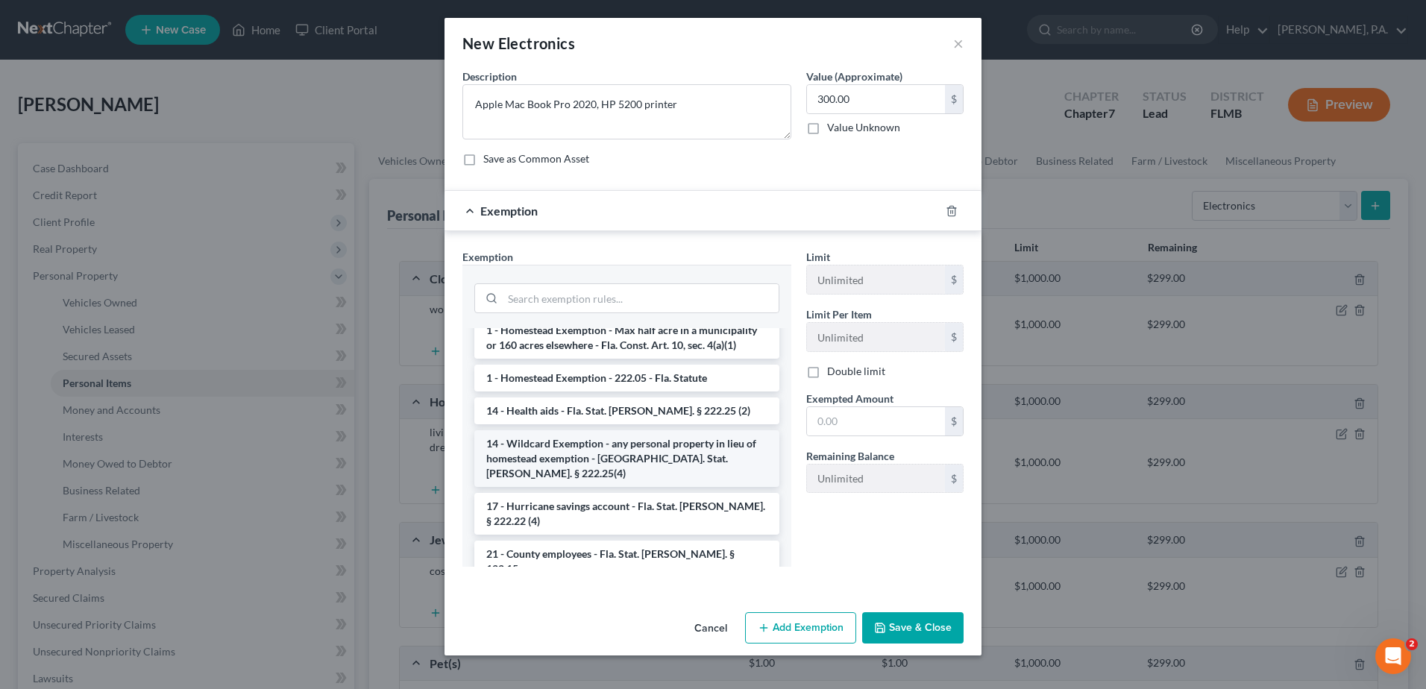
scroll to position [298, 0]
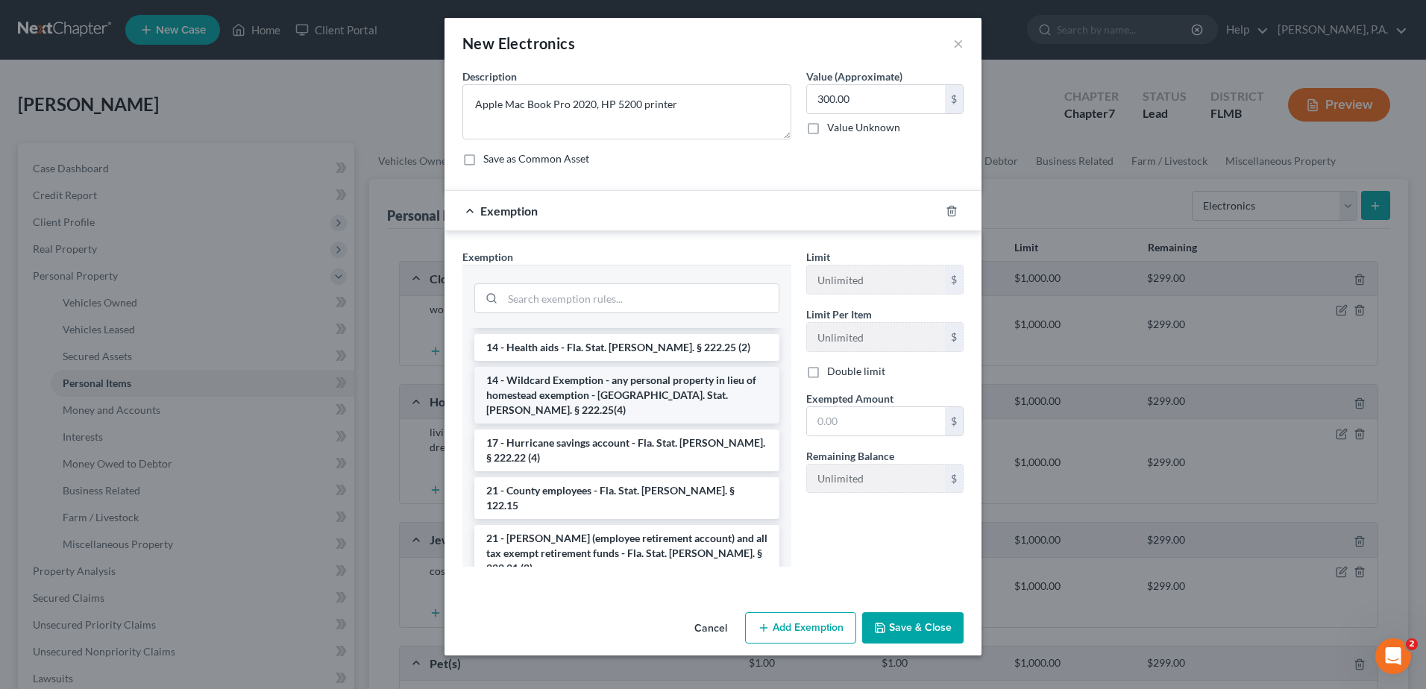
click at [588, 370] on li "14 - Wildcard Exemption - any personal property in lieu of homestead exemption …" at bounding box center [626, 395] width 305 height 57
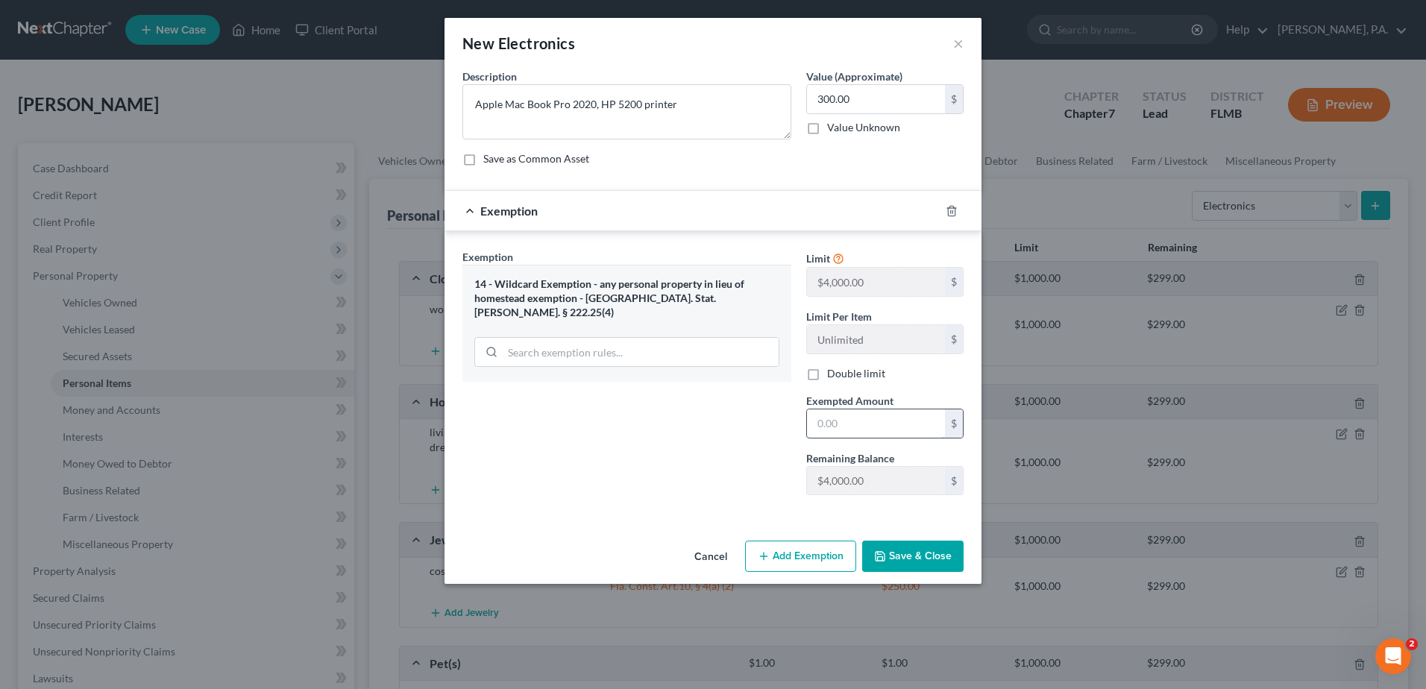
click at [844, 429] on input "text" at bounding box center [876, 424] width 138 height 28
type input "300.00"
click at [895, 560] on button "Save & Close" at bounding box center [912, 556] width 101 height 31
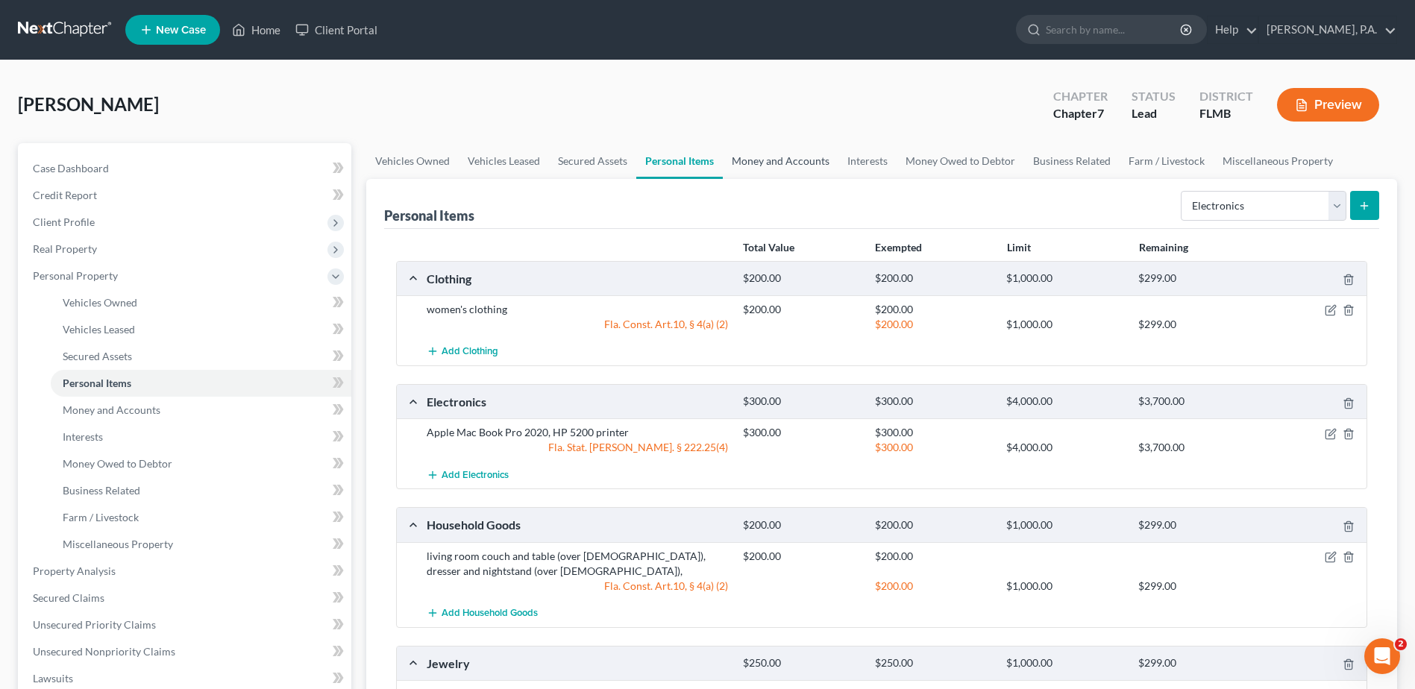
click at [794, 165] on link "Money and Accounts" at bounding box center [781, 161] width 116 height 36
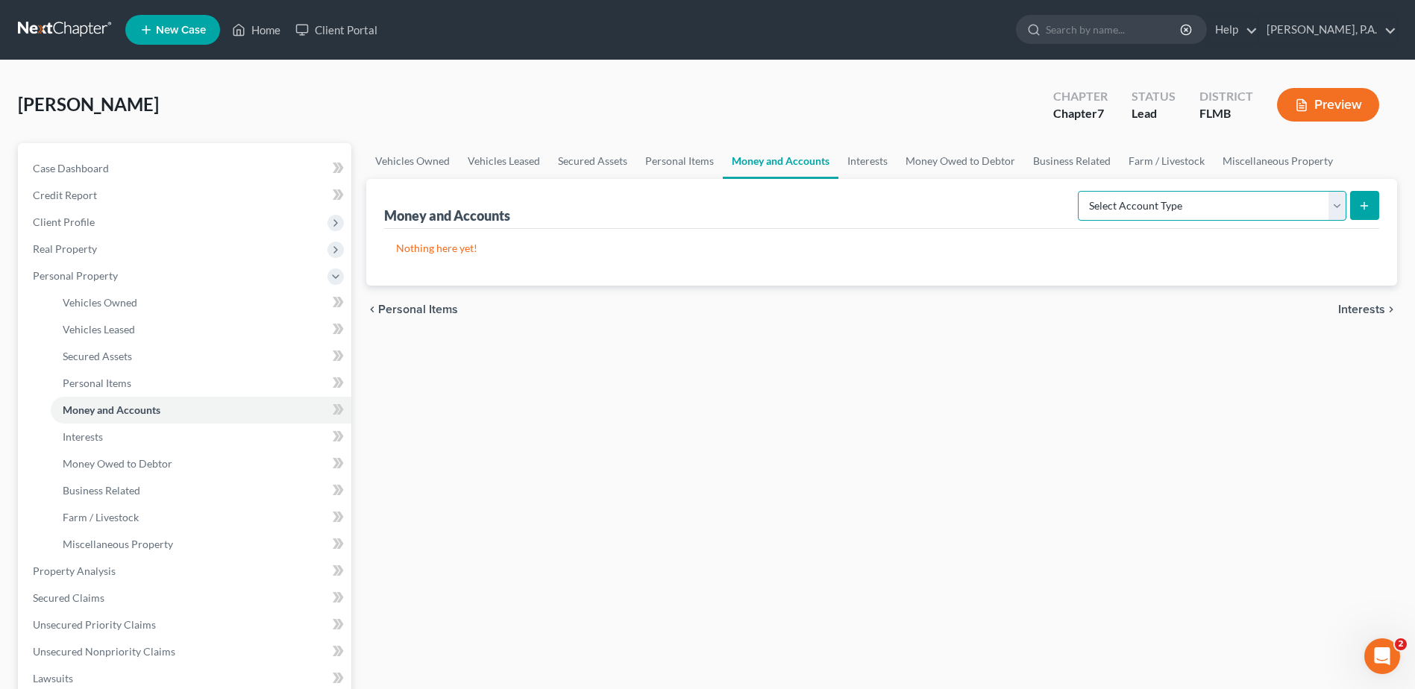
click at [1338, 204] on select "Select Account Type Brokerage Cash on Hand Certificates of Deposit Checking Acc…" at bounding box center [1212, 206] width 269 height 30
select select "checking"
click at [1081, 191] on select "Select Account Type Brokerage Cash on Hand Certificates of Deposit Checking Acc…" at bounding box center [1212, 206] width 269 height 30
click at [1370, 205] on icon "submit" at bounding box center [1364, 206] width 12 height 12
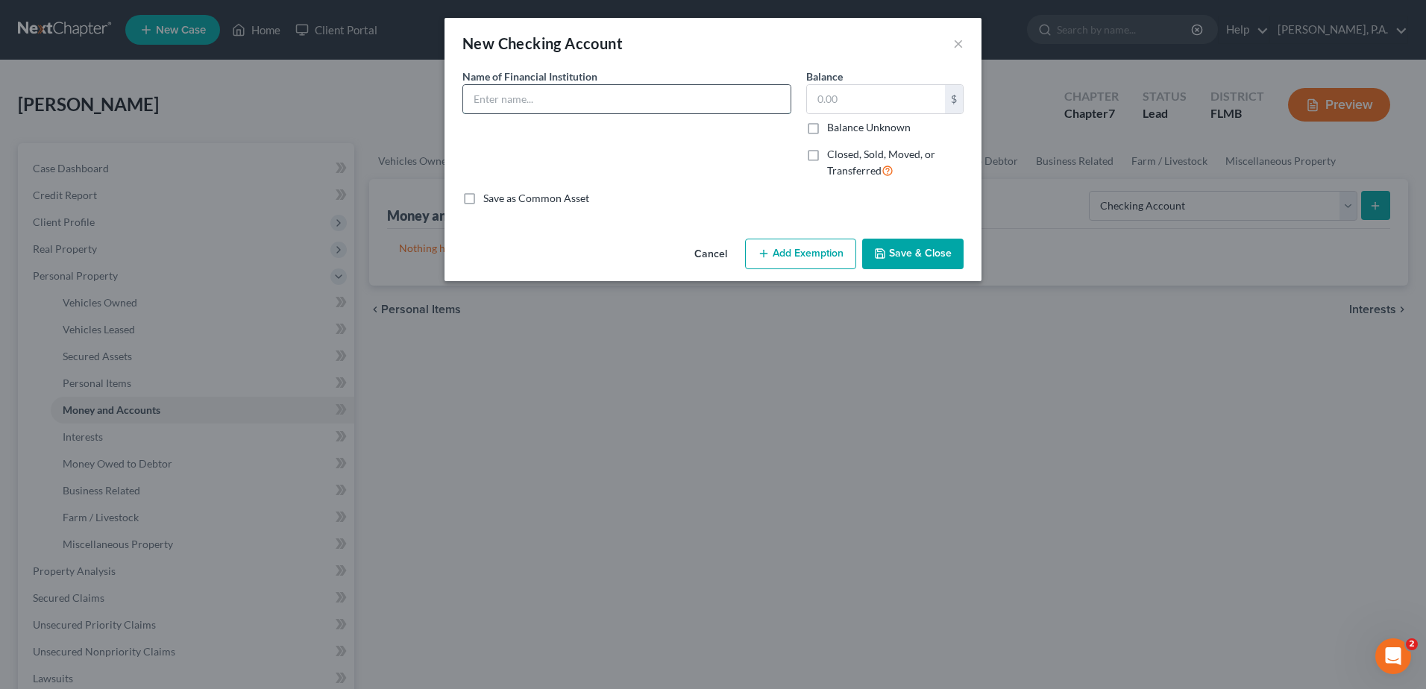
click at [540, 98] on input "text" at bounding box center [626, 99] width 327 height 28
type input "[PERSON_NAME] Fargo xxxx2545"
click at [844, 257] on button "Add Exemption" at bounding box center [800, 254] width 111 height 31
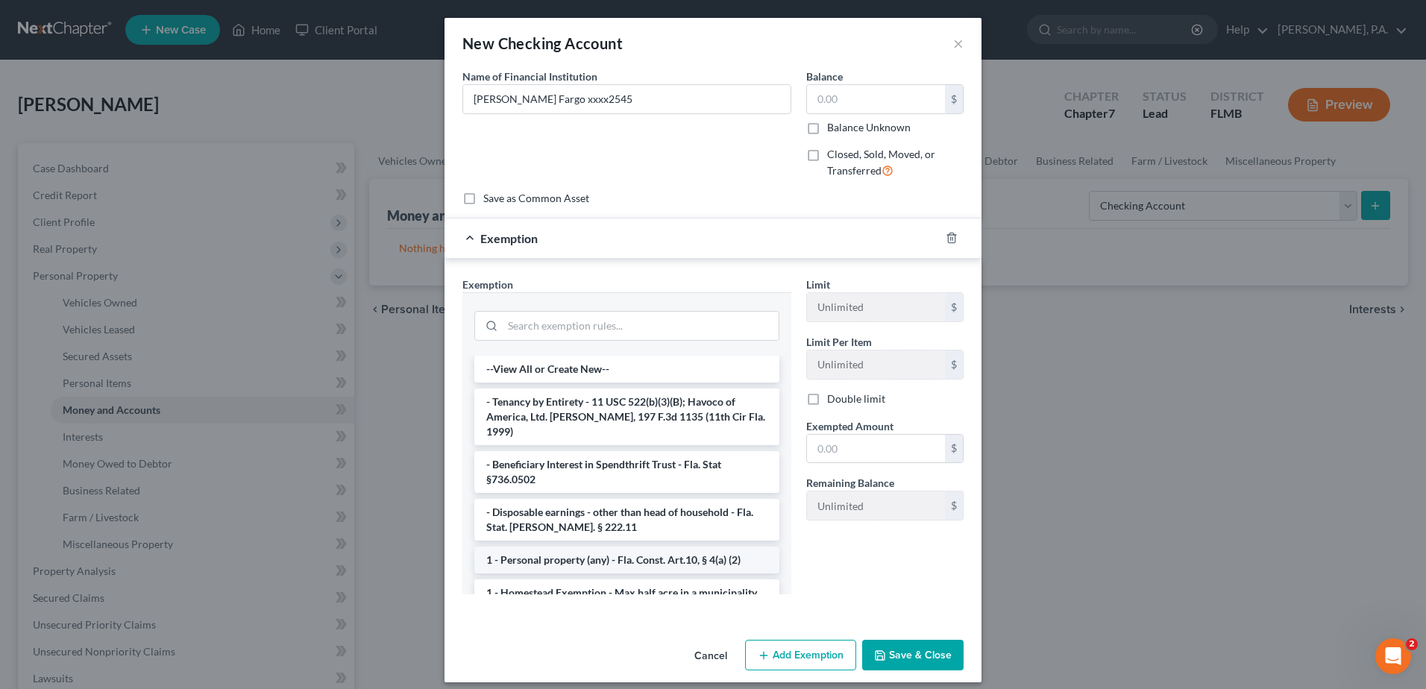
click at [636, 547] on li "1 - Personal property (any) - Fla. Const. Art.10, § 4(a) (2)" at bounding box center [626, 560] width 305 height 27
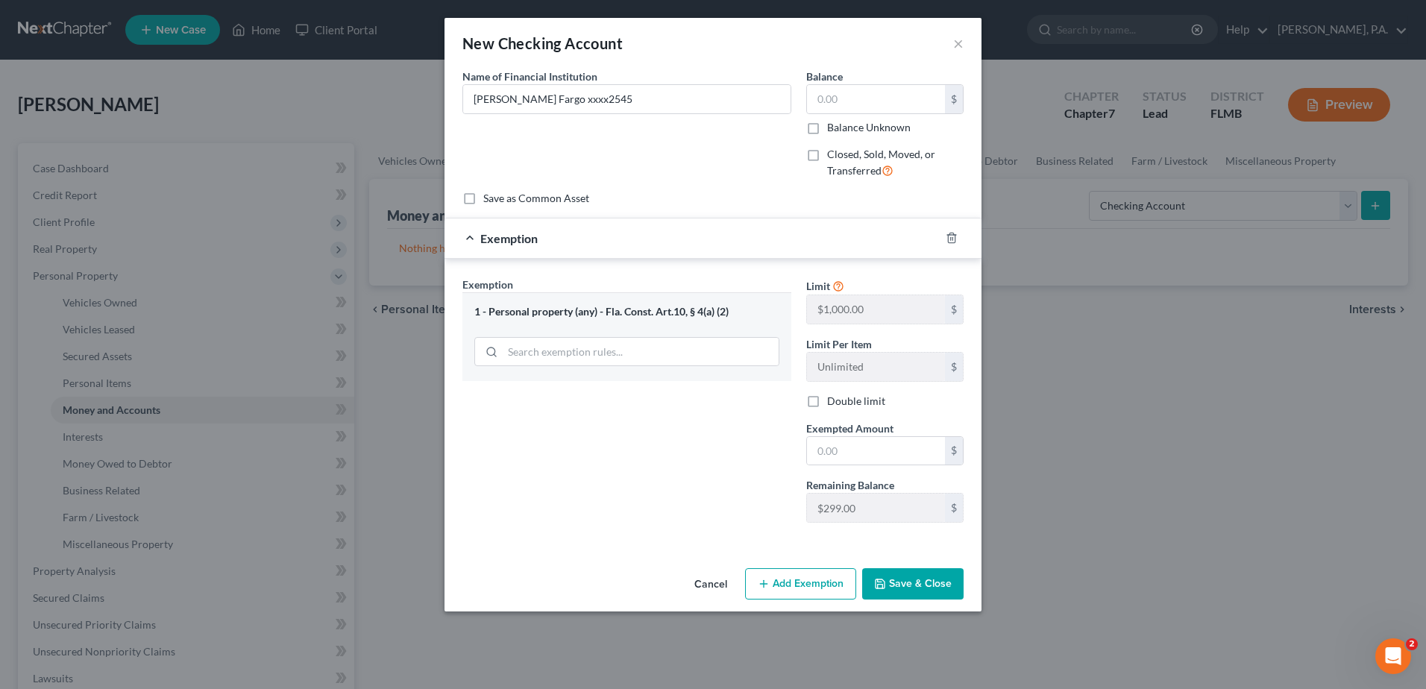
click at [897, 583] on button "Save & Close" at bounding box center [912, 583] width 101 height 31
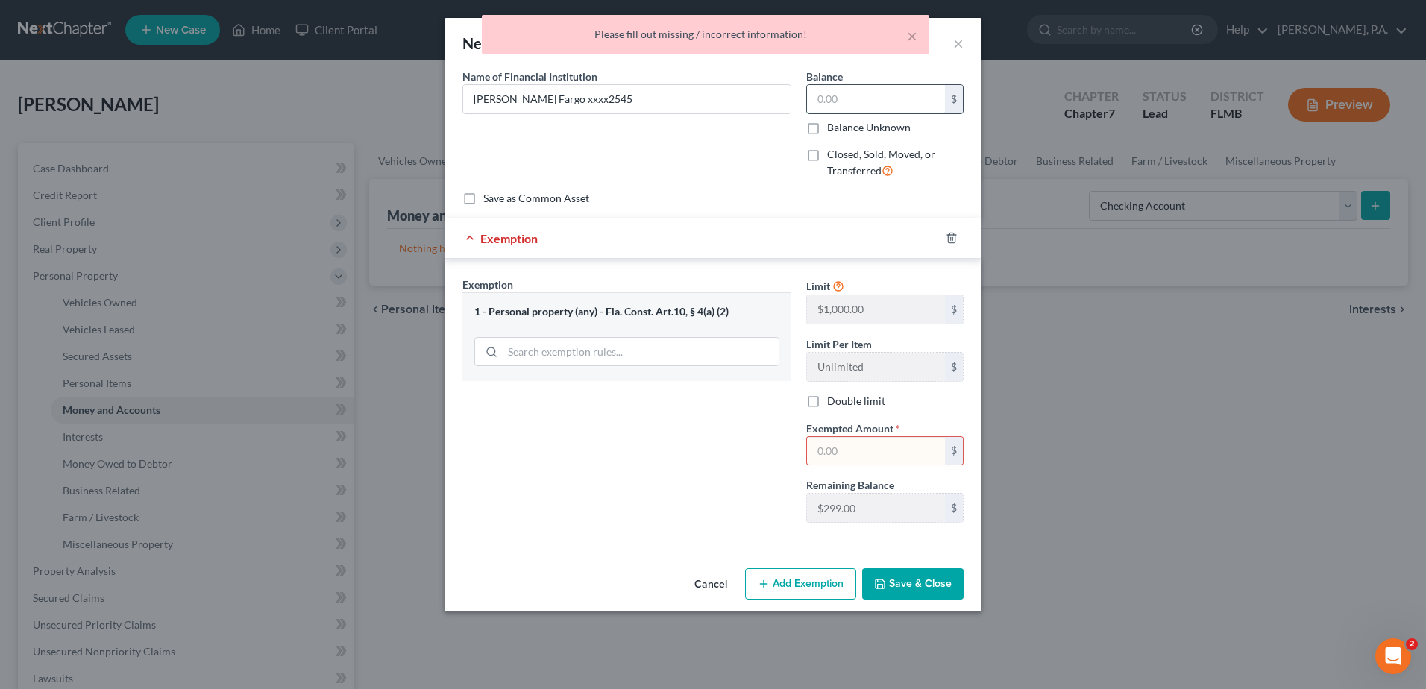
click at [840, 99] on input "text" at bounding box center [876, 99] width 138 height 28
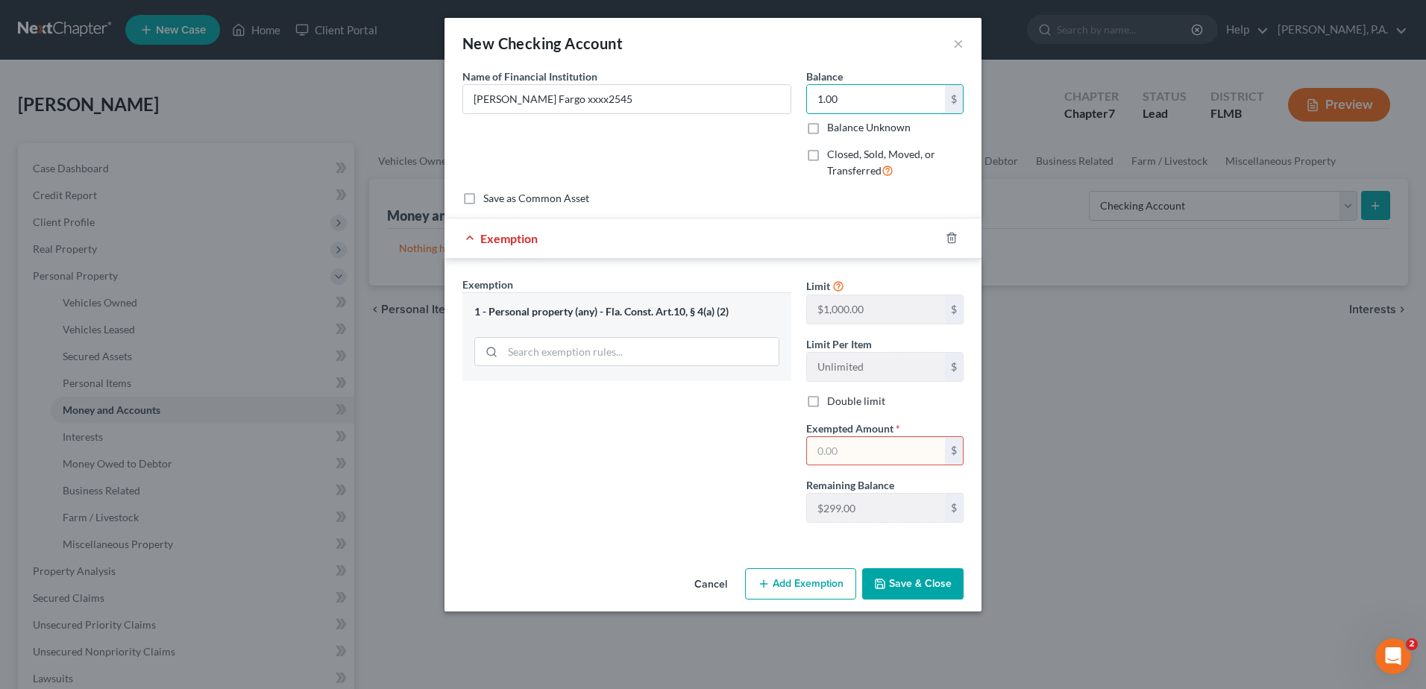
type input "1.00"
click at [822, 451] on input "text" at bounding box center [876, 451] width 138 height 28
type input "1.00"
click at [933, 581] on button "Save & Close" at bounding box center [912, 583] width 101 height 31
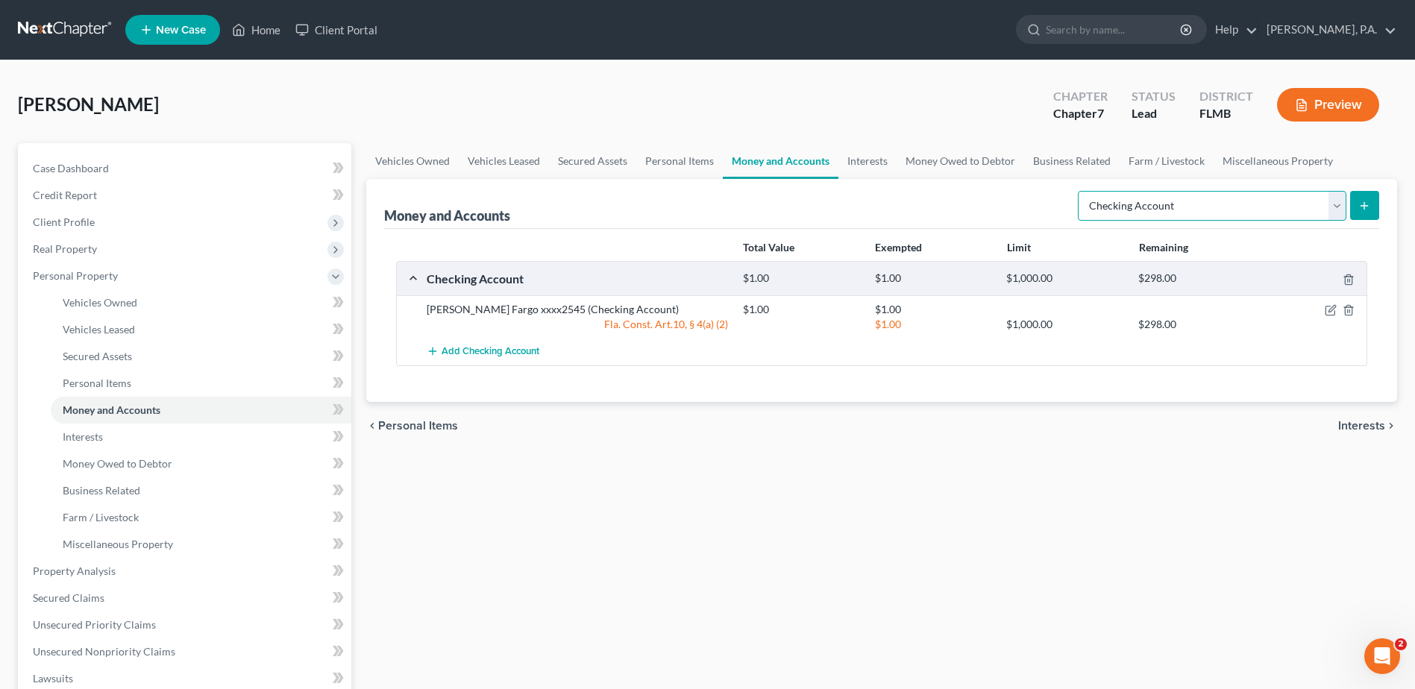
click at [1335, 204] on select "Select Account Type Brokerage Cash on Hand Certificates of Deposit Checking Acc…" at bounding box center [1212, 206] width 269 height 30
select select "savings"
click at [1081, 191] on select "Select Account Type Brokerage Cash on Hand Certificates of Deposit Checking Acc…" at bounding box center [1212, 206] width 269 height 30
click at [1359, 200] on icon "submit" at bounding box center [1364, 206] width 12 height 12
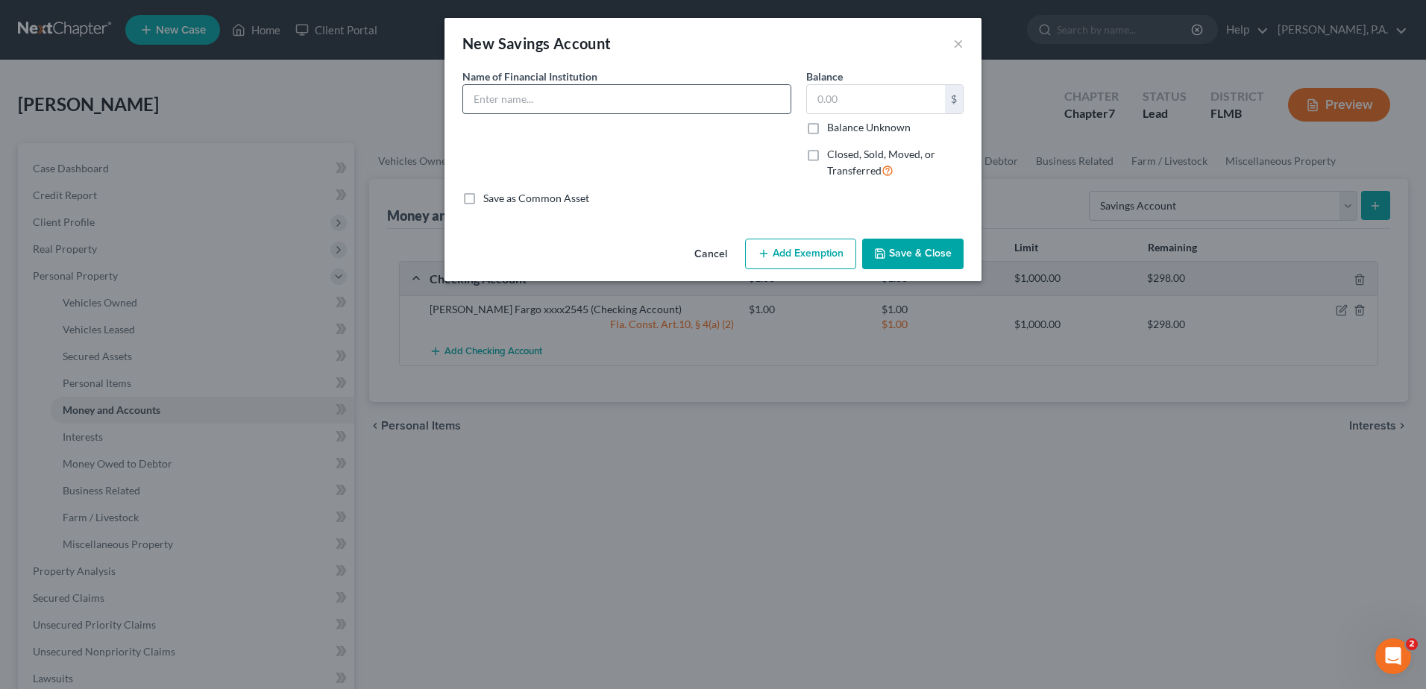
click at [587, 88] on input "text" at bounding box center [626, 99] width 327 height 28
type input "[PERSON_NAME] Fargo xxxx9986"
type input "1.00"
click at [791, 258] on button "Add Exemption" at bounding box center [800, 254] width 111 height 31
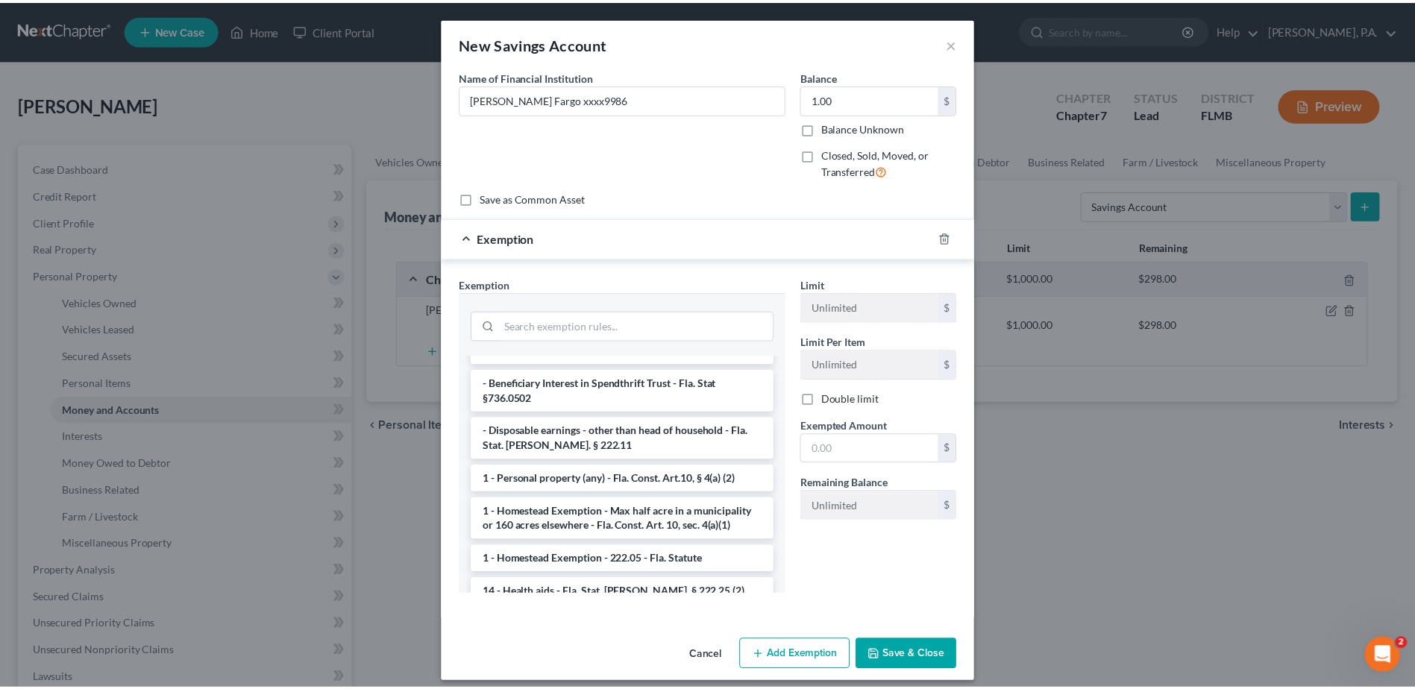
scroll to position [224, 0]
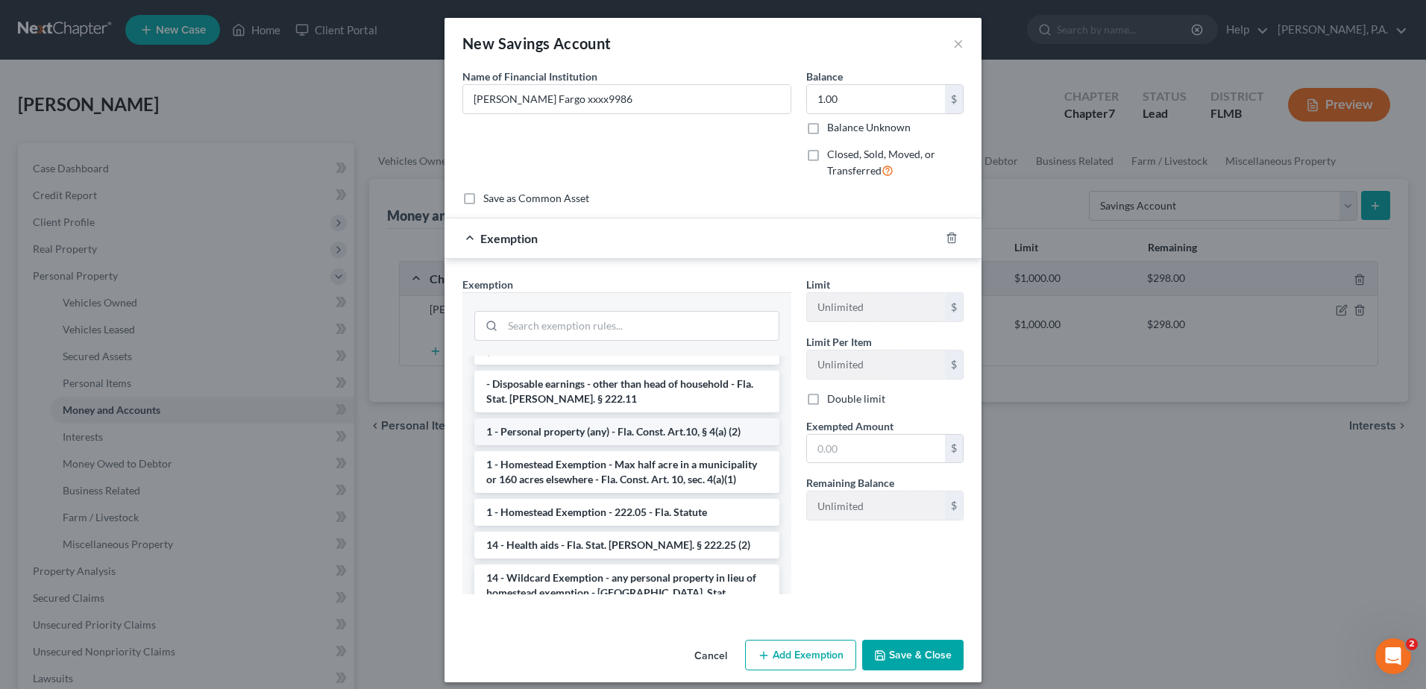
click at [586, 419] on li "1 - Personal property (any) - Fla. Const. Art.10, § 4(a) (2)" at bounding box center [626, 432] width 305 height 27
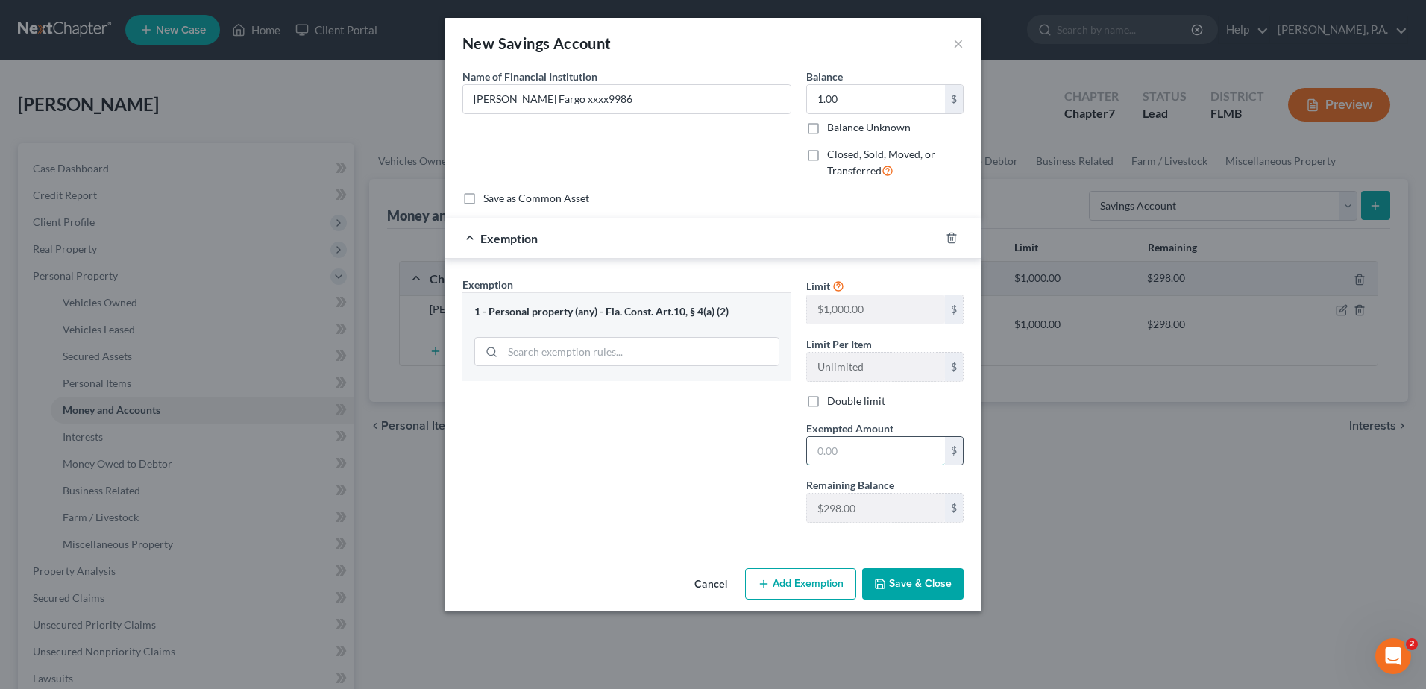
click at [822, 452] on input "text" at bounding box center [876, 451] width 138 height 28
type input "1.00"
click at [921, 589] on button "Save & Close" at bounding box center [912, 583] width 101 height 31
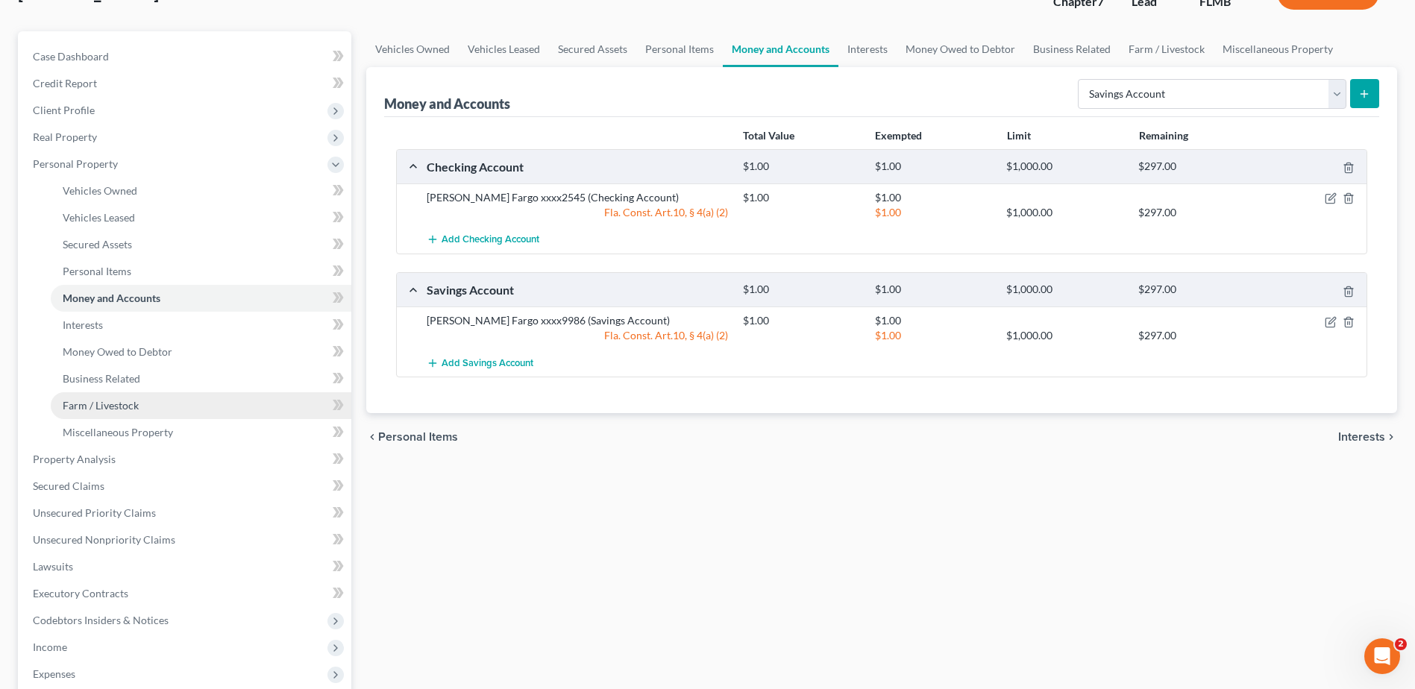
scroll to position [149, 0]
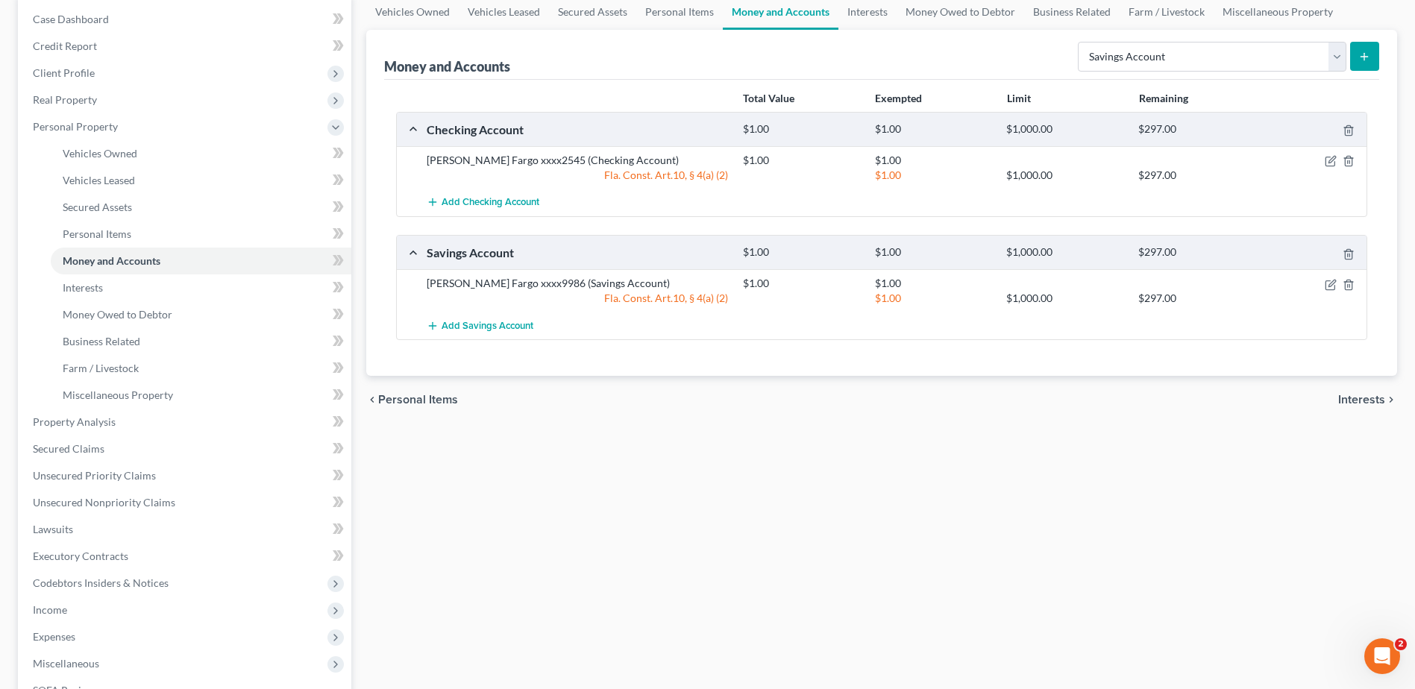
click at [777, 504] on div "Vehicles Owned Vehicles Leased Secured Assets Personal Items Money and Accounts…" at bounding box center [882, 425] width 1046 height 862
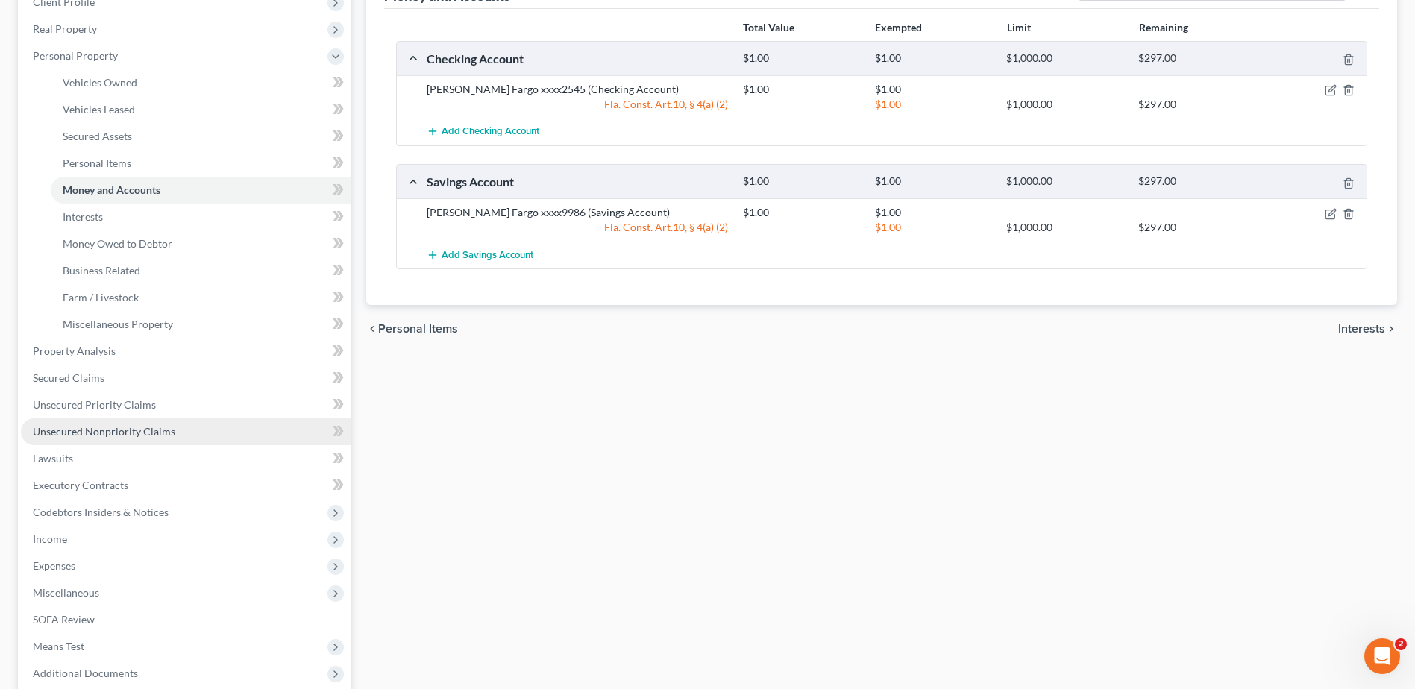
scroll to position [224, 0]
click at [113, 433] on span "Unsecured Nonpriority Claims" at bounding box center [104, 427] width 142 height 13
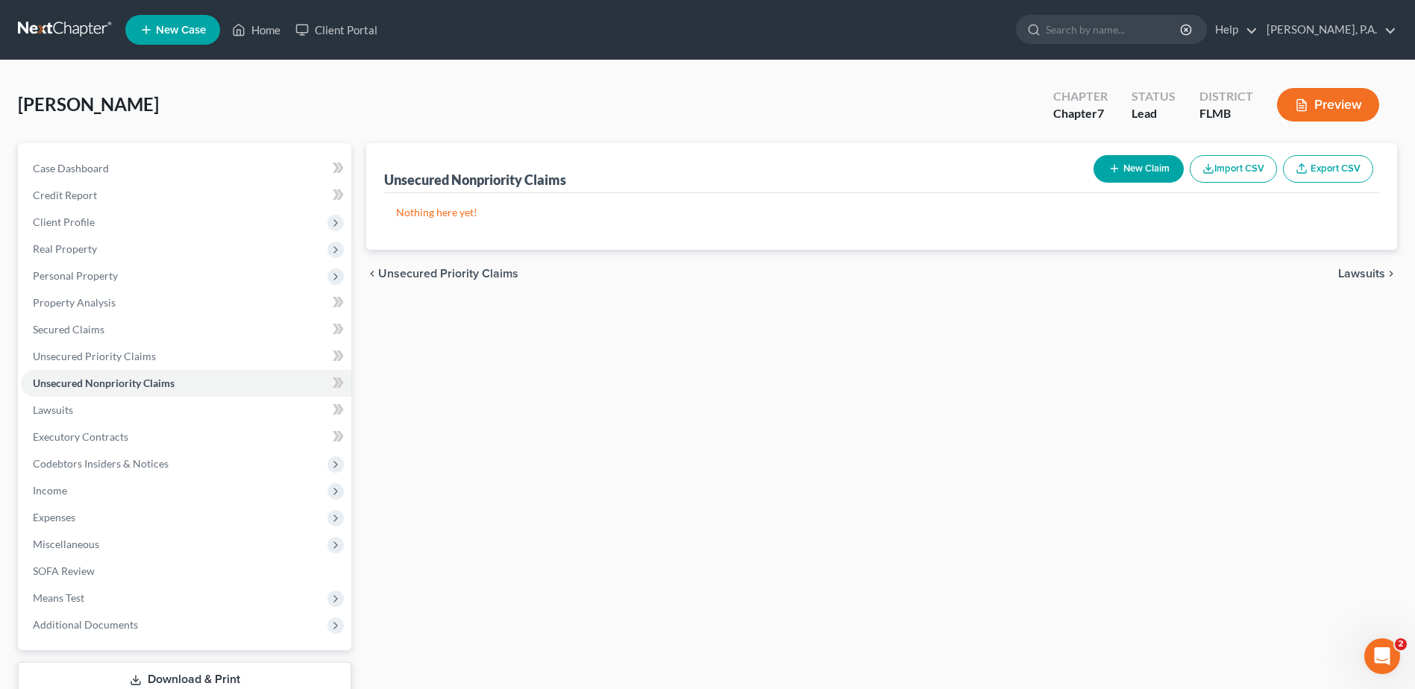
click at [548, 515] on div "Unsecured Nonpriority Claims New Claim Import CSV Export CSV Nothing here yet! …" at bounding box center [882, 439] width 1046 height 593
click at [1148, 163] on button "New Claim" at bounding box center [1139, 169] width 90 height 28
select select "0"
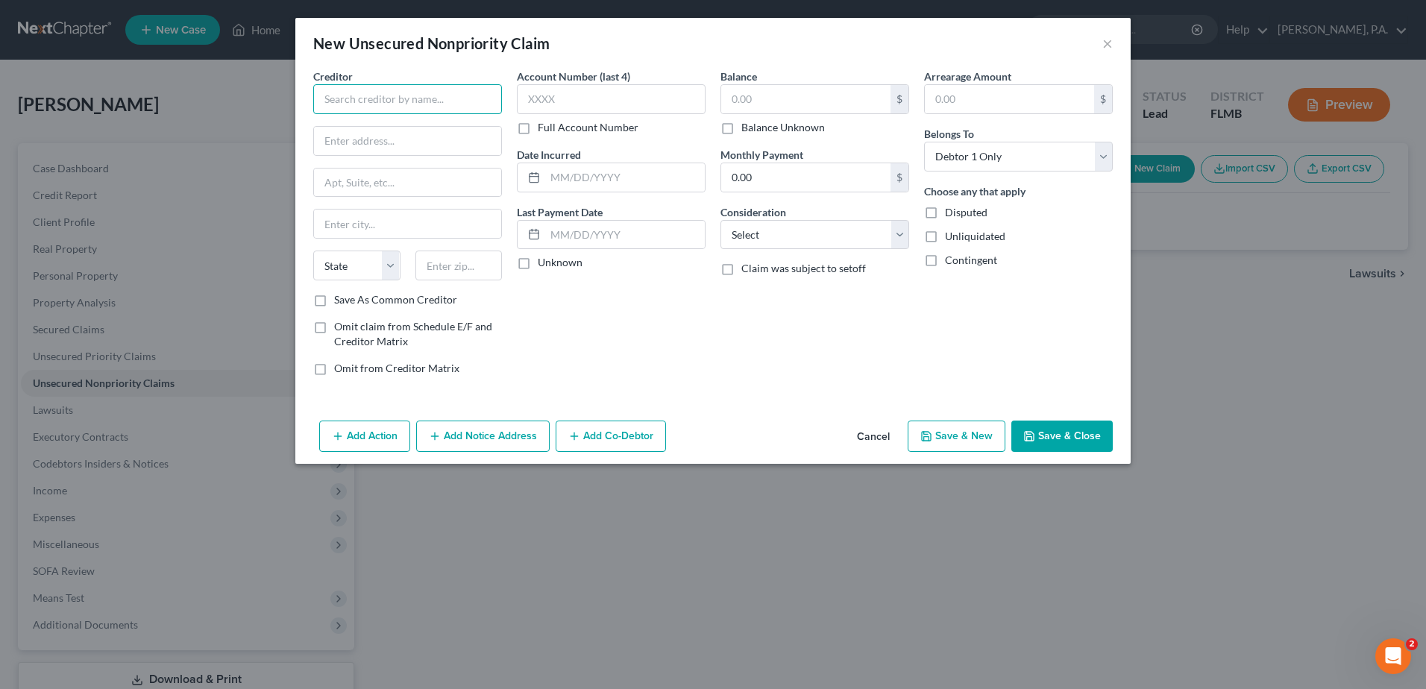
click at [362, 104] on input "text" at bounding box center [407, 99] width 189 height 30
click at [331, 100] on input "Amex/CBNA" at bounding box center [407, 99] width 189 height 30
type input "AMEX/CBNA"
type input "[STREET_ADDRESS]"
type input "m"
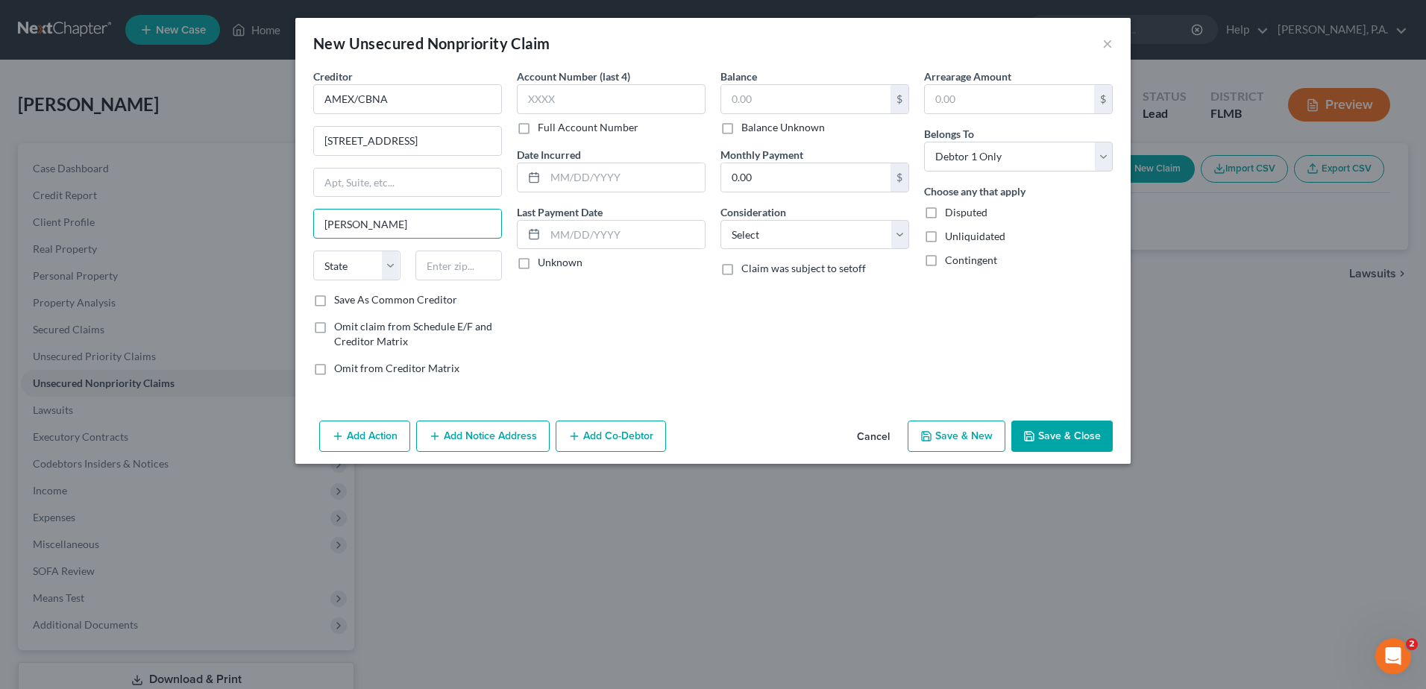
type input "[PERSON_NAME]"
select select "36"
type input "45040"
click at [538, 131] on label "Full Account Number" at bounding box center [588, 127] width 101 height 15
click at [544, 130] on input "Full Account Number" at bounding box center [549, 125] width 10 height 10
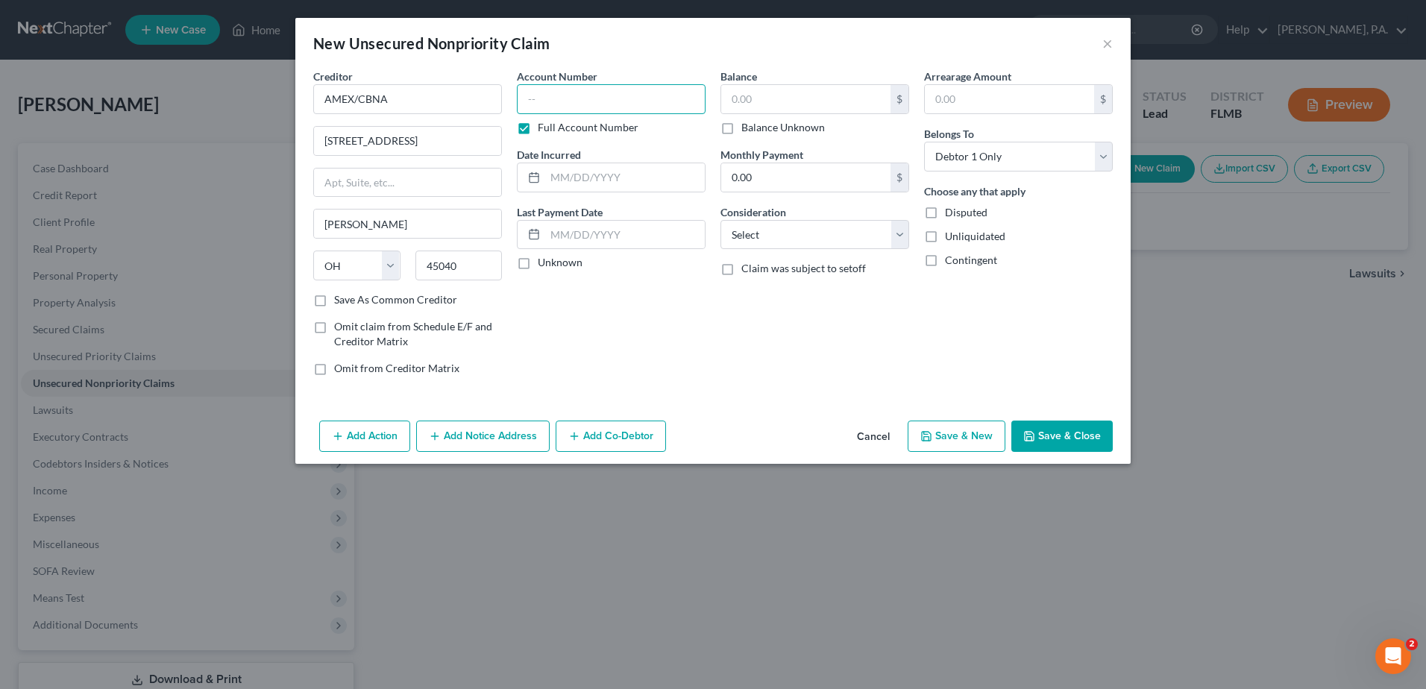
click at [527, 101] on input "text" at bounding box center [611, 99] width 189 height 30
type input "377481xxxxx"
click at [535, 176] on line at bounding box center [534, 176] width 9 height 0
click at [562, 179] on input "text" at bounding box center [625, 177] width 160 height 28
type input "[DATE]"
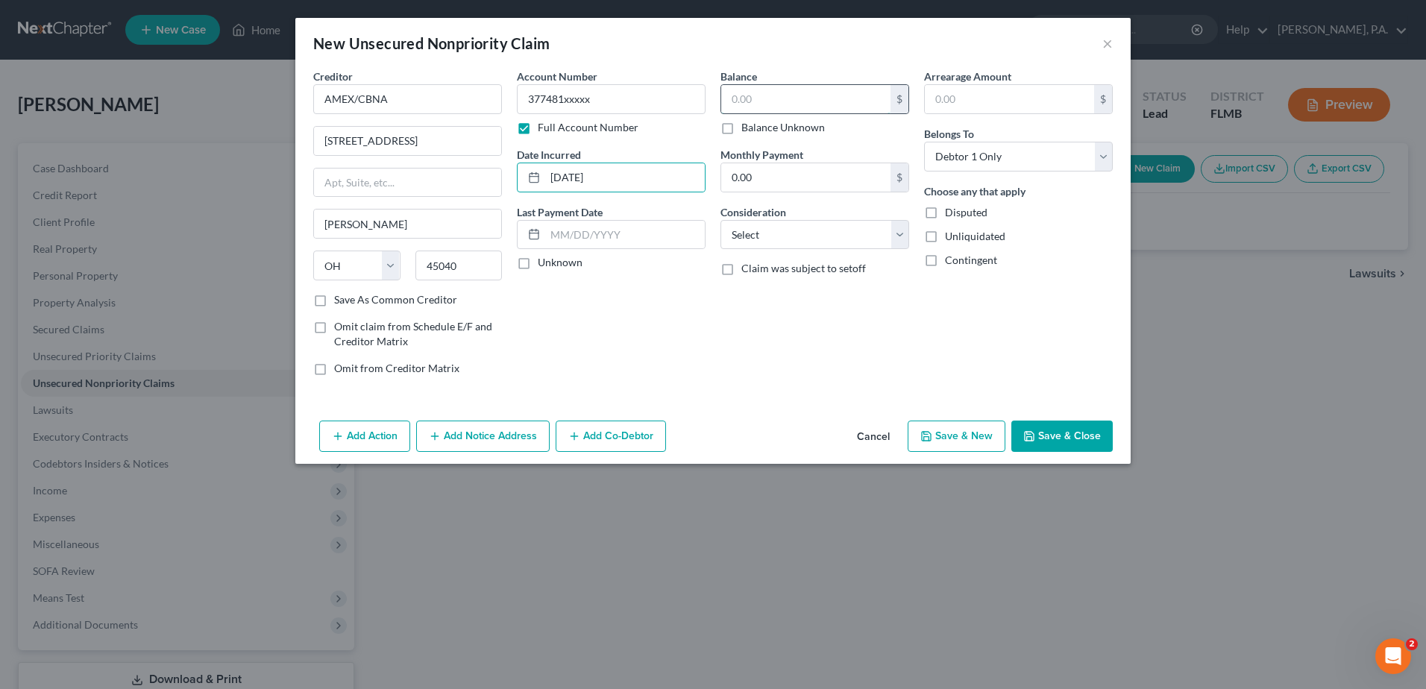
click at [770, 110] on input "text" at bounding box center [805, 99] width 169 height 28
type input "9,820.00"
click at [760, 238] on select "Select Cable / Satellite Services Collection Agency Credit Card Debt Debt Couns…" at bounding box center [815, 235] width 189 height 30
select select "2"
click at [721, 220] on select "Select Cable / Satellite Services Collection Agency Credit Card Debt Debt Couns…" at bounding box center [815, 235] width 189 height 30
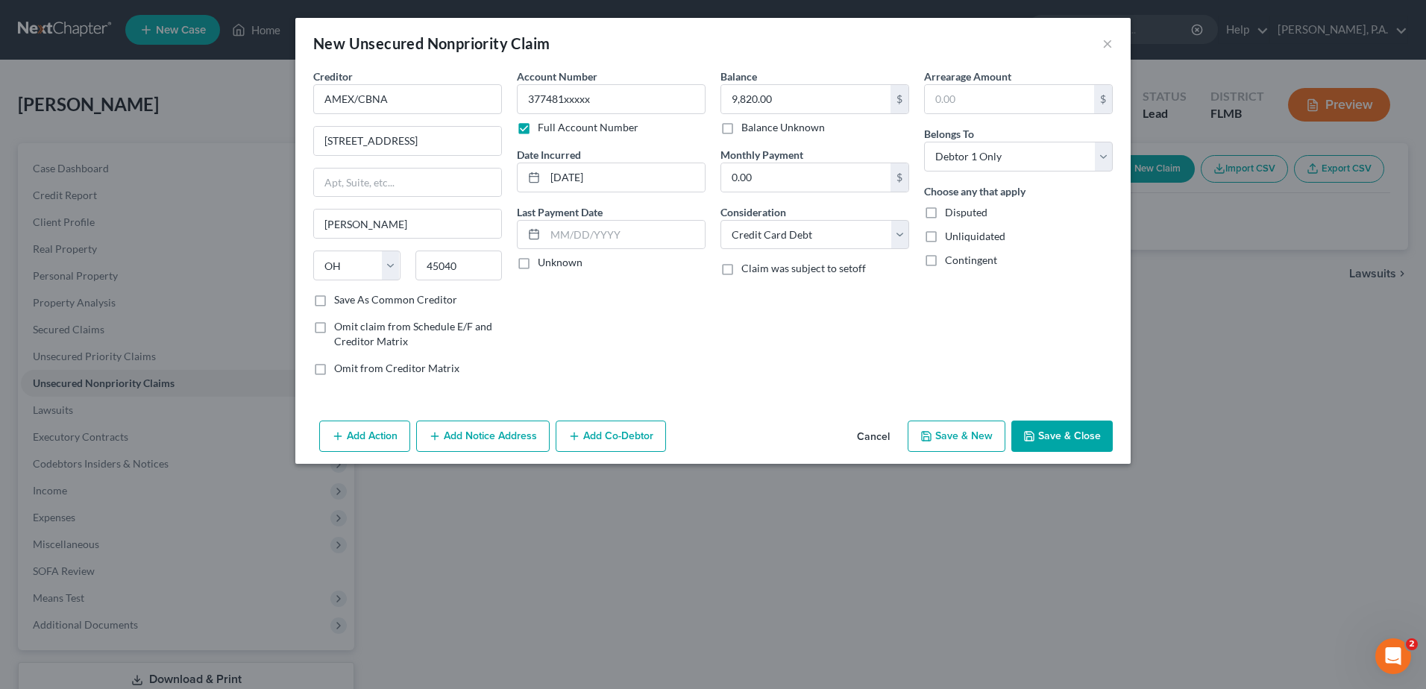
click at [1074, 440] on button "Save & Close" at bounding box center [1062, 436] width 101 height 31
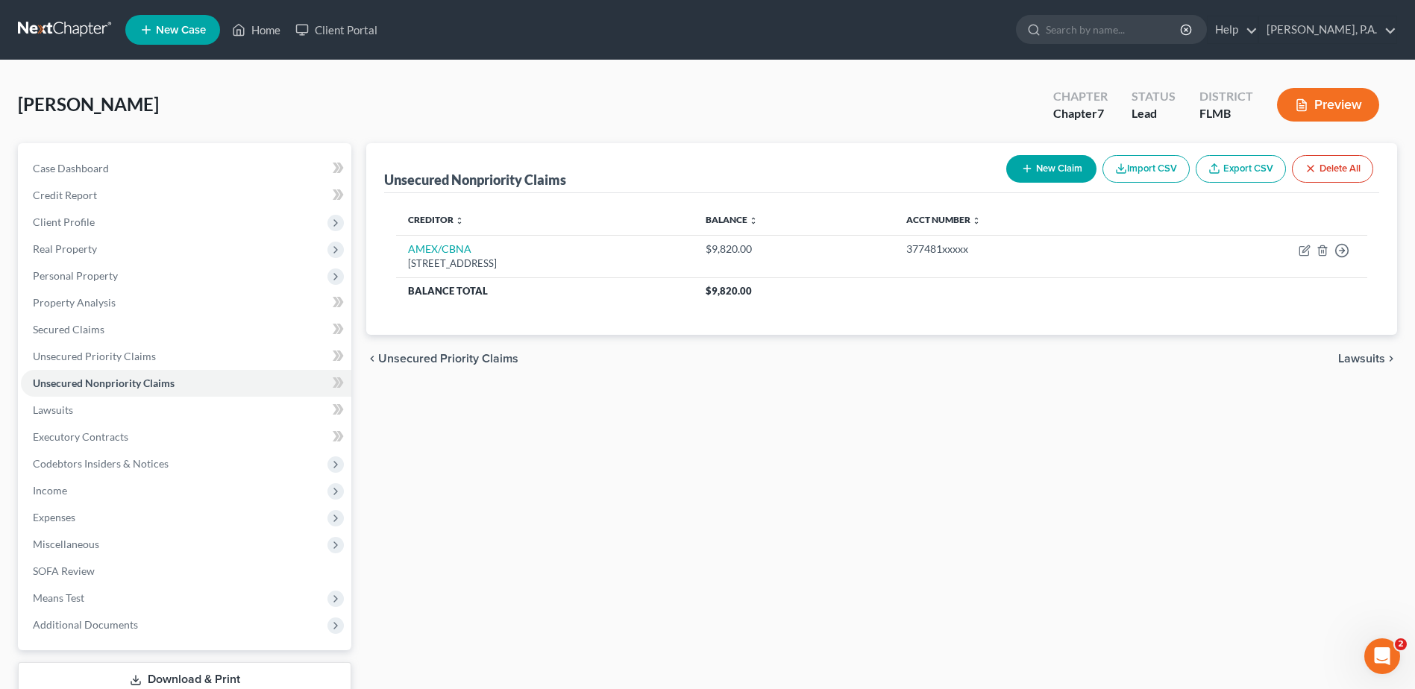
click at [1028, 160] on button "New Claim" at bounding box center [1051, 169] width 90 height 28
select select "0"
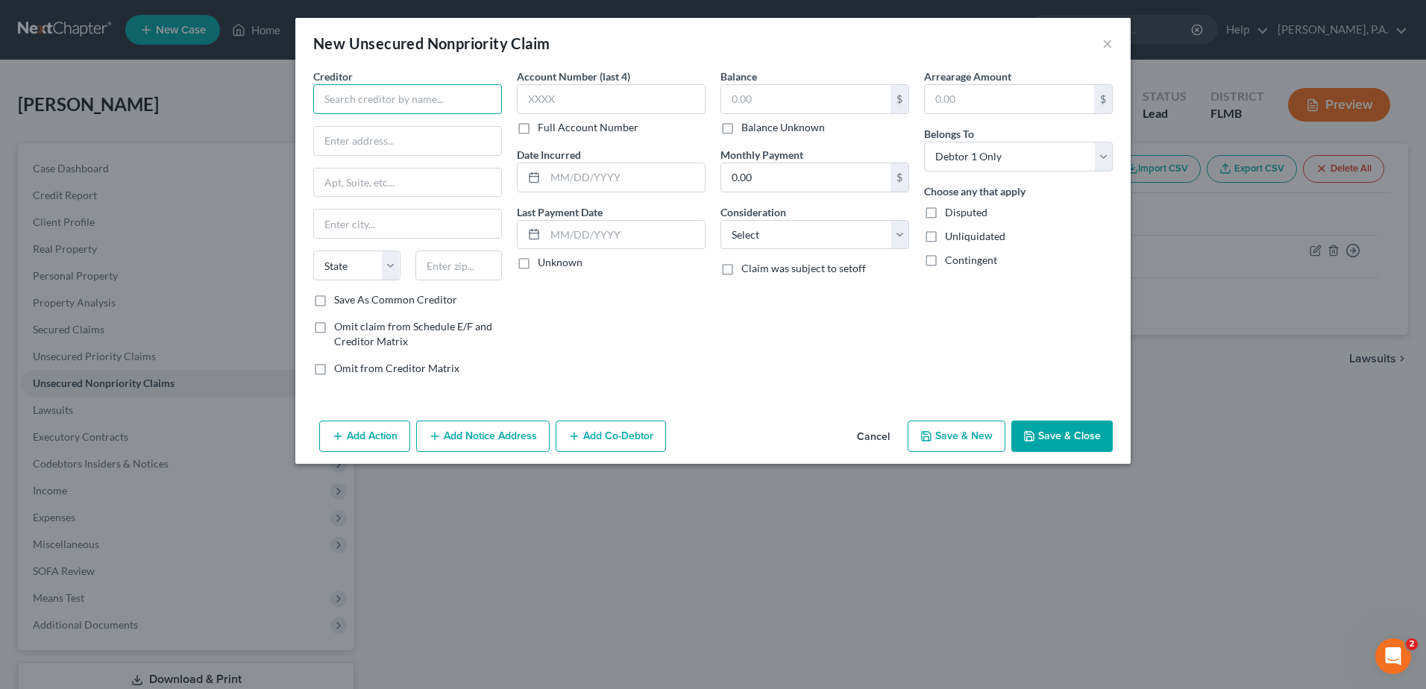
click at [342, 98] on input "text" at bounding box center [407, 99] width 189 height 30
type input "Bank of America"
type input "PO Box 31785"
type input "[GEOGRAPHIC_DATA]"
select select "9"
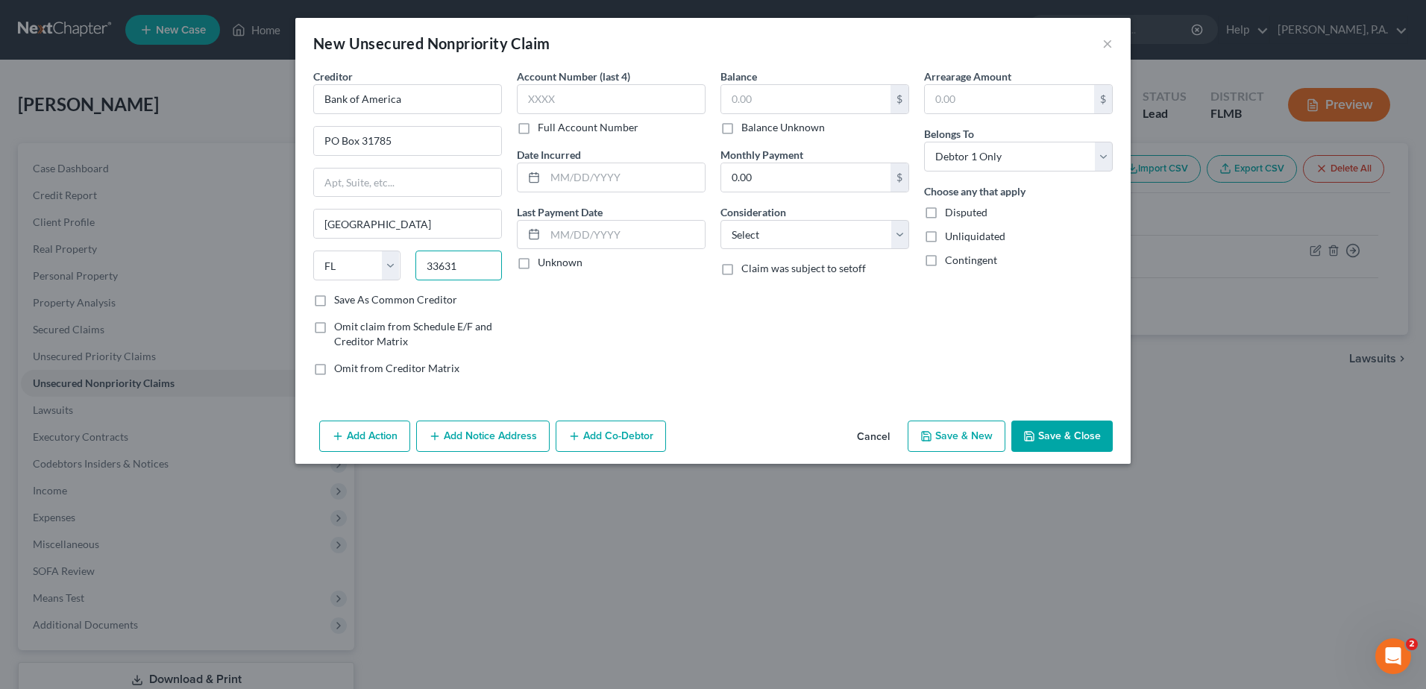
type input "33631"
click at [538, 128] on label "Full Account Number" at bounding box center [588, 127] width 101 height 15
click at [544, 128] on input "Full Account Number" at bounding box center [549, 125] width 10 height 10
click at [527, 104] on input "text" at bounding box center [611, 99] width 189 height 30
type input "63010xxxxx"
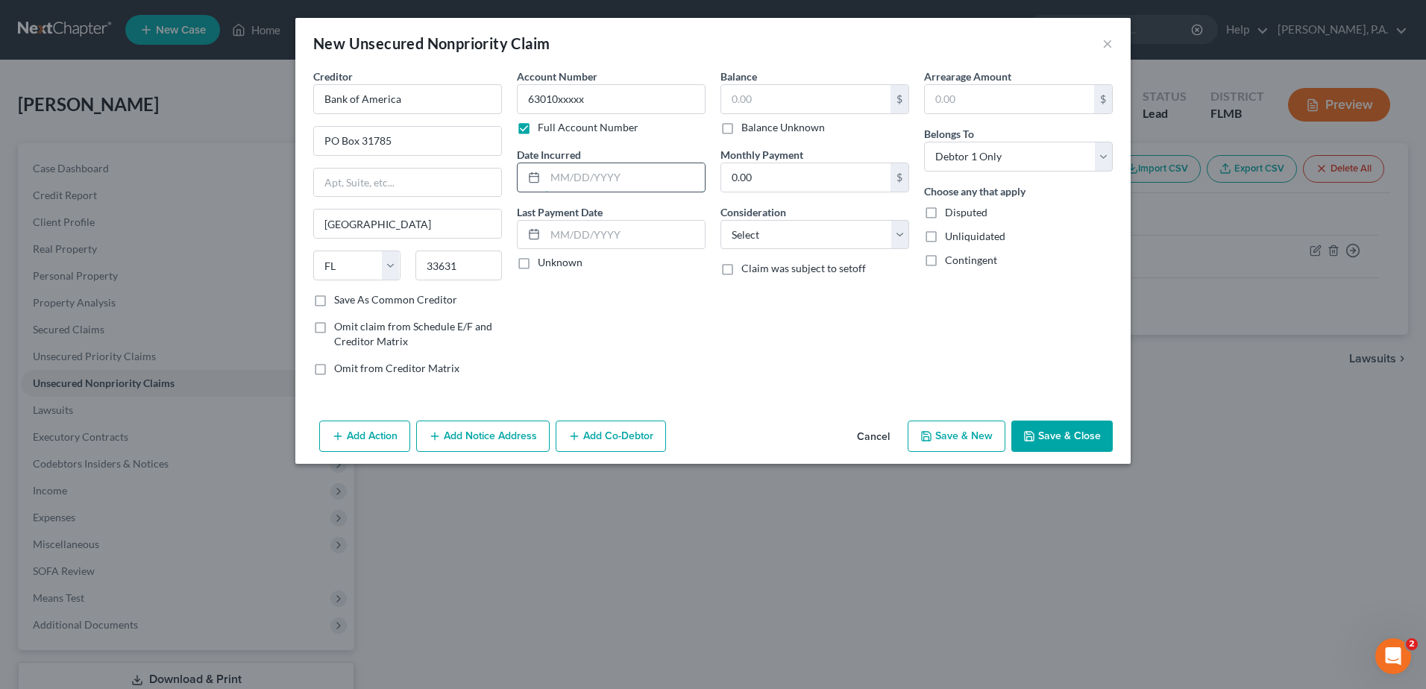
click at [566, 174] on input "text" at bounding box center [625, 177] width 160 height 28
type input "[DATE]"
click at [761, 108] on input "text" at bounding box center [805, 99] width 169 height 28
type input "19,533.00"
click at [800, 239] on select "Select Cable / Satellite Services Collection Agency Credit Card Debt Debt Couns…" at bounding box center [815, 235] width 189 height 30
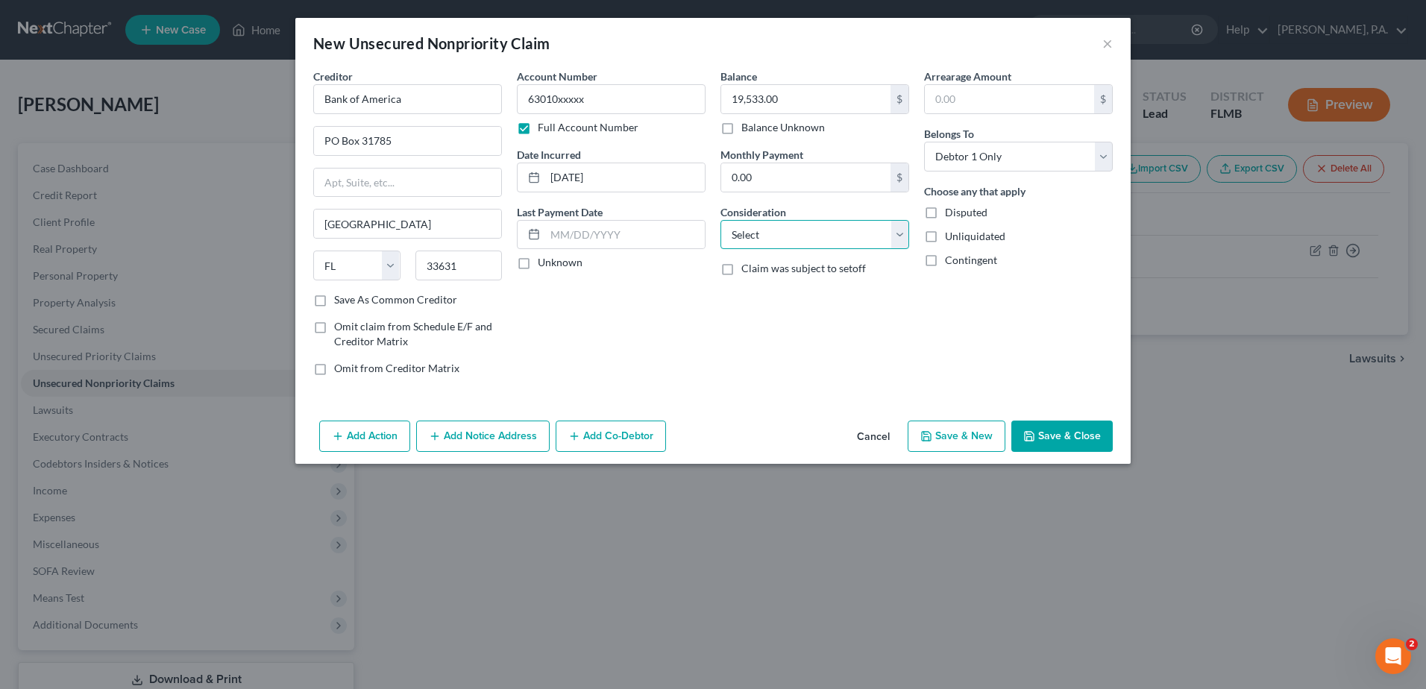
select select "2"
click at [721, 220] on select "Select Cable / Satellite Services Collection Agency Credit Card Debt Debt Couns…" at bounding box center [815, 235] width 189 height 30
drag, startPoint x: 1047, startPoint y: 434, endPoint x: 1000, endPoint y: 415, distance: 50.8
click at [1041, 431] on button "Save & Close" at bounding box center [1062, 436] width 101 height 31
